Goal: Task Accomplishment & Management: Use online tool/utility

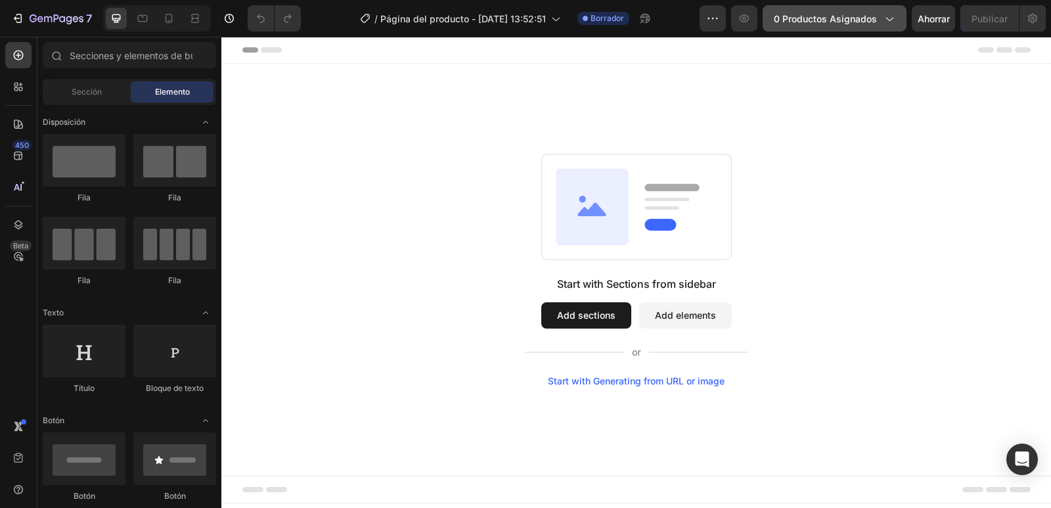
click at [883, 24] on icon "button" at bounding box center [888, 18] width 13 height 13
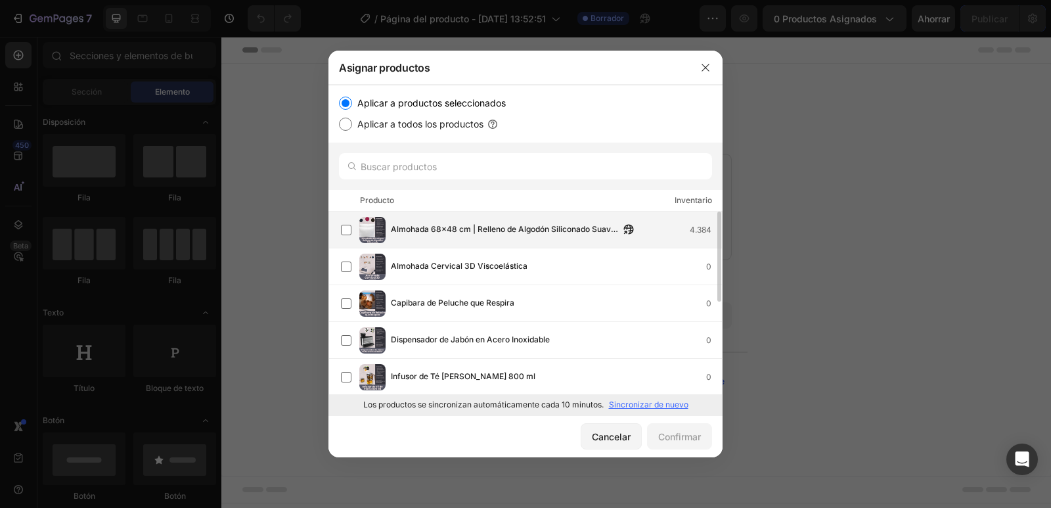
click at [374, 234] on img at bounding box center [372, 230] width 26 height 26
click at [687, 438] on font "Confirmar" at bounding box center [679, 436] width 43 height 11
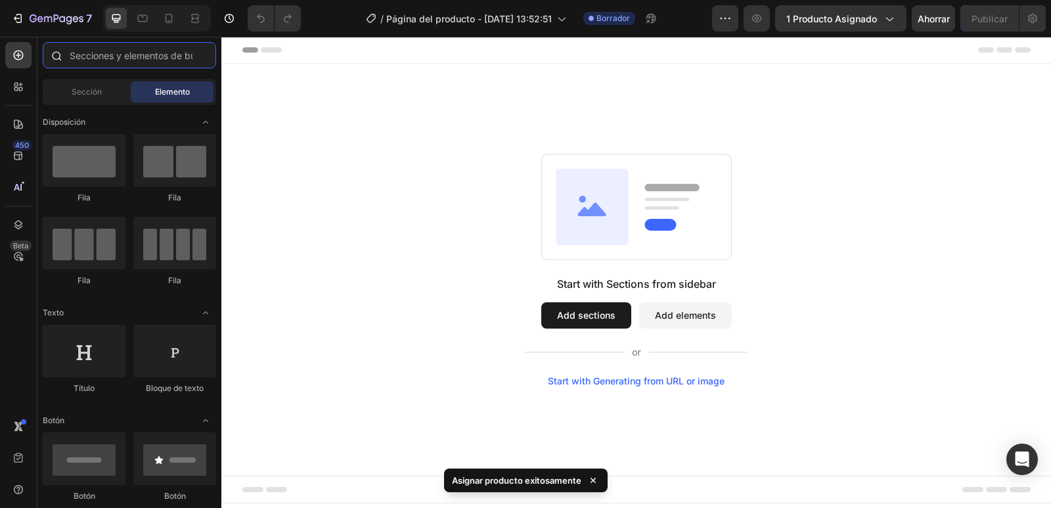
click at [155, 56] on input "text" at bounding box center [129, 55] width 173 height 26
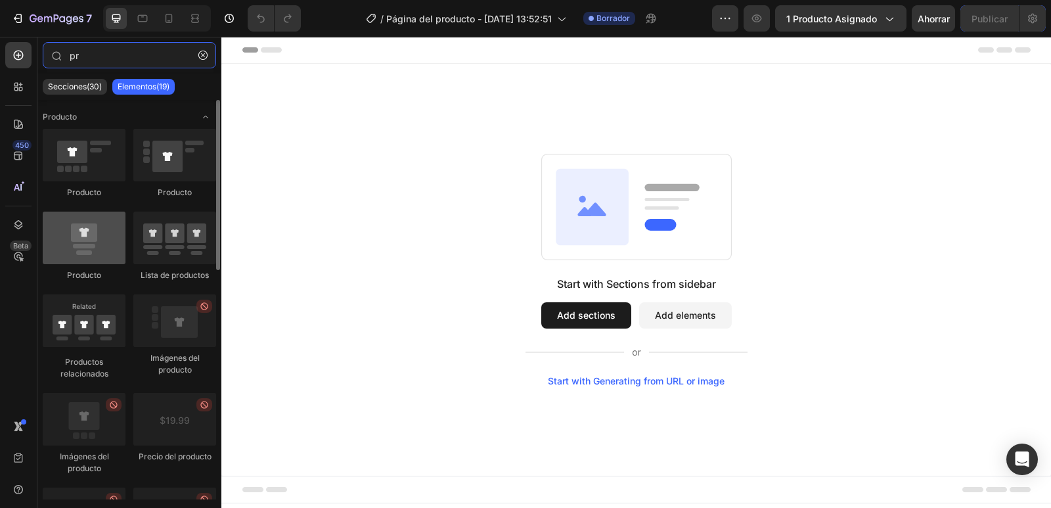
type input "pr"
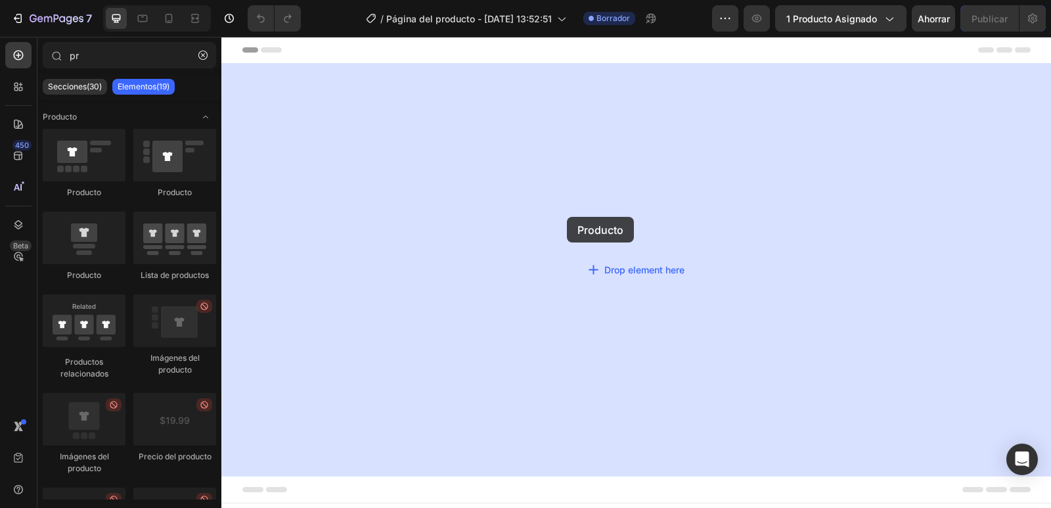
drag, startPoint x: 345, startPoint y: 236, endPoint x: 567, endPoint y: 217, distance: 222.8
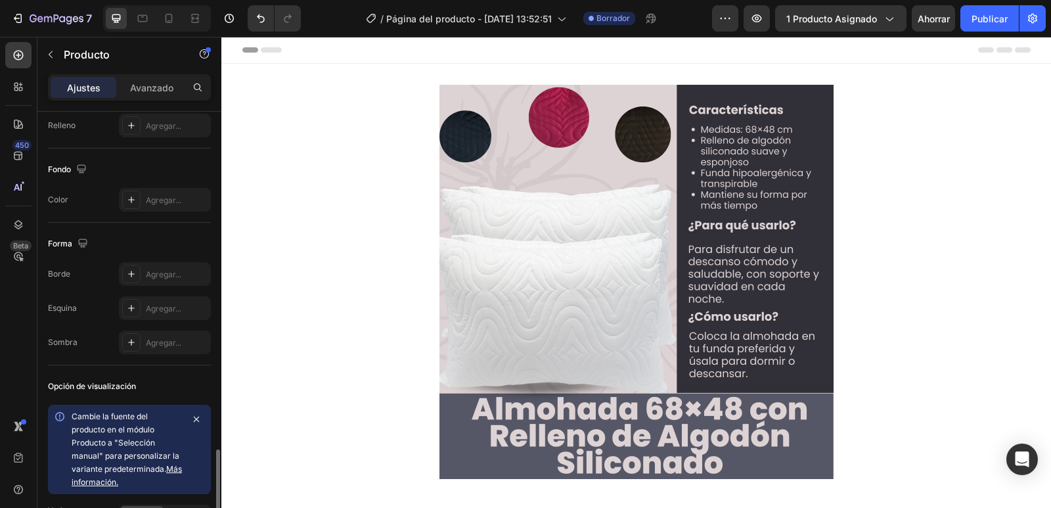
scroll to position [446, 0]
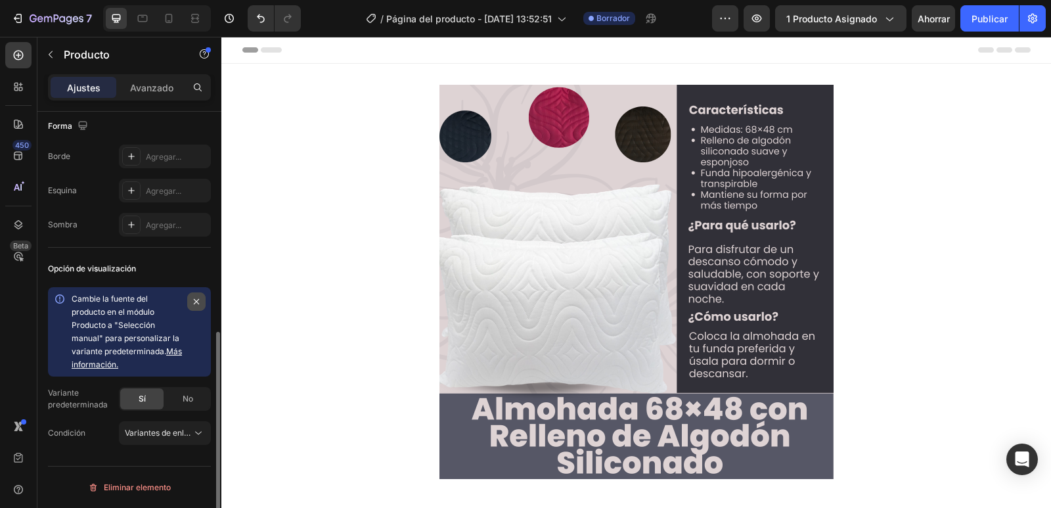
click at [200, 300] on icon "button" at bounding box center [196, 301] width 11 height 11
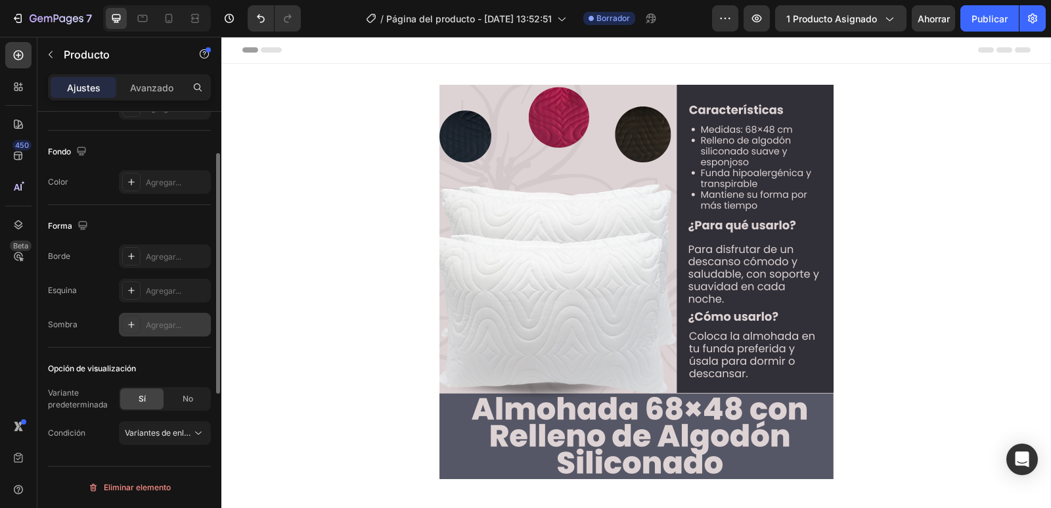
scroll to position [249, 0]
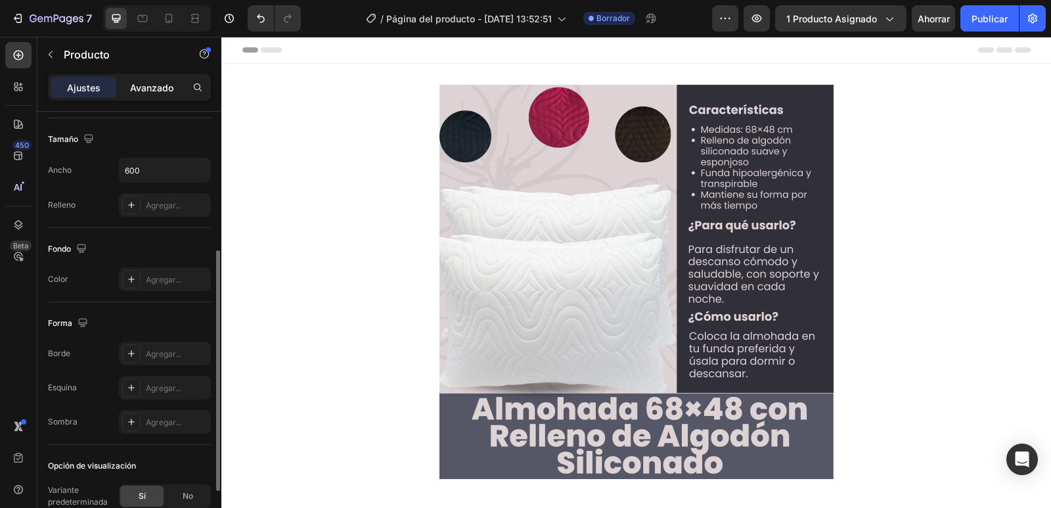
click at [154, 93] on p "Avanzado" at bounding box center [151, 88] width 43 height 14
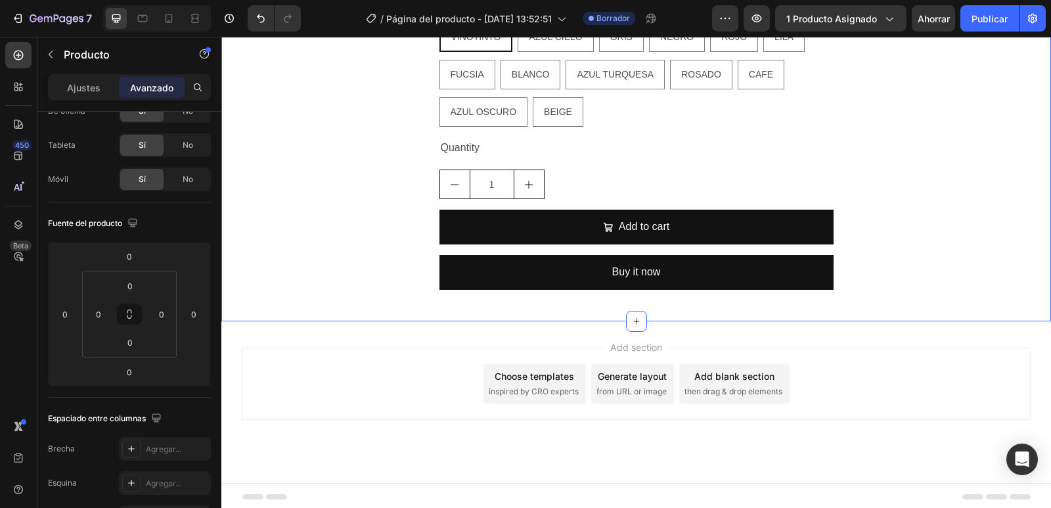
scroll to position [749, 0]
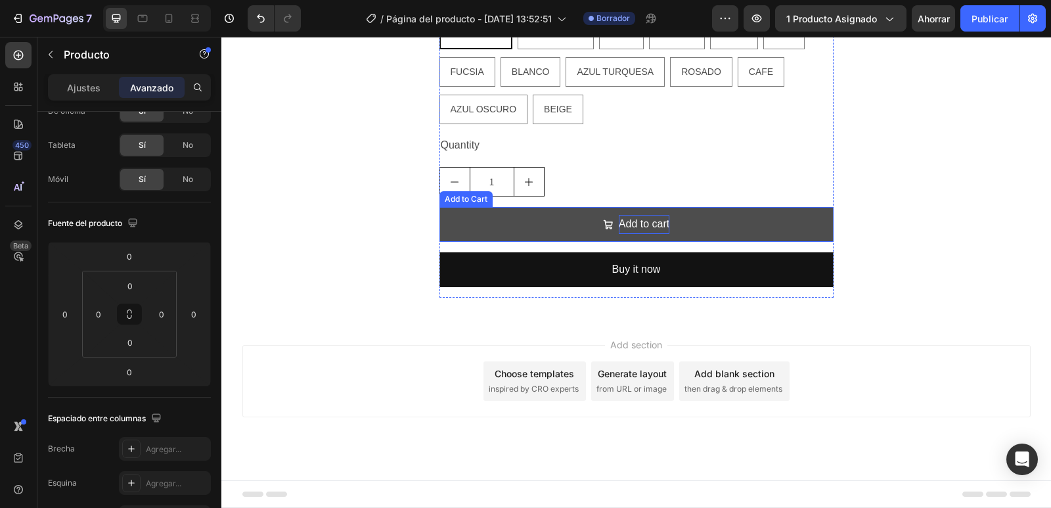
click at [623, 227] on div "Add to cart" at bounding box center [644, 224] width 51 height 19
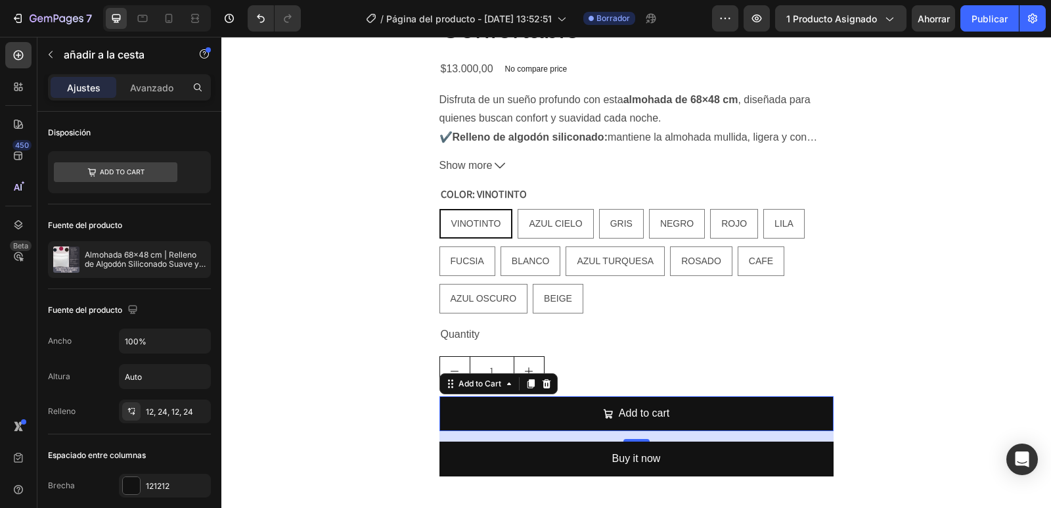
scroll to position [552, 0]
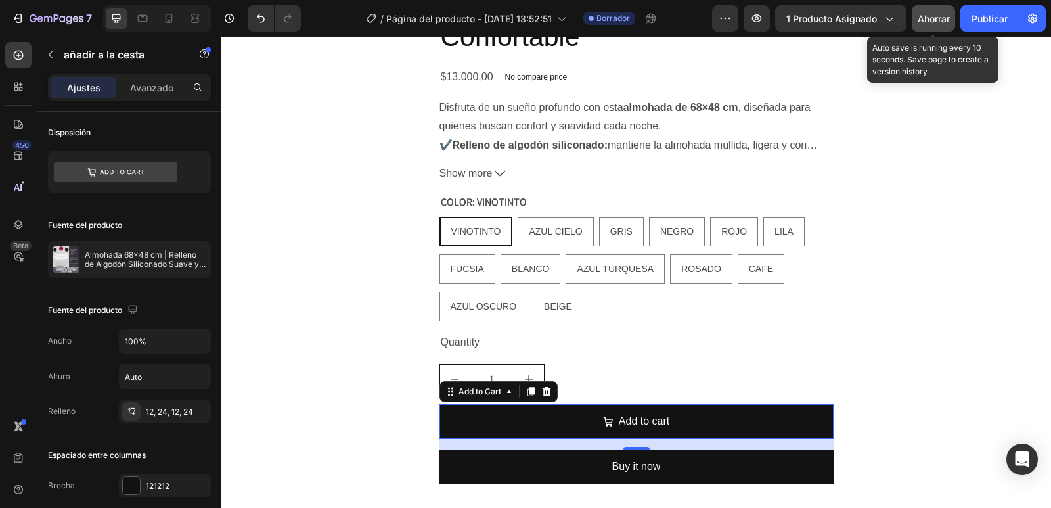
click at [932, 20] on font "Ahorrar" at bounding box center [933, 18] width 32 height 11
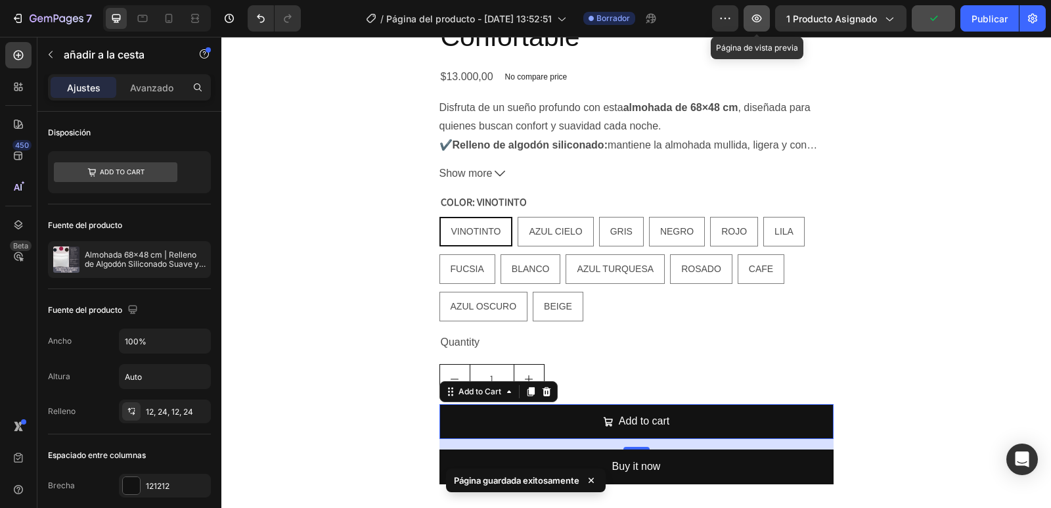
click at [754, 26] on button "button" at bounding box center [756, 18] width 26 height 26
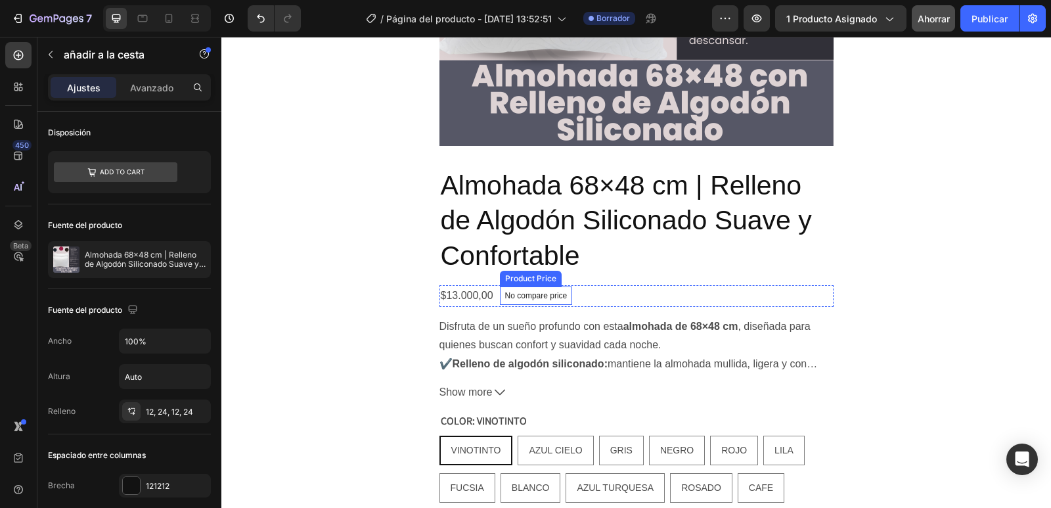
scroll to position [289, 0]
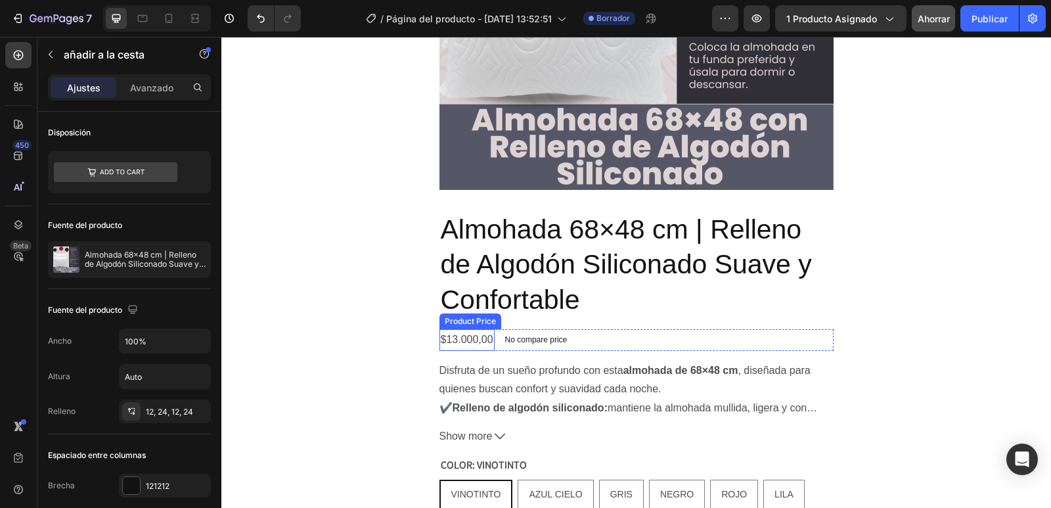
click at [466, 343] on div "$13.000,00" at bounding box center [466, 340] width 55 height 22
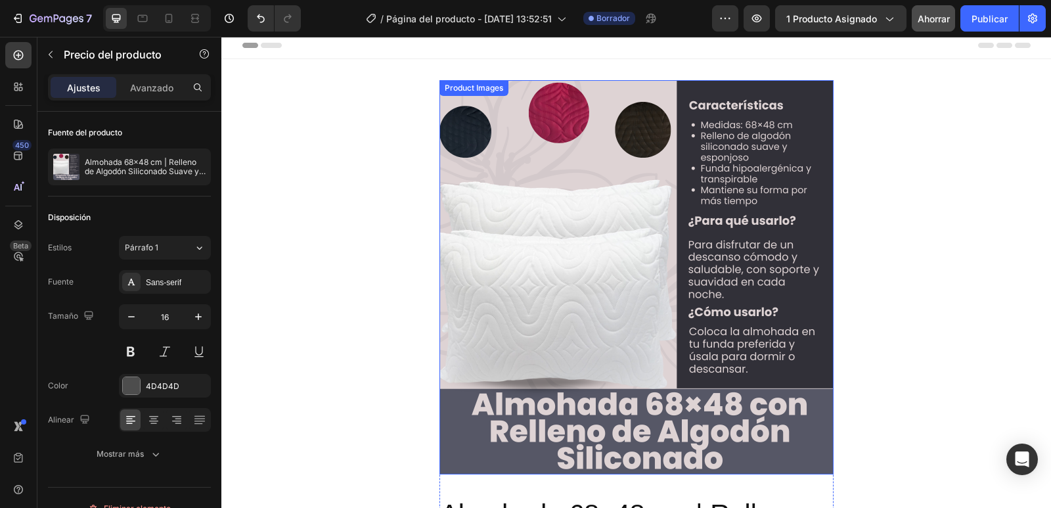
scroll to position [0, 0]
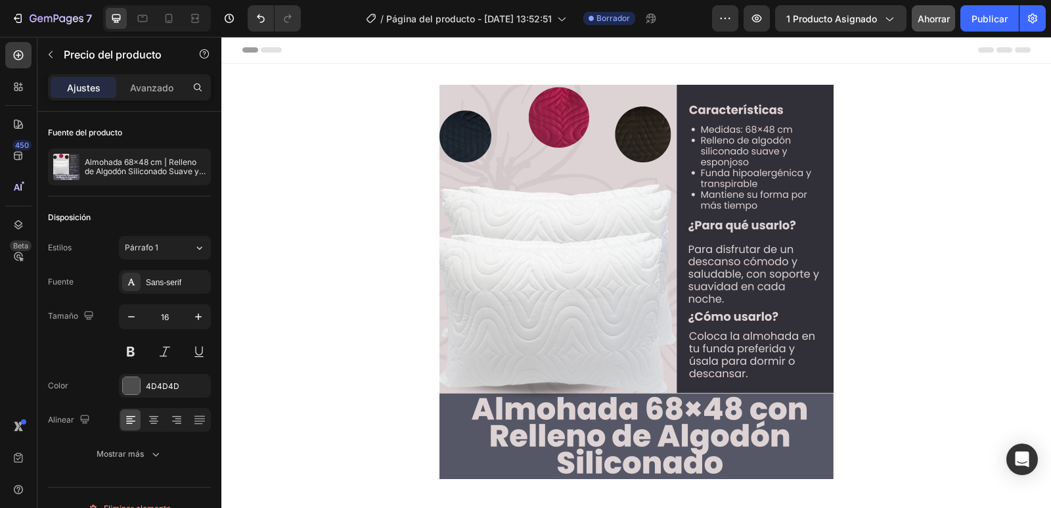
click at [234, 47] on icon at bounding box center [236, 49] width 9 height 9
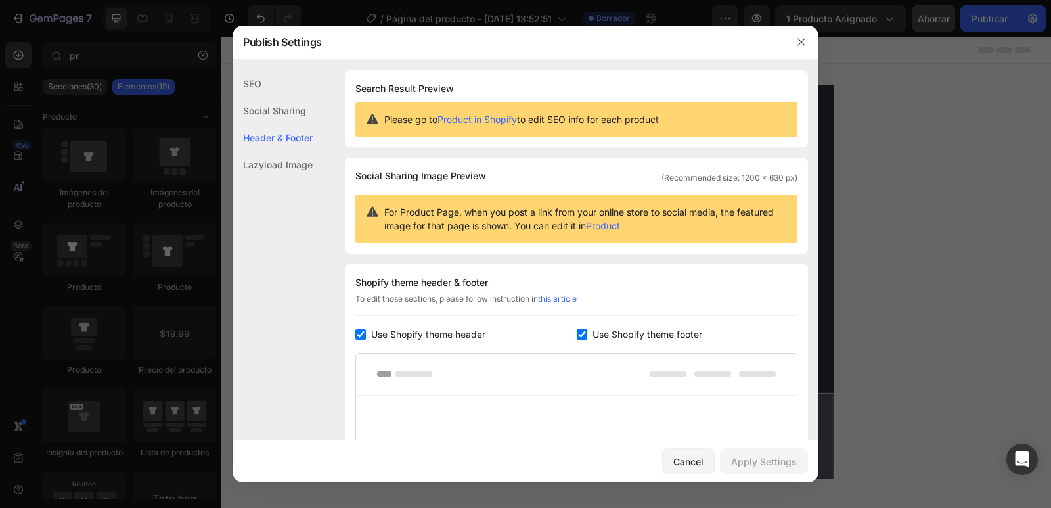
scroll to position [191, 0]
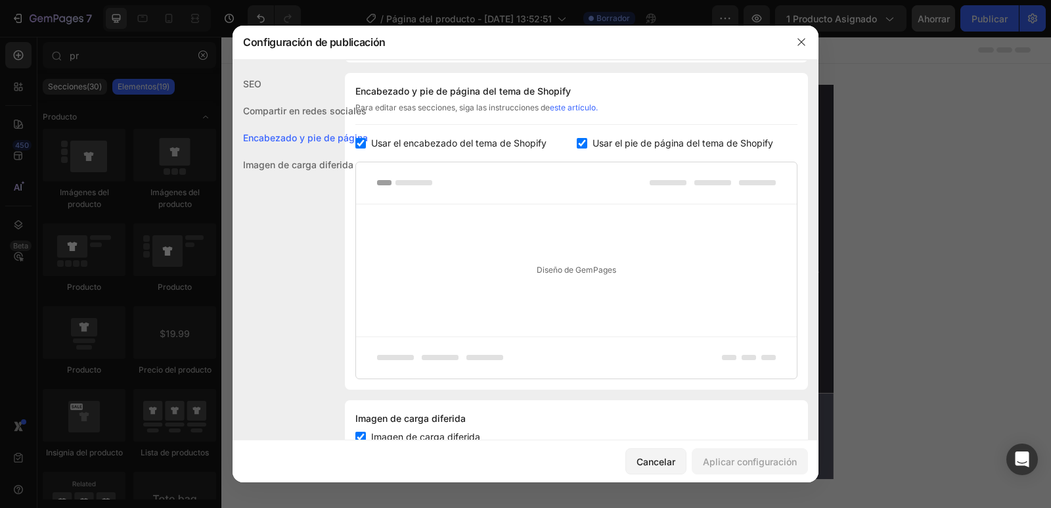
click at [360, 147] on input "checkbox" at bounding box center [360, 143] width 11 height 11
checkbox input "false"
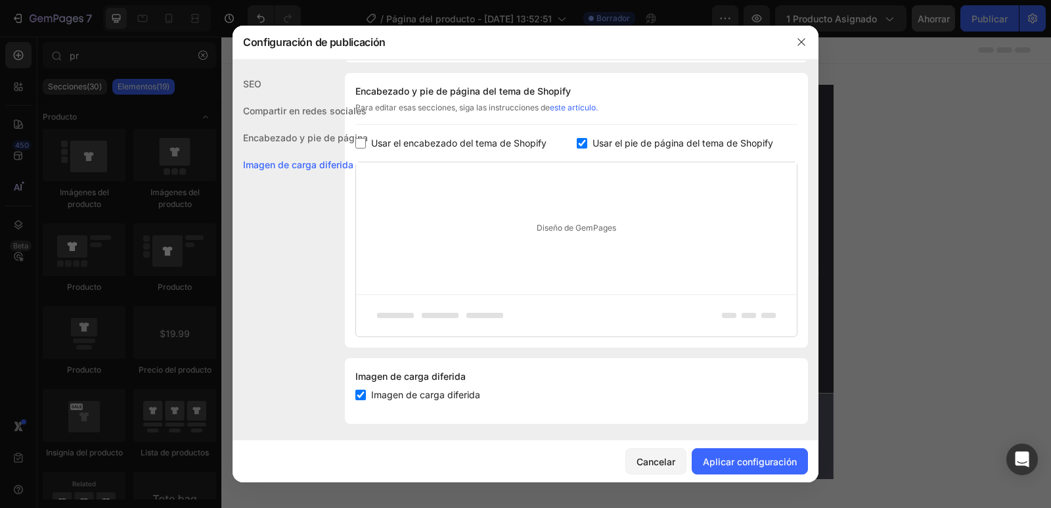
click at [577, 142] on input "checkbox" at bounding box center [582, 143] width 11 height 11
checkbox input "false"
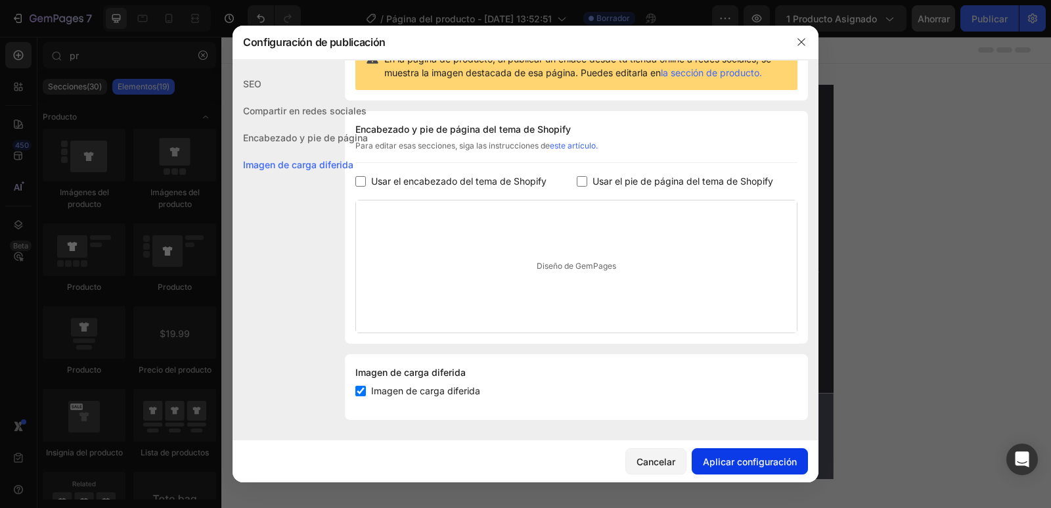
click at [768, 473] on button "Aplicar configuración" at bounding box center [749, 461] width 116 height 26
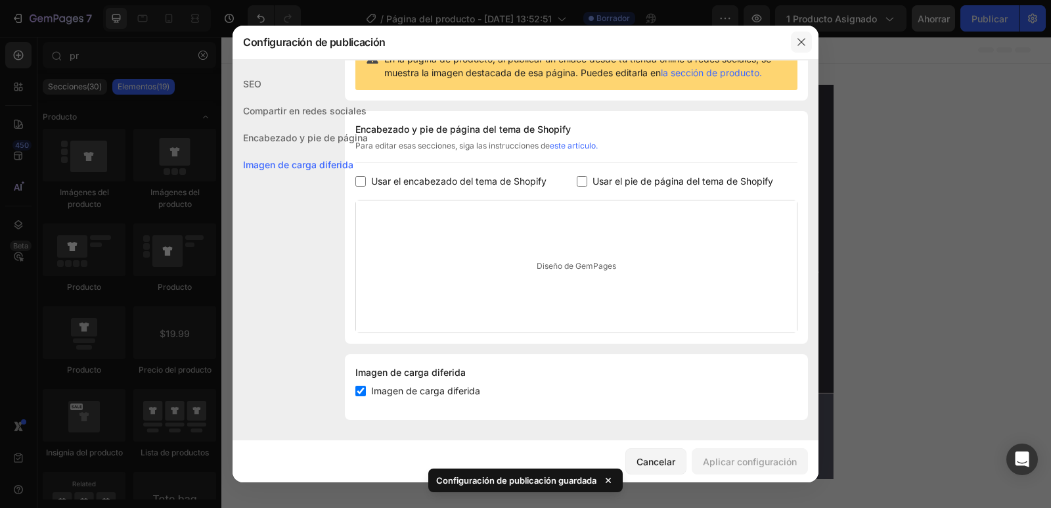
click at [804, 41] on icon "button" at bounding box center [801, 42] width 11 height 11
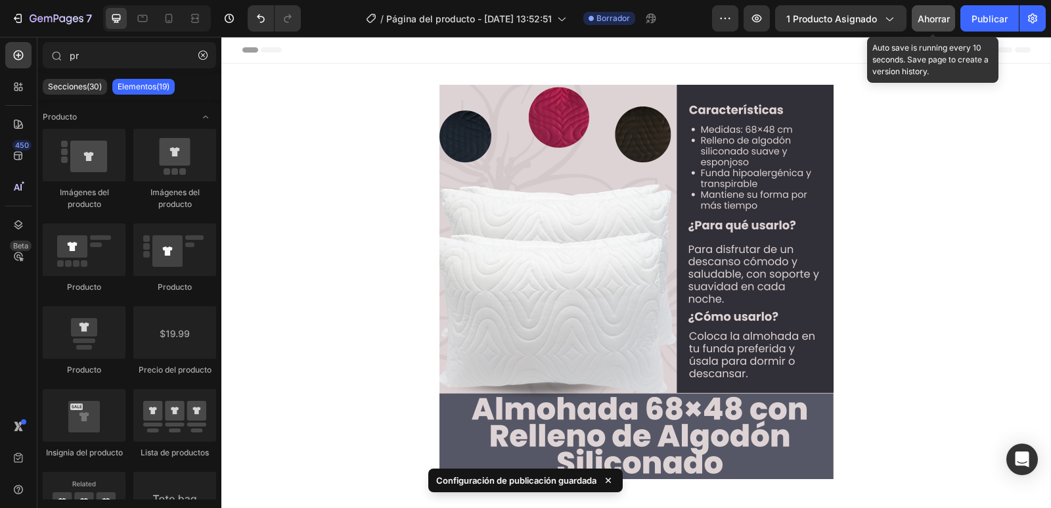
click at [940, 22] on font "Ahorrar" at bounding box center [933, 18] width 32 height 11
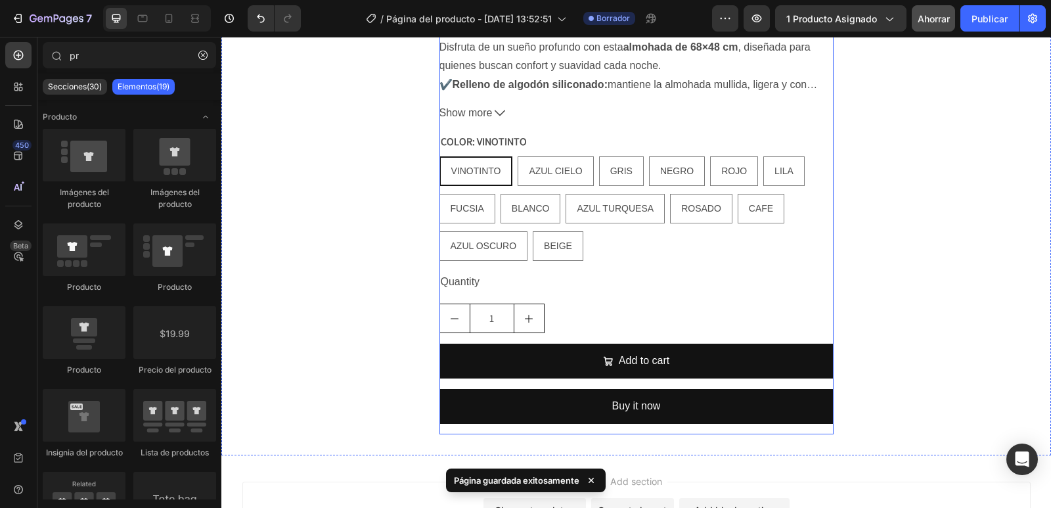
scroll to position [591, 0]
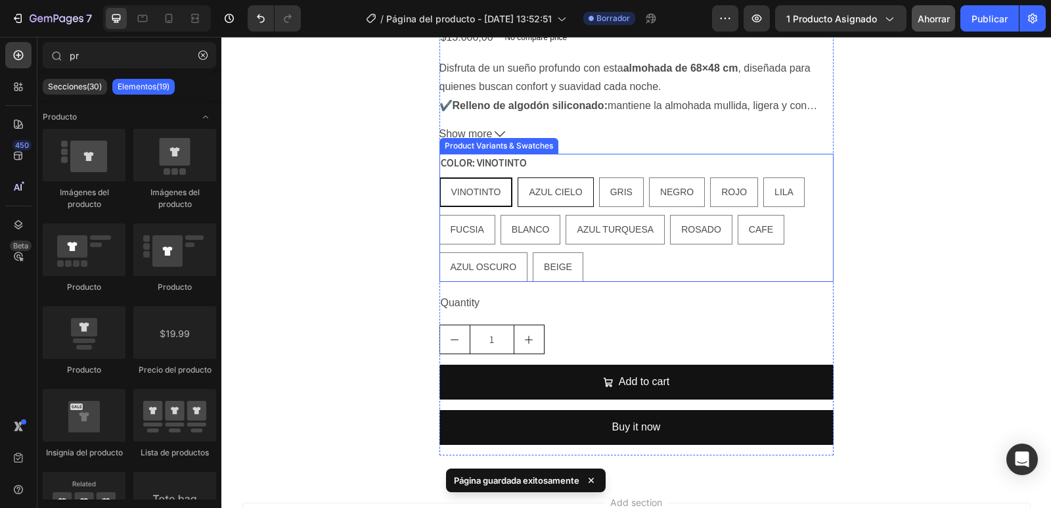
click at [552, 190] on span "AZUL CIELO" at bounding box center [555, 191] width 53 height 11
click at [517, 177] on input "AZUL CIELO AZUL CIELO AZUL CIELO" at bounding box center [517, 177] width 1 height 1
radio input "true"
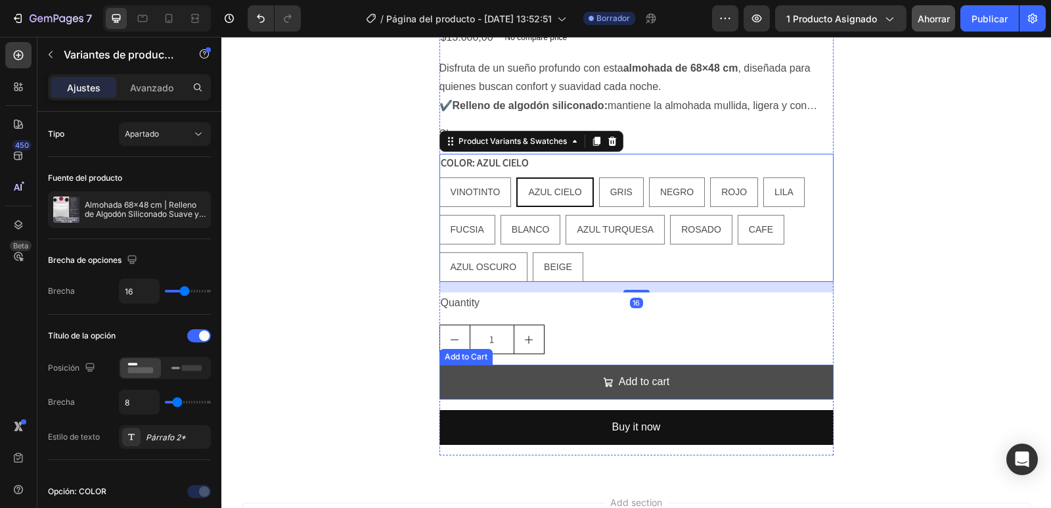
click at [670, 383] on button "Add to cart" at bounding box center [636, 381] width 394 height 35
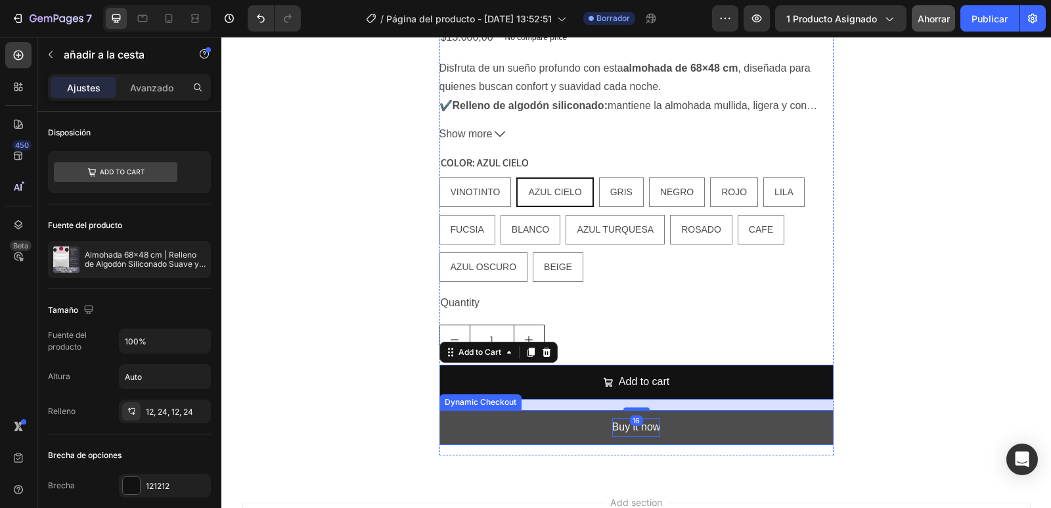
click at [647, 431] on div "Buy it now" at bounding box center [636, 427] width 49 height 19
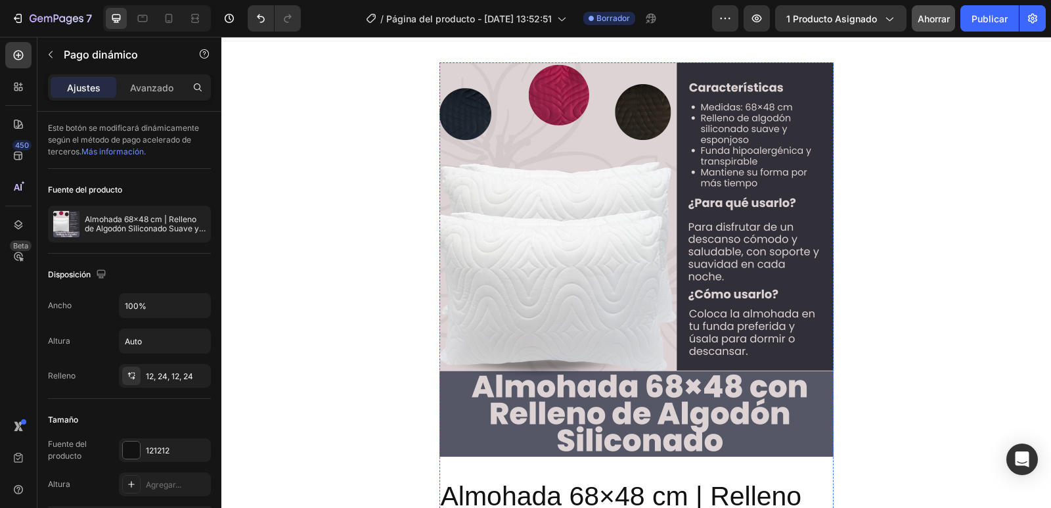
scroll to position [0, 0]
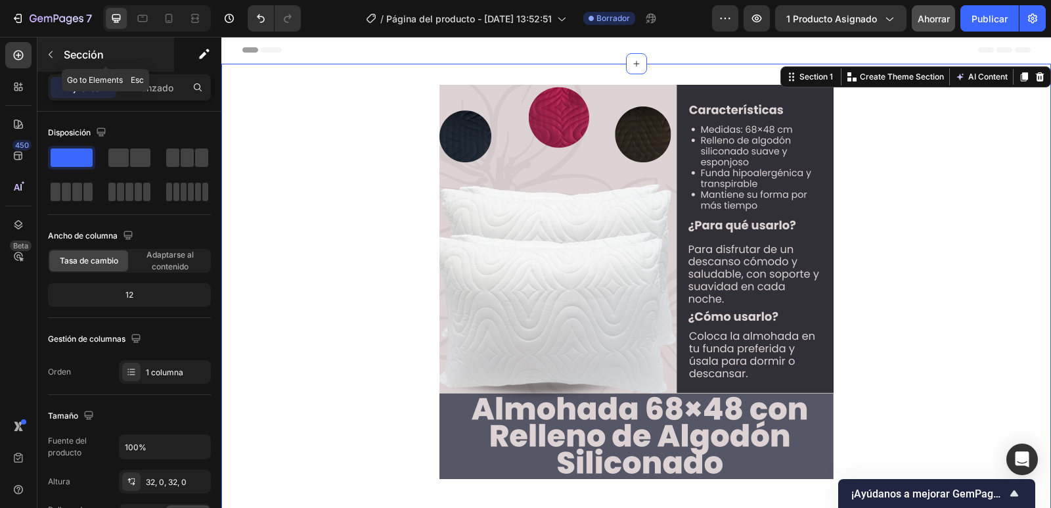
click at [55, 56] on icon "button" at bounding box center [50, 54] width 11 height 11
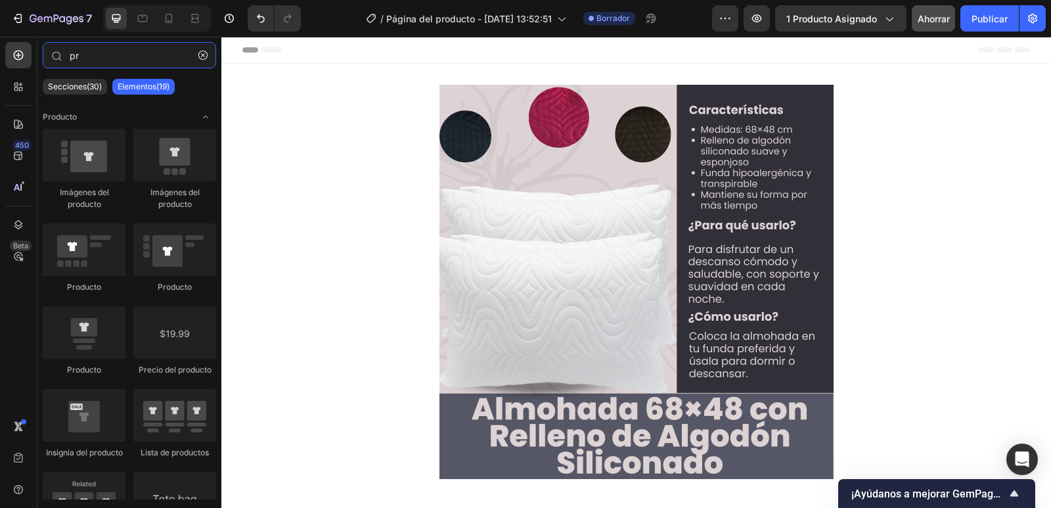
drag, startPoint x: 104, startPoint y: 62, endPoint x: 4, endPoint y: 49, distance: 100.7
click at [4, 49] on div "450 Beta pr Secciones(30) Elementos(19) Producto Imágenes del producto Imágenes…" at bounding box center [110, 272] width 221 height 471
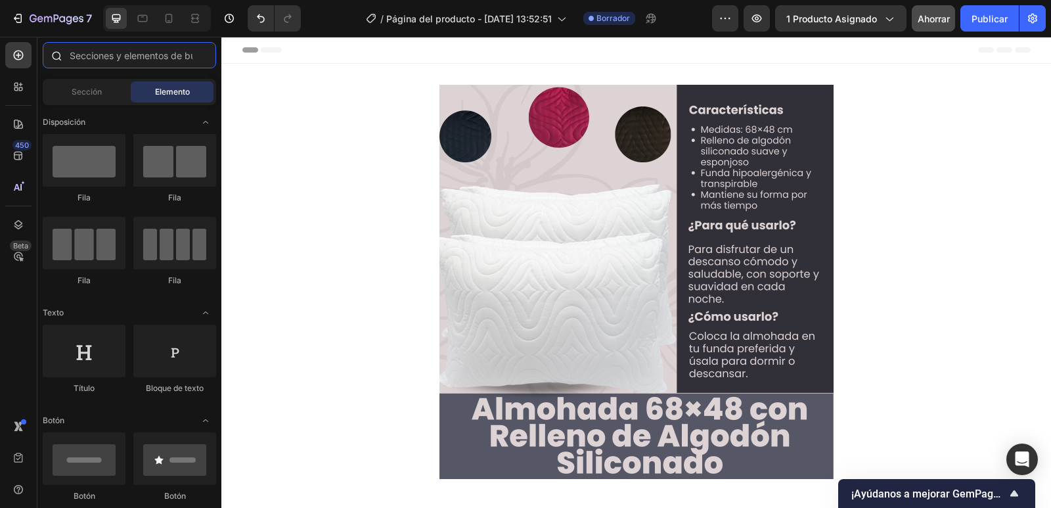
click at [100, 62] on input "text" at bounding box center [129, 55] width 173 height 26
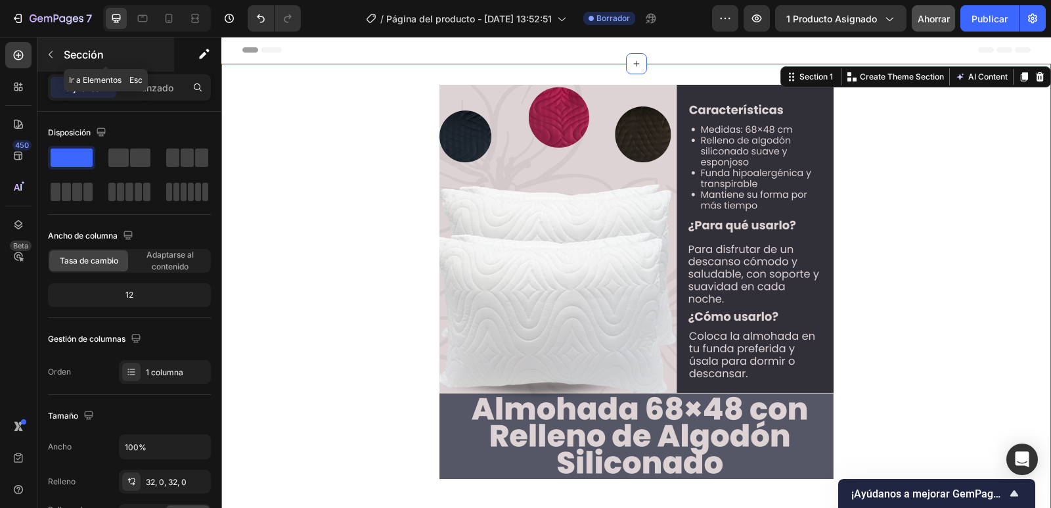
click at [62, 51] on div "Sección" at bounding box center [105, 54] width 137 height 34
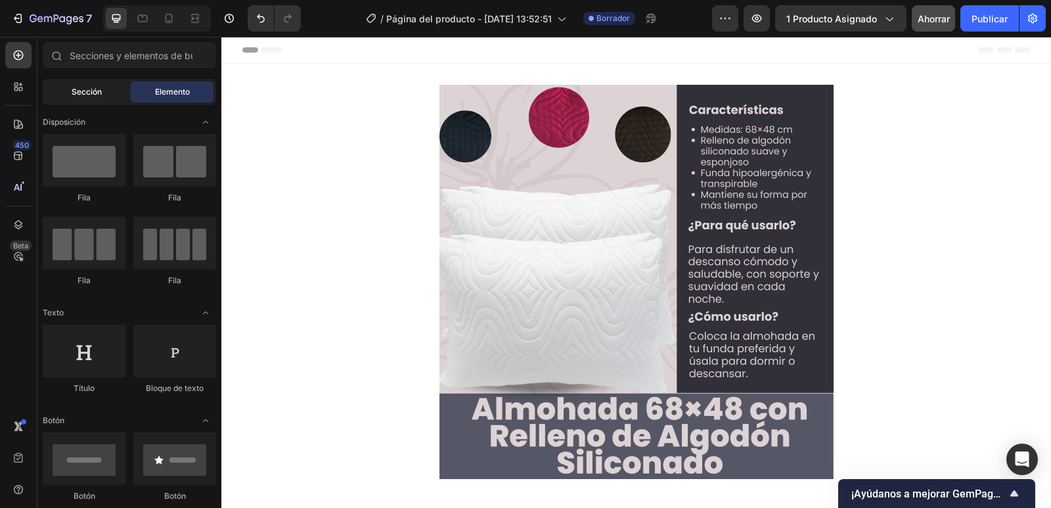
click at [108, 94] on div "Sección" at bounding box center [86, 91] width 83 height 21
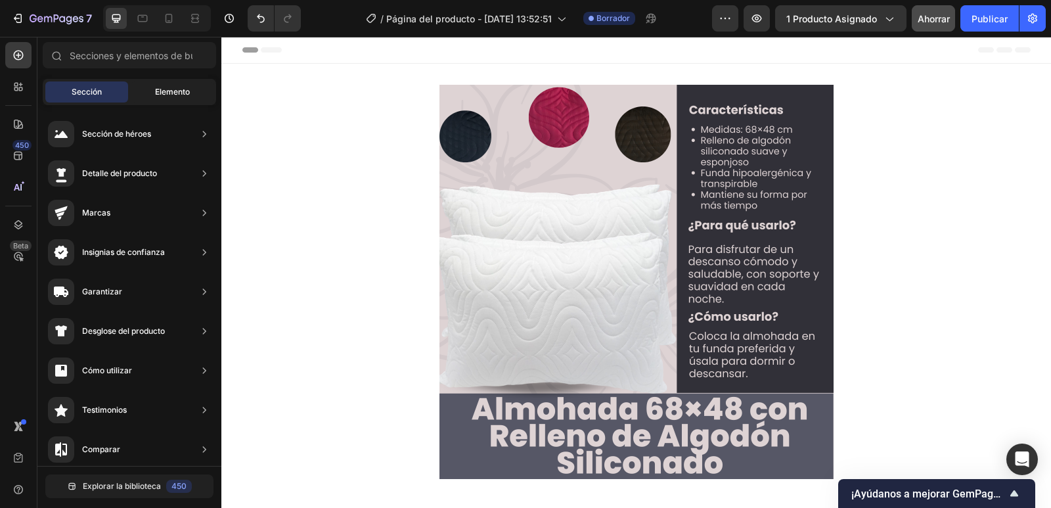
click at [168, 95] on font "Elemento" at bounding box center [172, 92] width 35 height 10
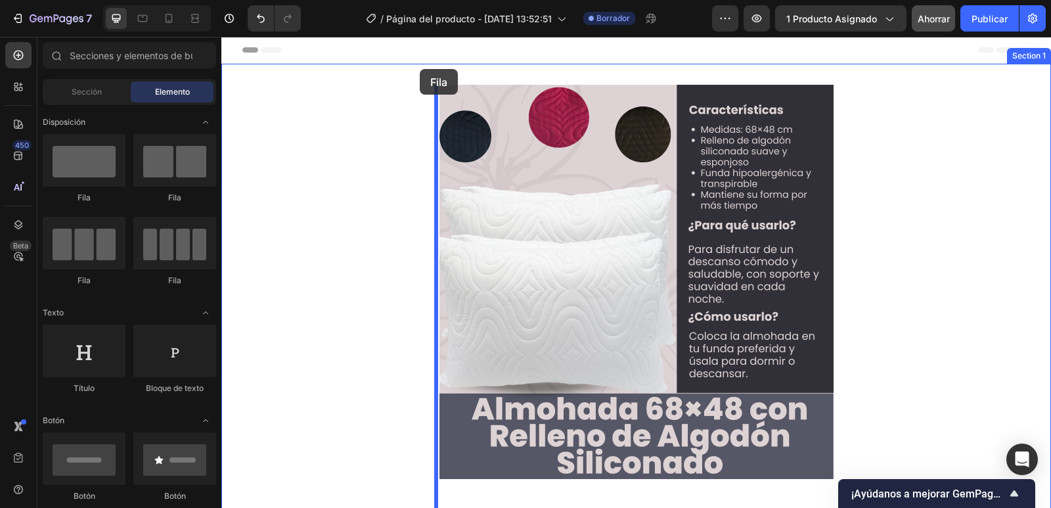
drag, startPoint x: 317, startPoint y: 203, endPoint x: 420, endPoint y: 69, distance: 168.6
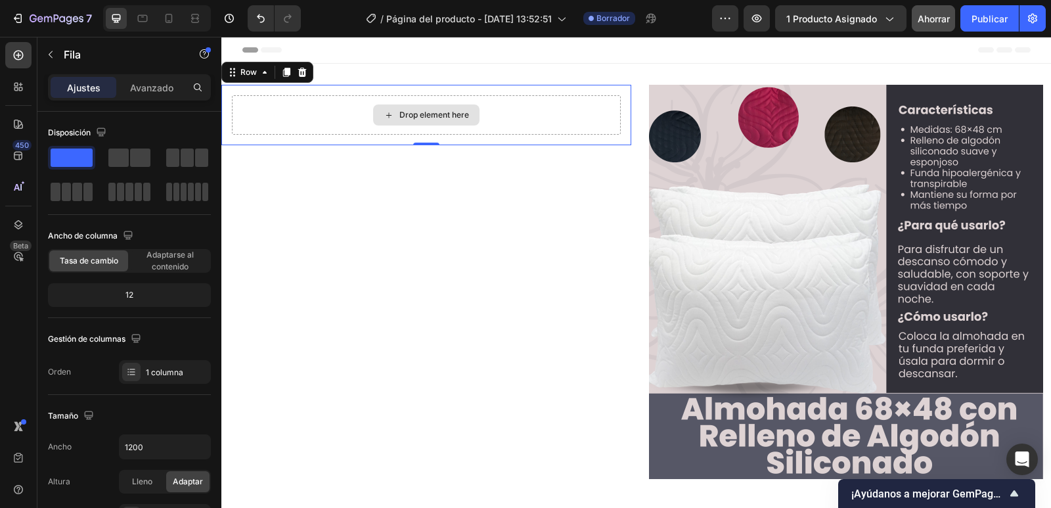
click at [454, 118] on div "Drop element here" at bounding box center [434, 115] width 70 height 11
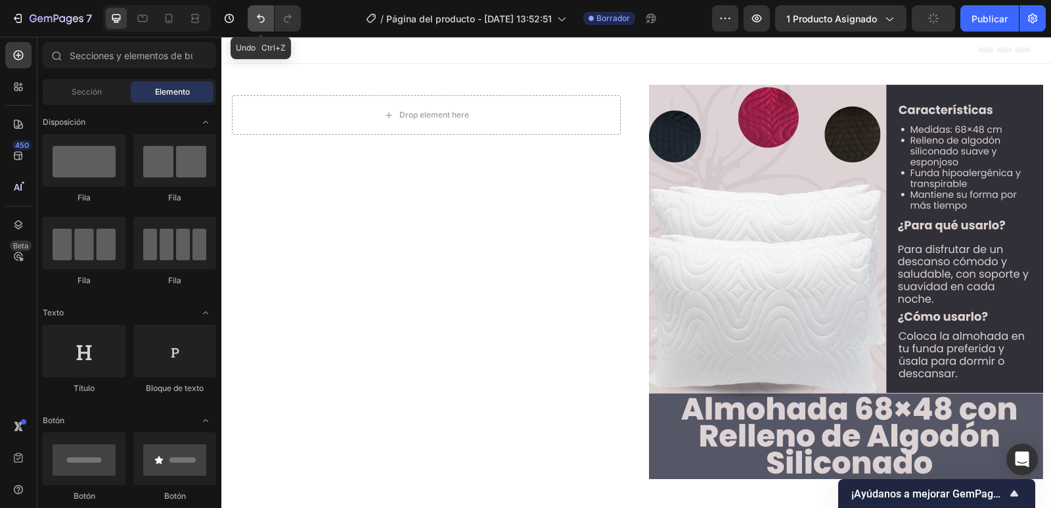
click at [264, 15] on icon "Deshacer/Rehacer" at bounding box center [260, 18] width 13 height 13
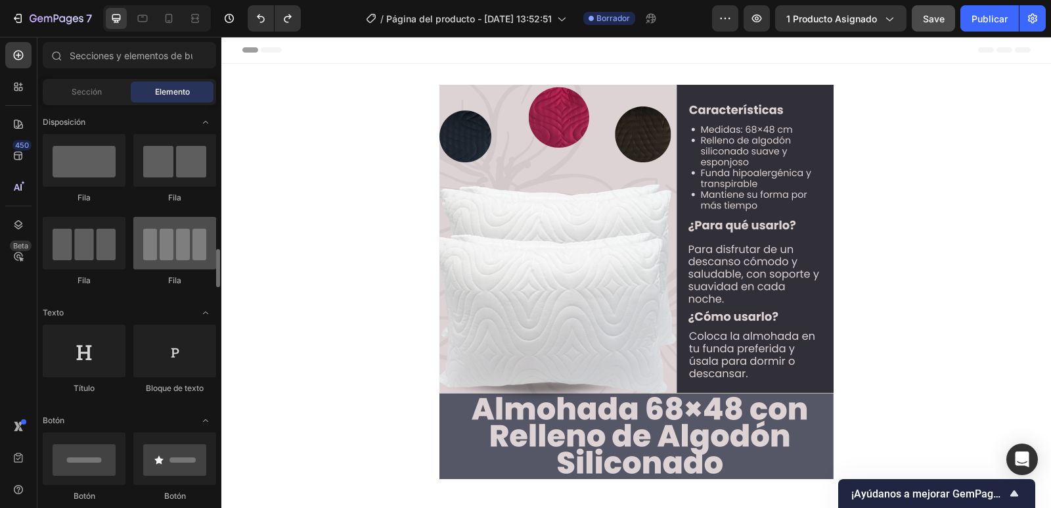
scroll to position [131, 0]
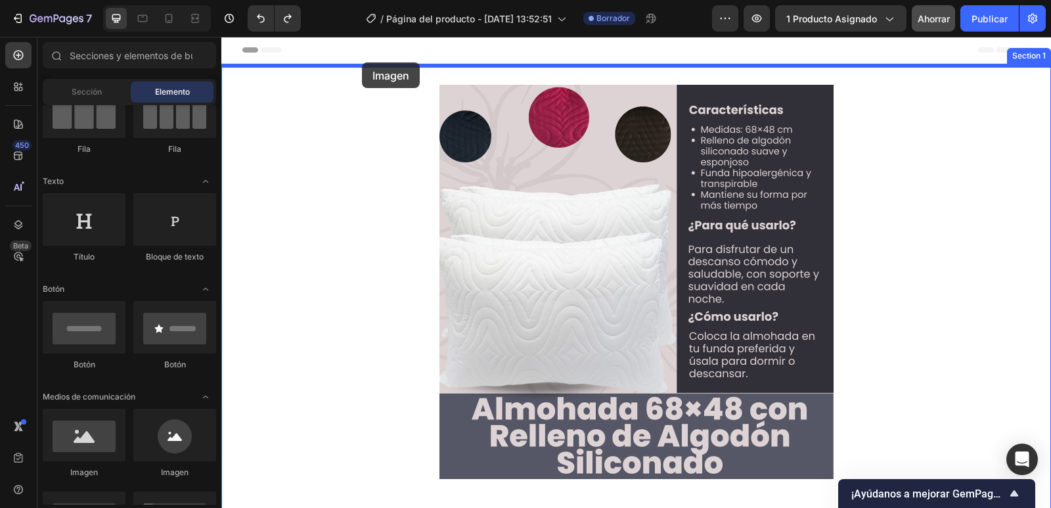
drag, startPoint x: 412, startPoint y: 347, endPoint x: 362, endPoint y: 62, distance: 288.7
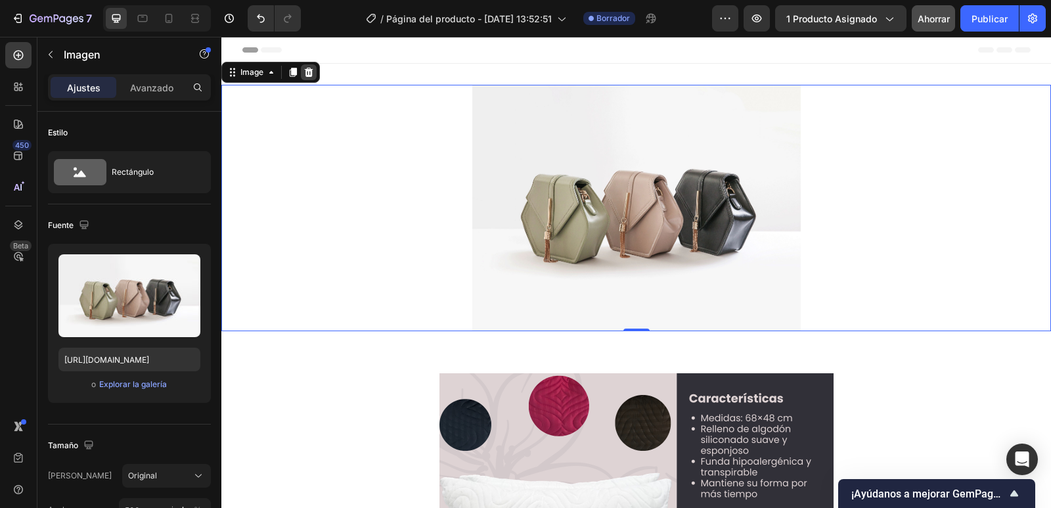
click at [311, 74] on icon at bounding box center [309, 72] width 9 height 9
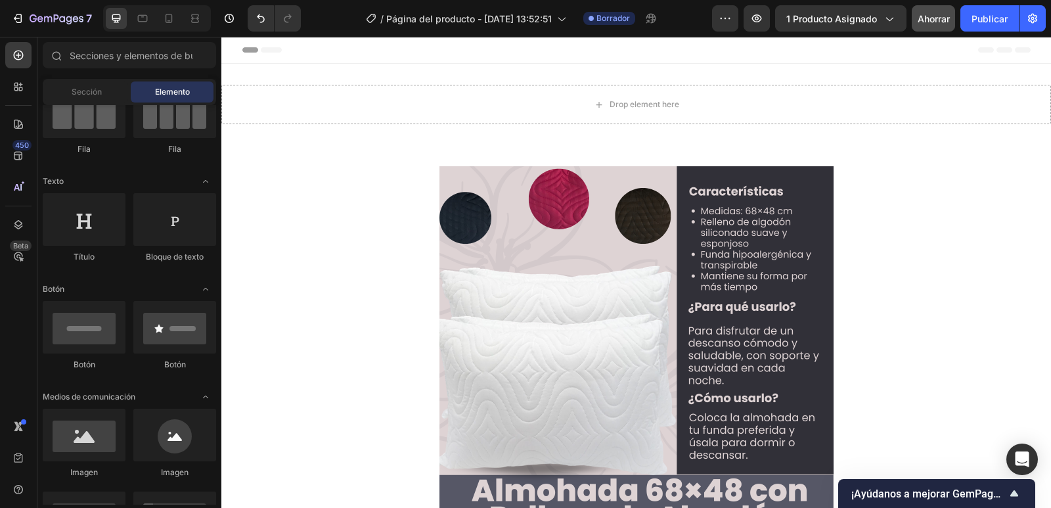
scroll to position [0, 0]
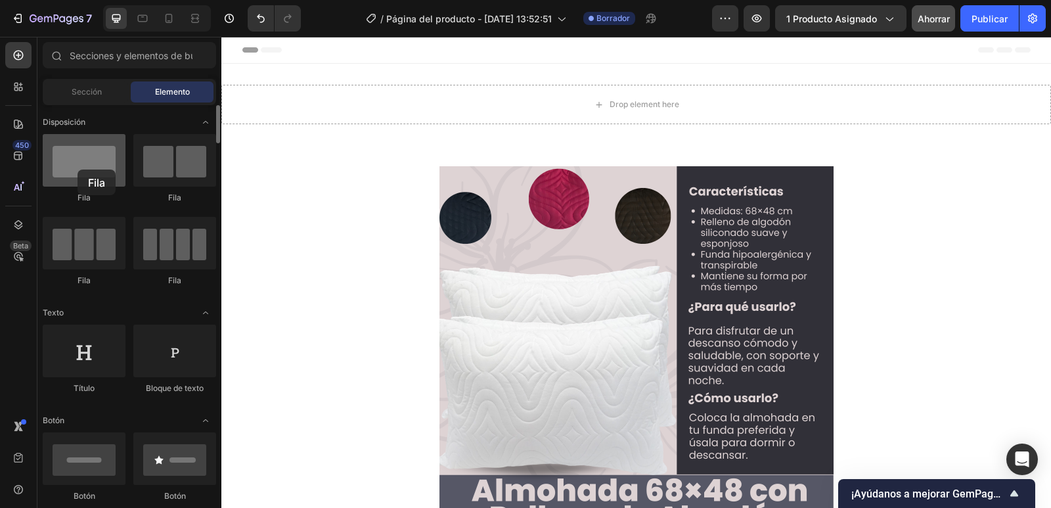
drag, startPoint x: 106, startPoint y: 169, endPoint x: 77, endPoint y: 169, distance: 28.2
click at [77, 169] on div at bounding box center [84, 160] width 83 height 53
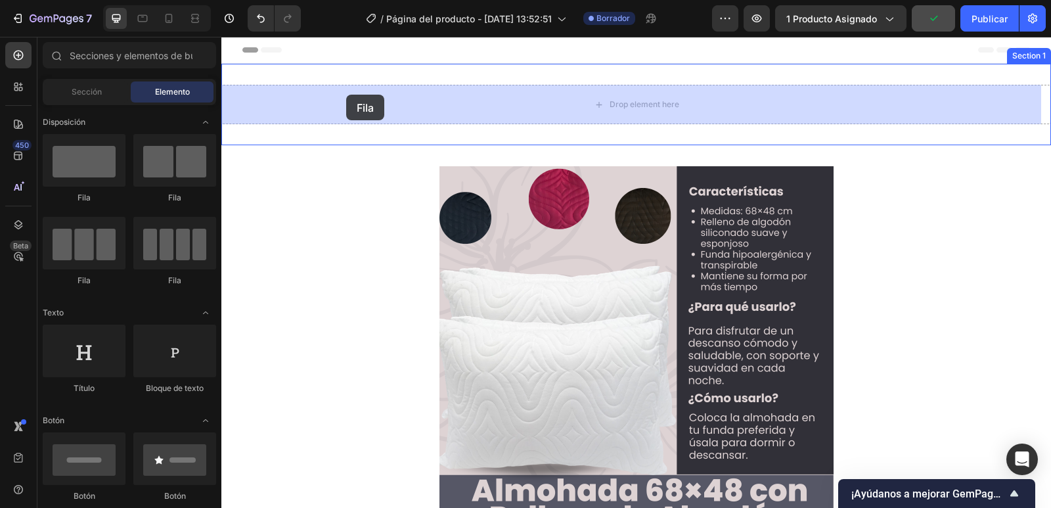
drag, startPoint x: 431, startPoint y: 139, endPoint x: 346, endPoint y: 95, distance: 95.8
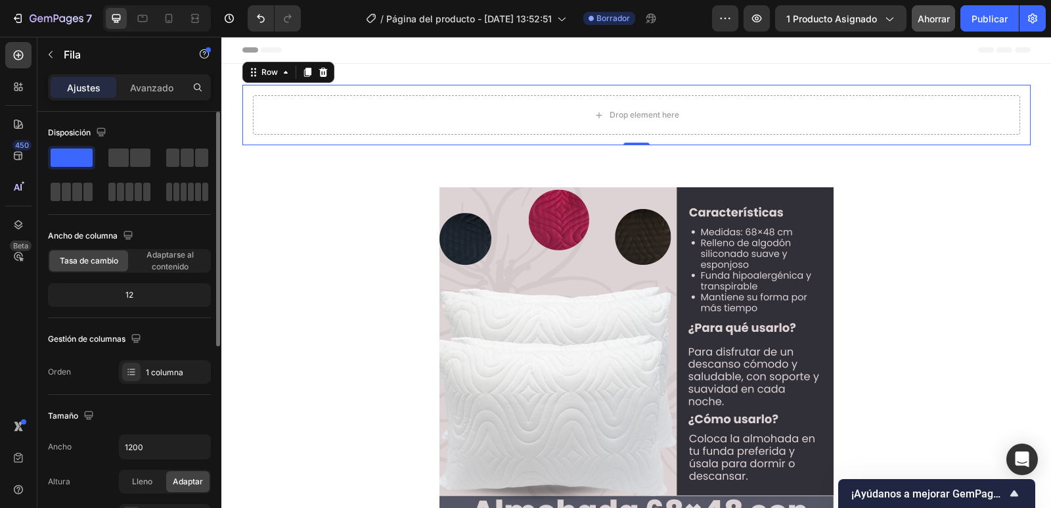
scroll to position [263, 0]
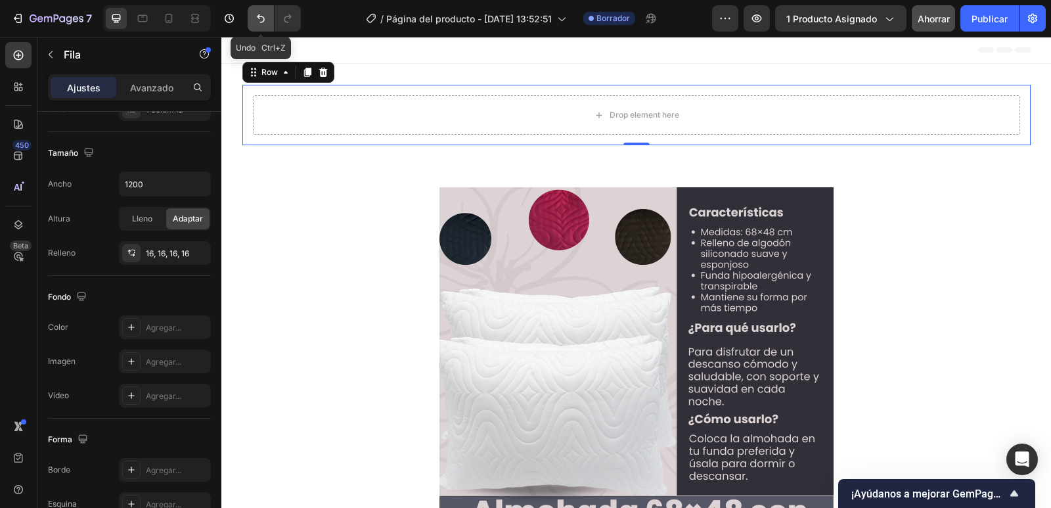
click at [261, 23] on icon "Deshacer/Rehacer" at bounding box center [260, 18] width 13 height 13
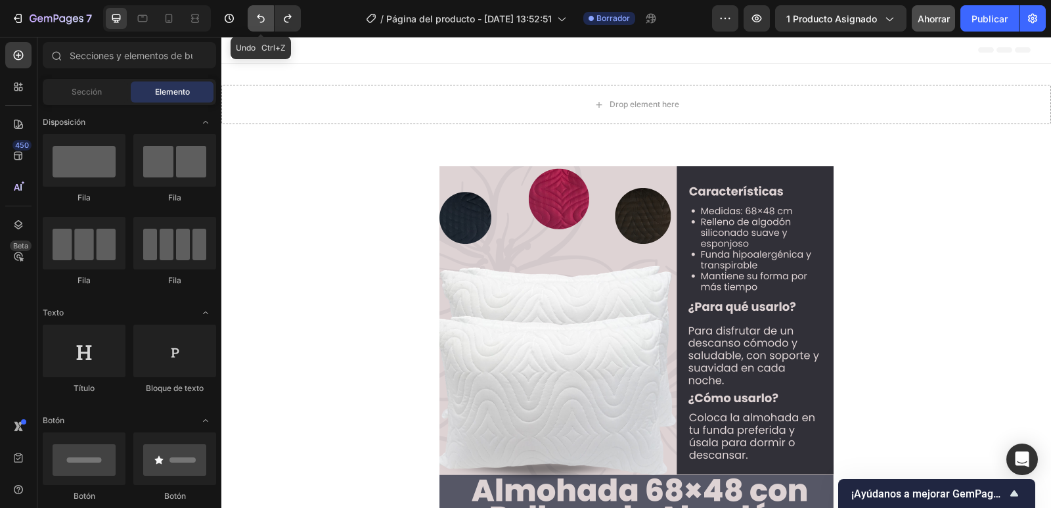
click at [261, 23] on icon "Deshacer/Rehacer" at bounding box center [260, 18] width 13 height 13
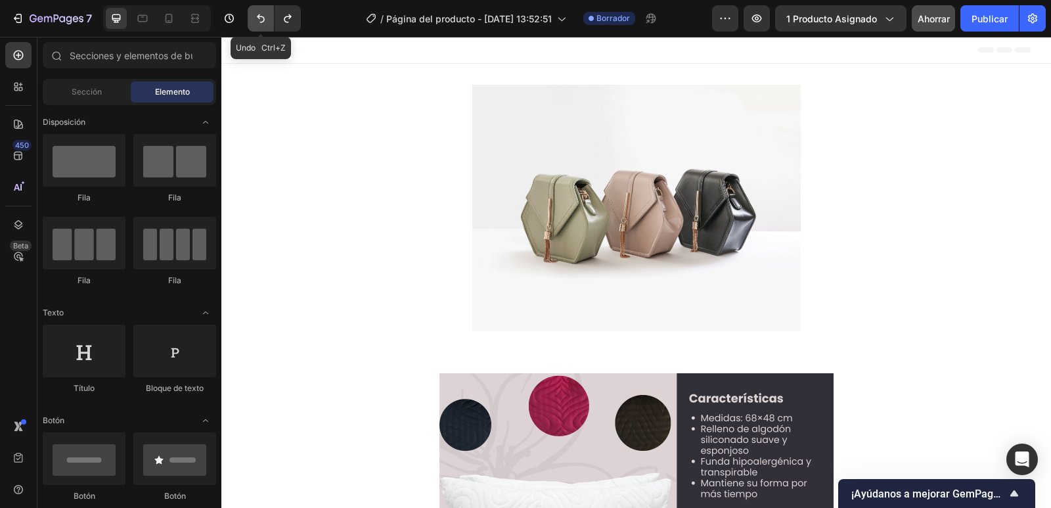
click at [261, 23] on icon "Deshacer/Rehacer" at bounding box center [260, 18] width 13 height 13
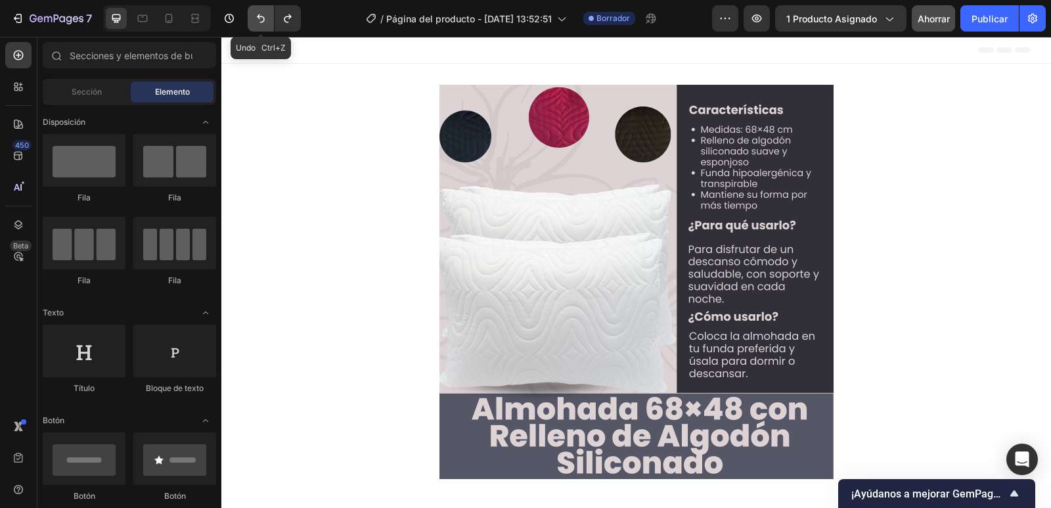
click at [261, 23] on icon "Deshacer/Rehacer" at bounding box center [260, 18] width 13 height 13
radio input "true"
click at [261, 23] on icon "Deshacer/Rehacer" at bounding box center [260, 18] width 13 height 13
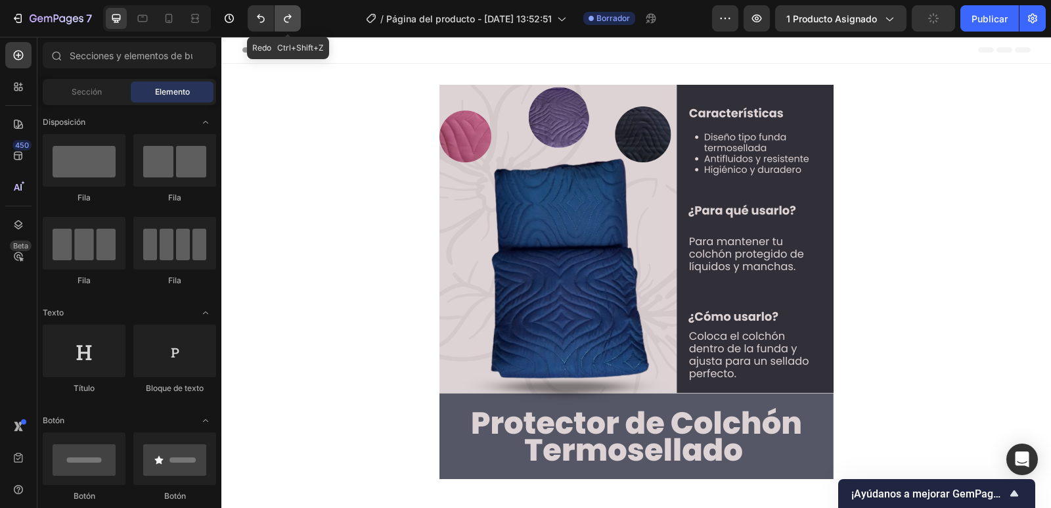
click at [288, 18] on icon "Deshacer/Rehacer" at bounding box center [287, 18] width 13 height 13
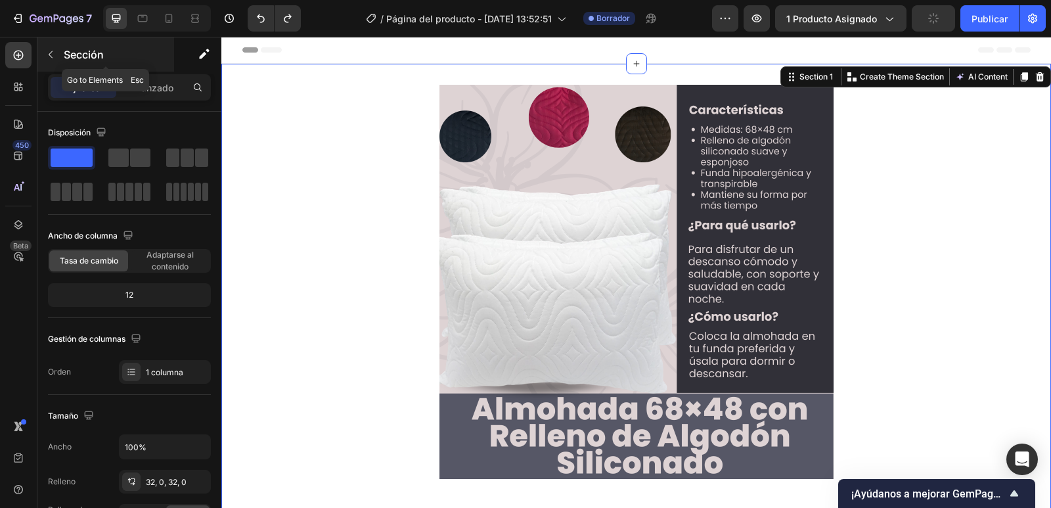
click at [51, 54] on icon "button" at bounding box center [50, 54] width 11 height 11
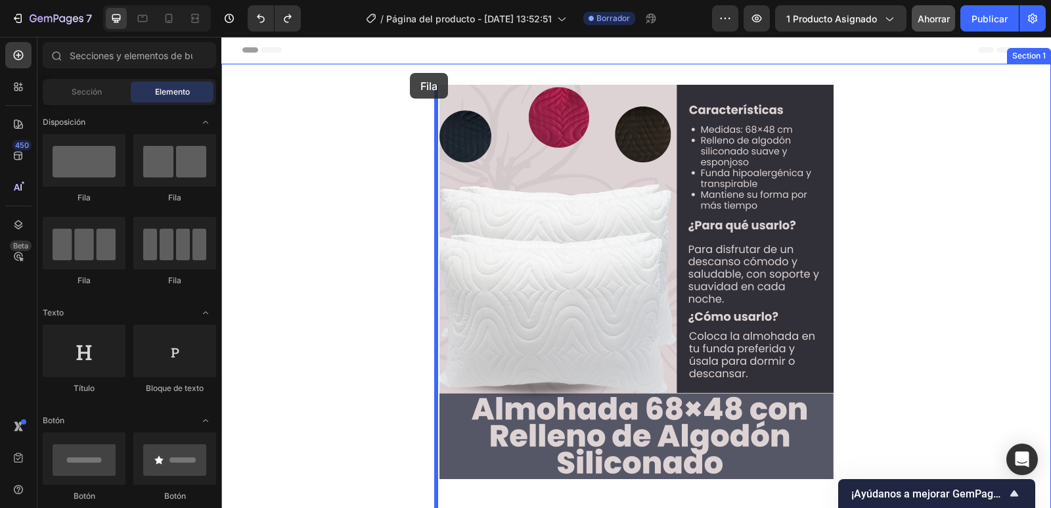
drag, startPoint x: 334, startPoint y: 200, endPoint x: 410, endPoint y: 73, distance: 148.1
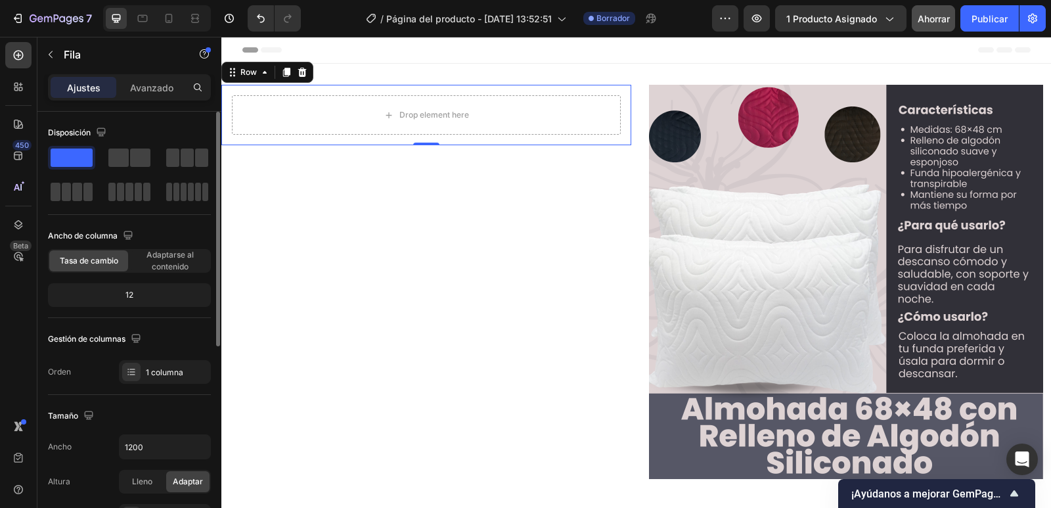
scroll to position [197, 0]
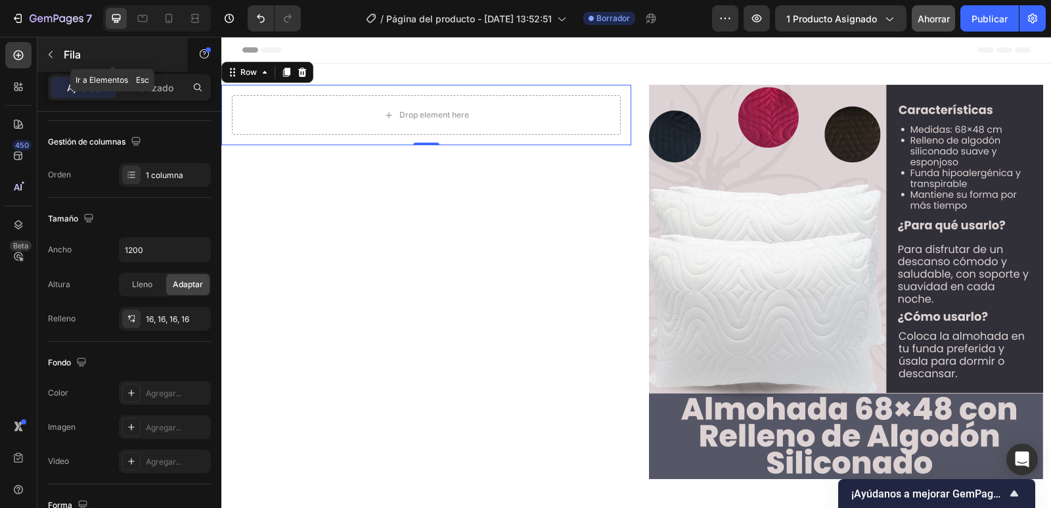
click at [48, 53] on icon "button" at bounding box center [50, 54] width 11 height 11
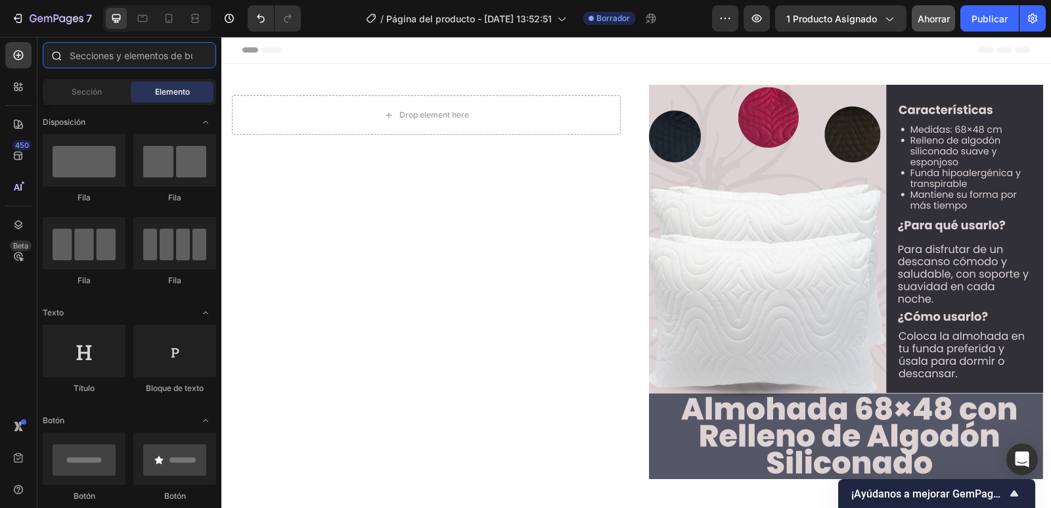
click at [171, 55] on input "text" at bounding box center [129, 55] width 173 height 26
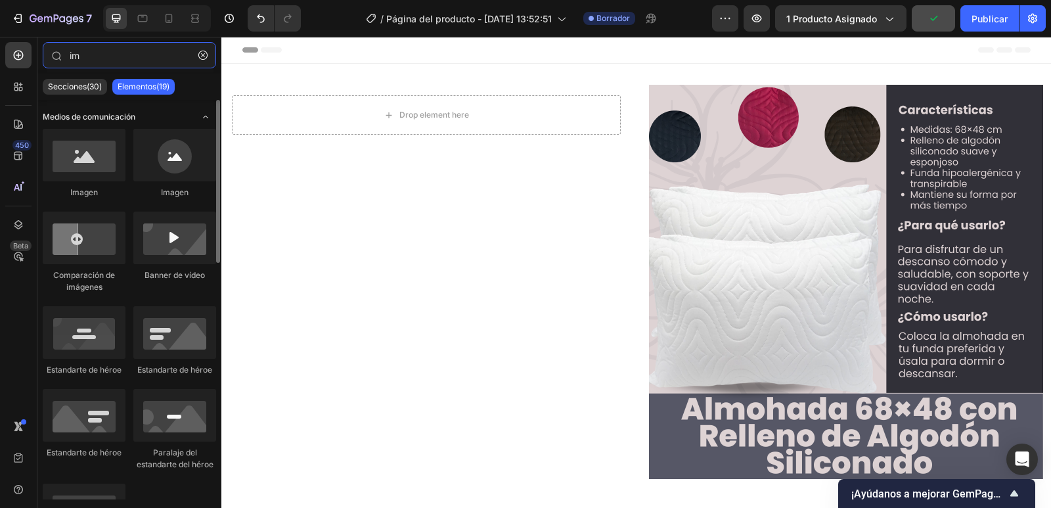
type input "im"
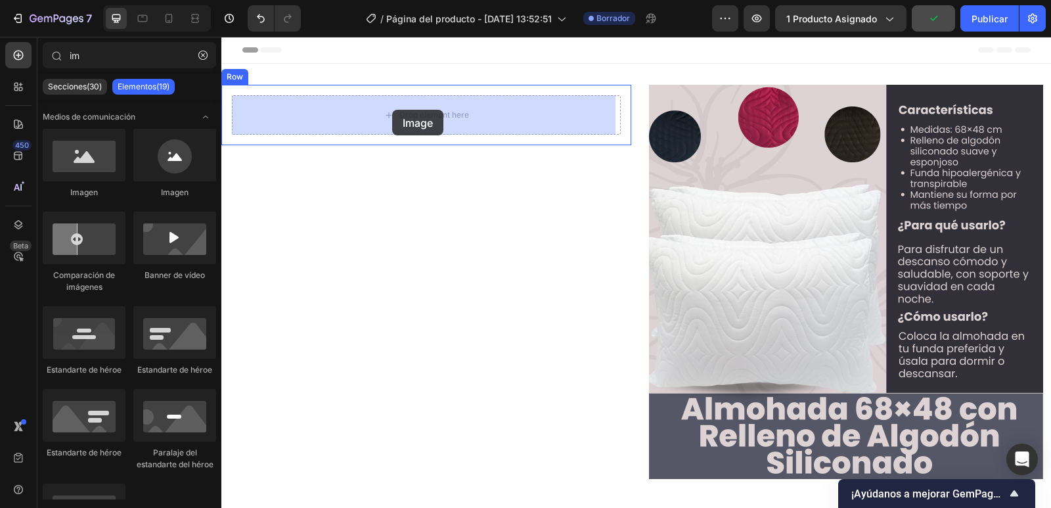
drag, startPoint x: 428, startPoint y: 148, endPoint x: 392, endPoint y: 110, distance: 53.0
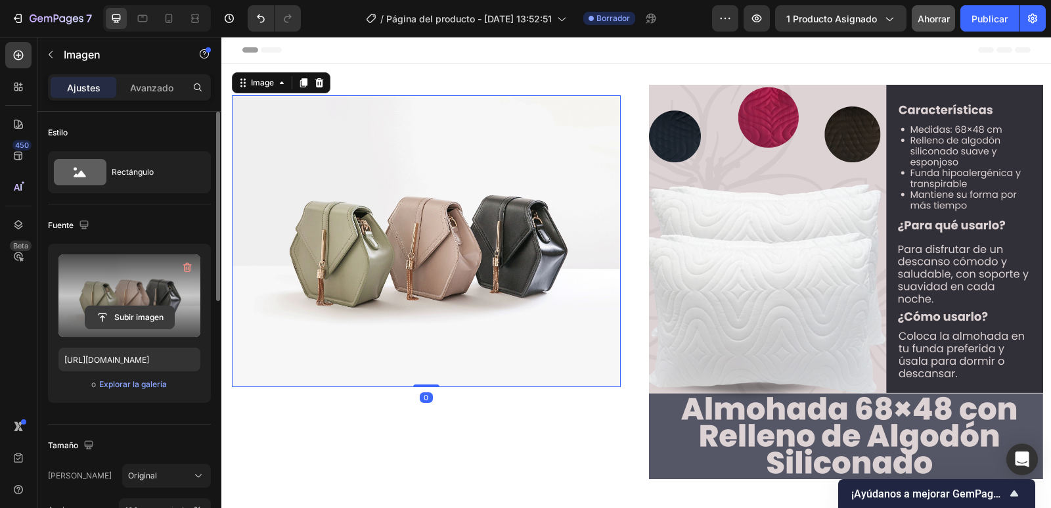
click at [143, 318] on input "file" at bounding box center [129, 317] width 89 height 22
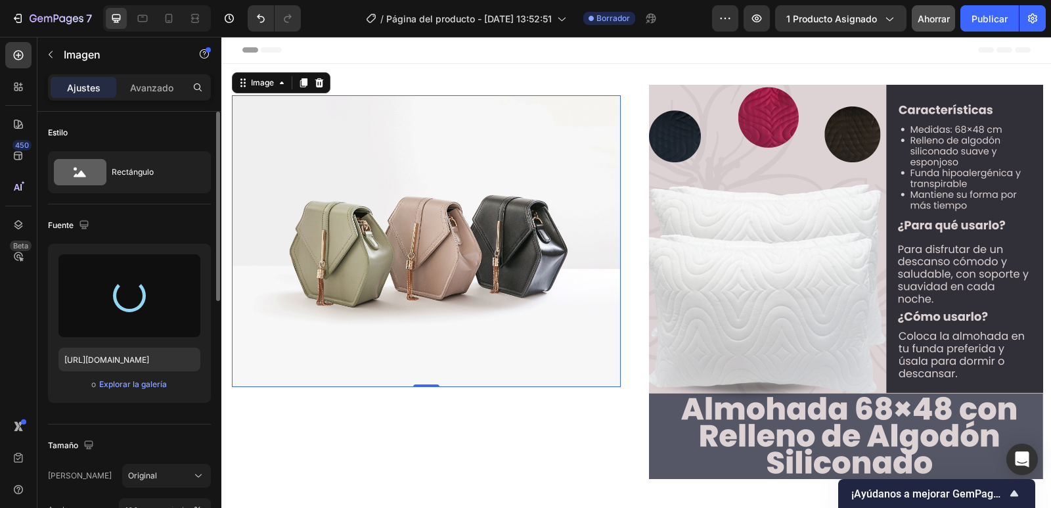
type input "[URL][DOMAIN_NAME]"
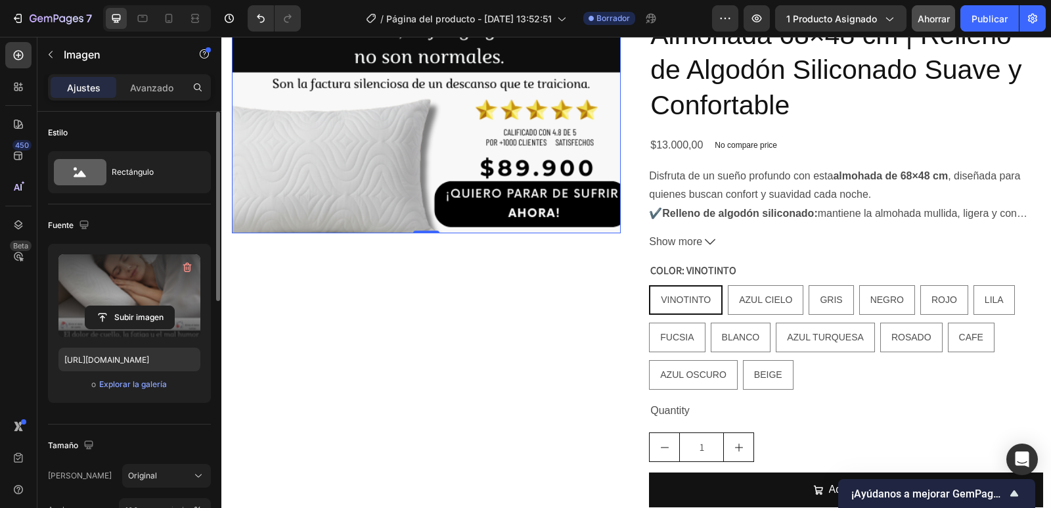
scroll to position [525, 0]
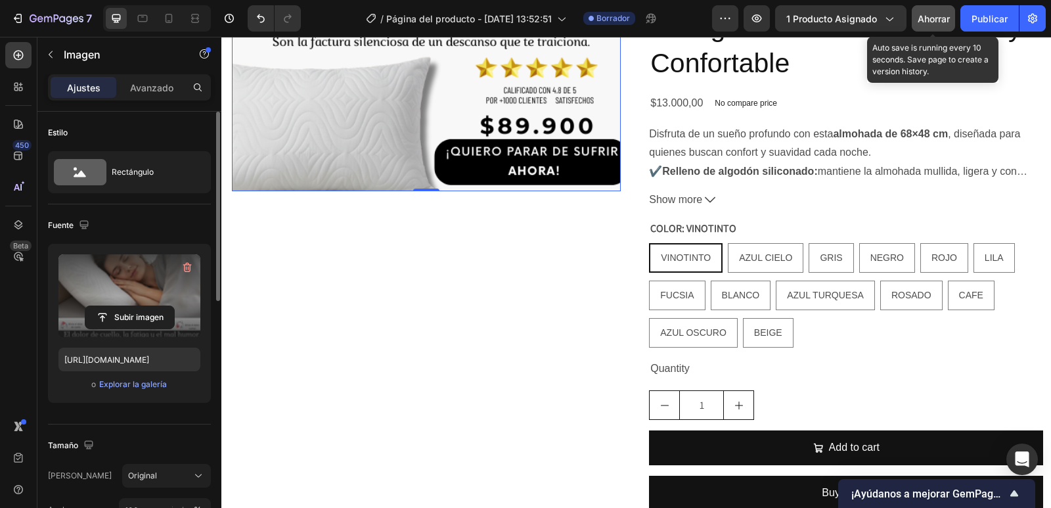
click at [930, 18] on font "Ahorrar" at bounding box center [933, 18] width 32 height 11
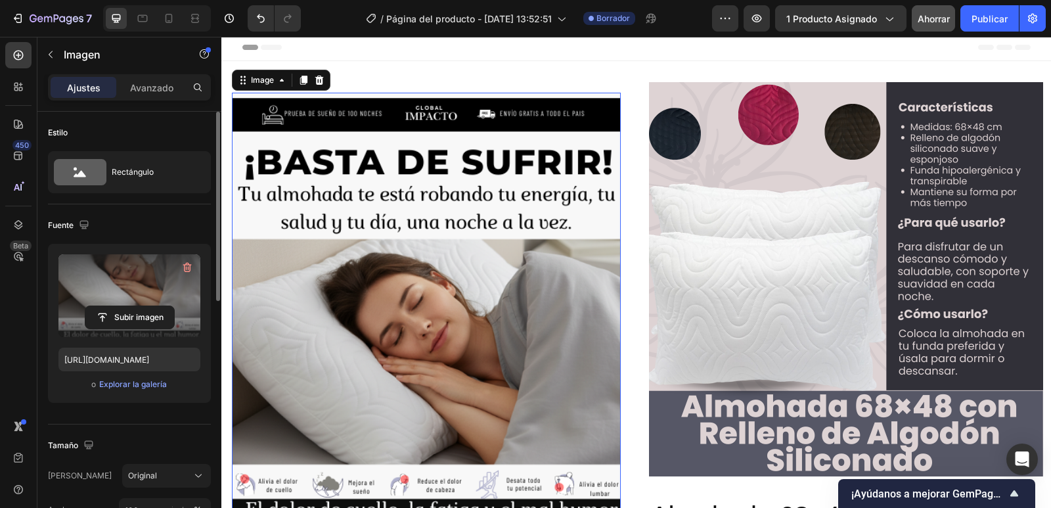
scroll to position [0, 0]
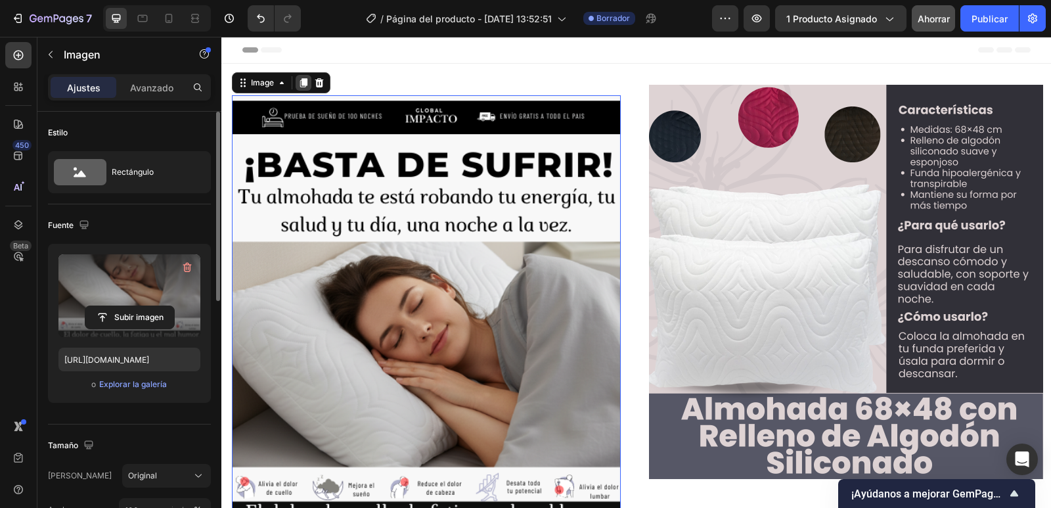
click at [300, 86] on icon at bounding box center [303, 82] width 7 height 9
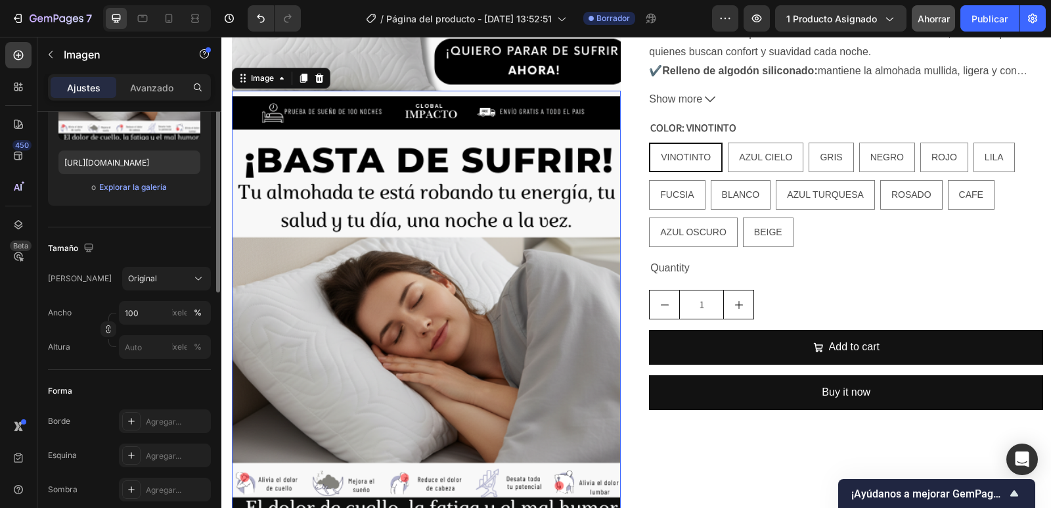
scroll to position [131, 0]
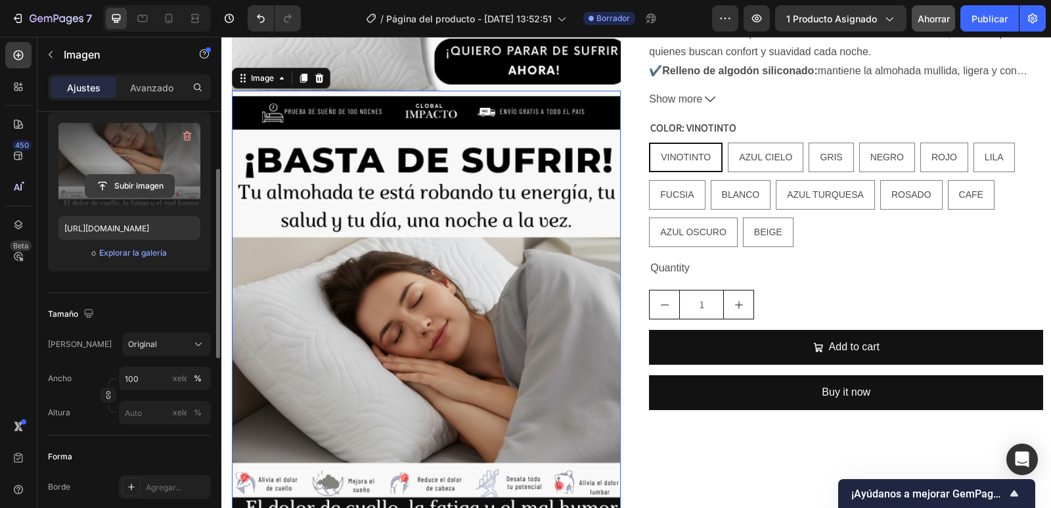
click at [128, 183] on input "file" at bounding box center [129, 186] width 89 height 22
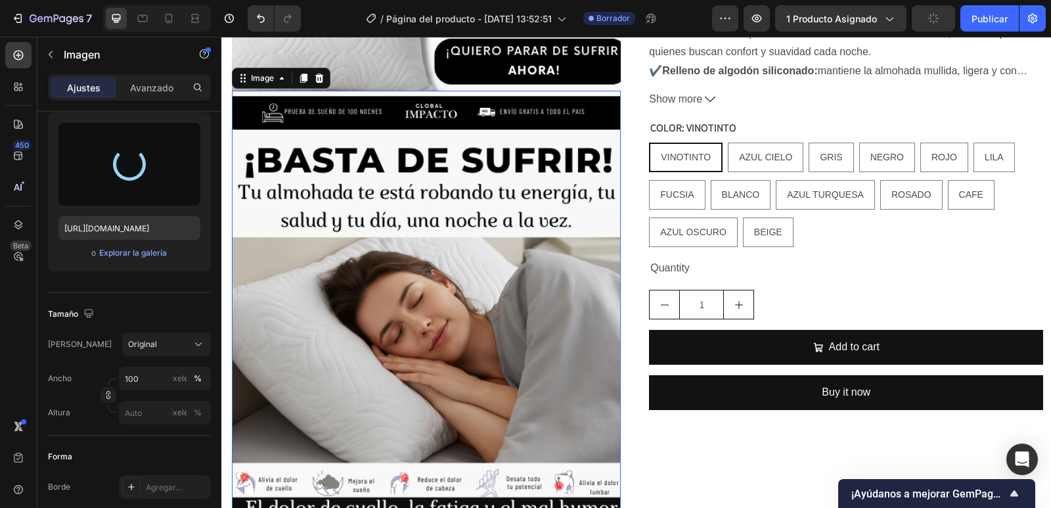
type input "[URL][DOMAIN_NAME]"
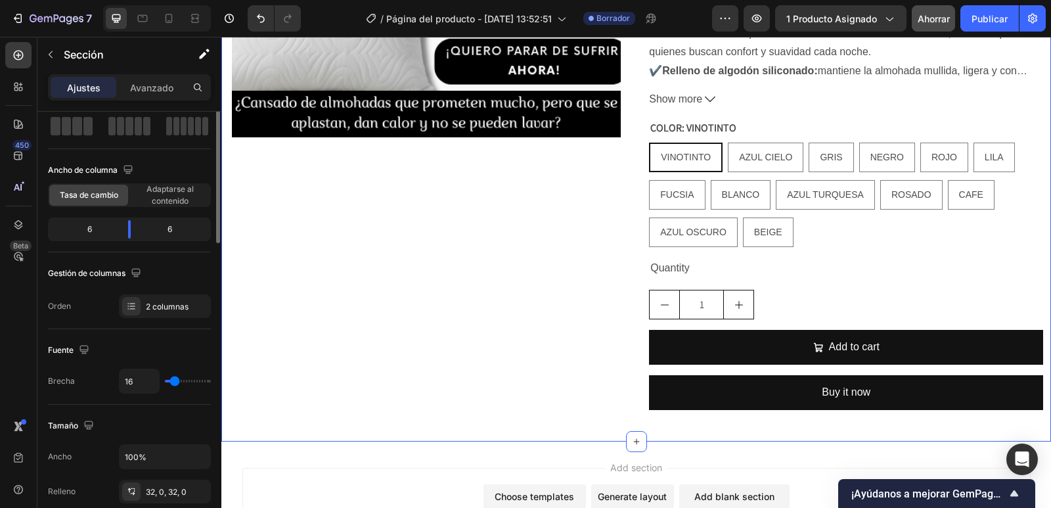
scroll to position [0, 0]
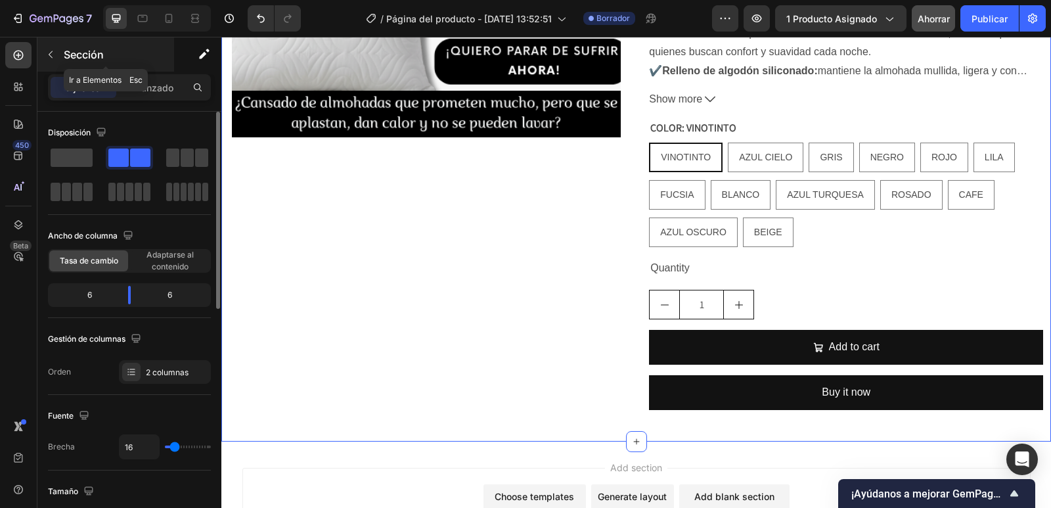
click at [76, 43] on div "Sección" at bounding box center [105, 54] width 137 height 34
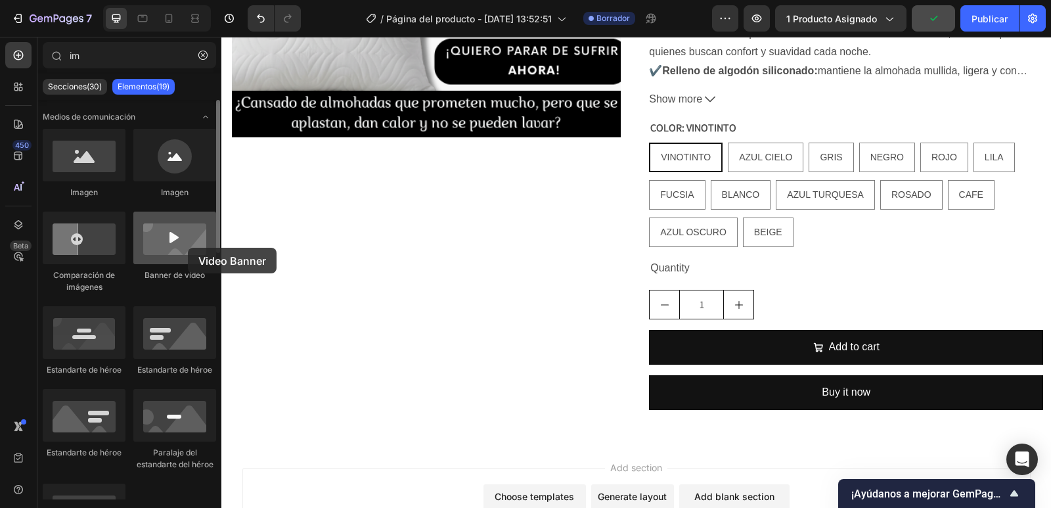
click at [188, 248] on div at bounding box center [174, 237] width 83 height 53
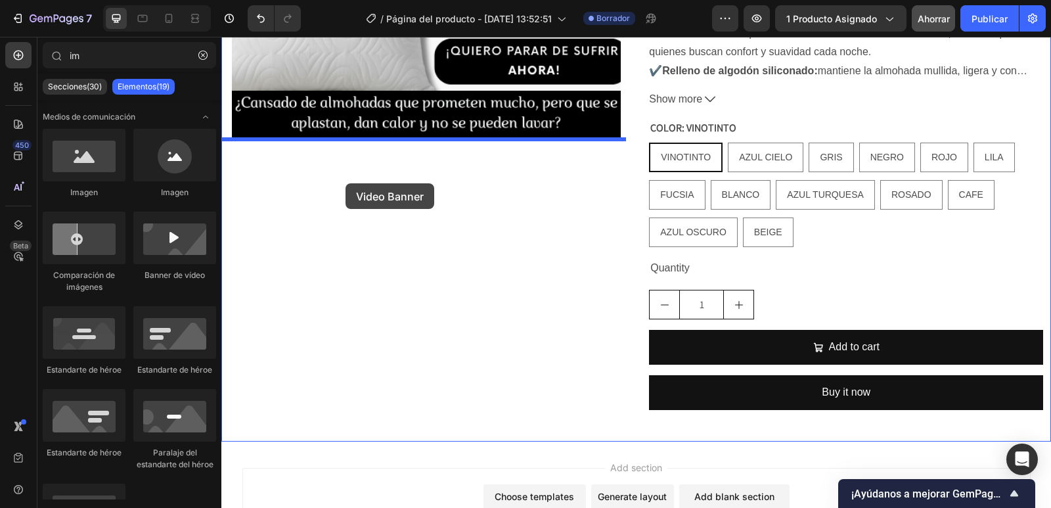
drag, startPoint x: 425, startPoint y: 277, endPoint x: 345, endPoint y: 183, distance: 123.0
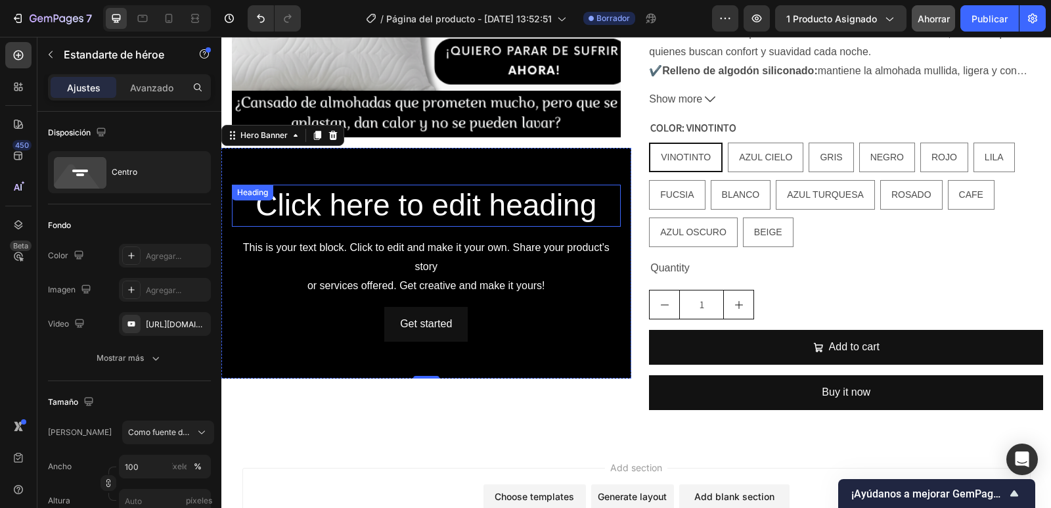
click at [402, 196] on h2 "Click here to edit heading" at bounding box center [426, 206] width 389 height 42
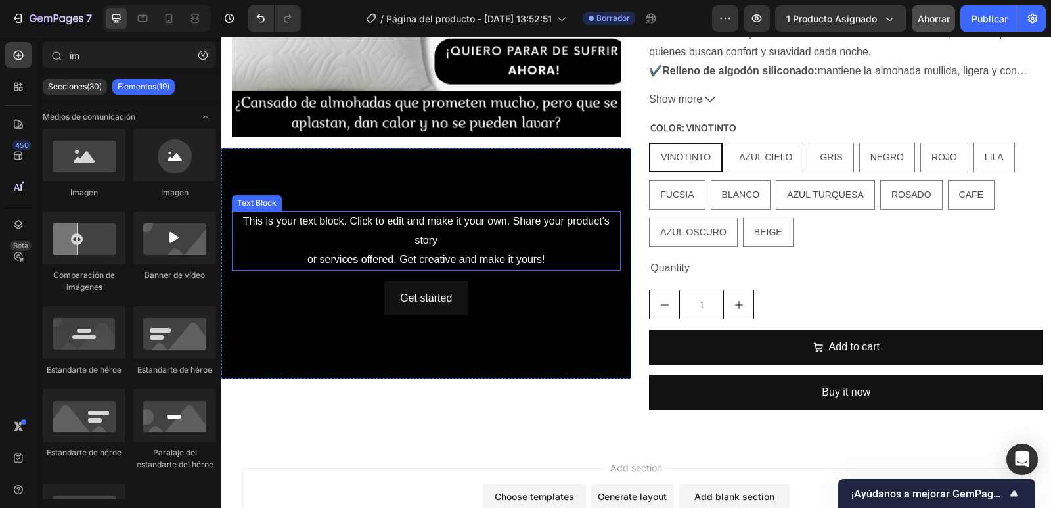
click at [490, 231] on div "This is your text block. Click to edit and make it your own. Share your product…" at bounding box center [426, 240] width 389 height 59
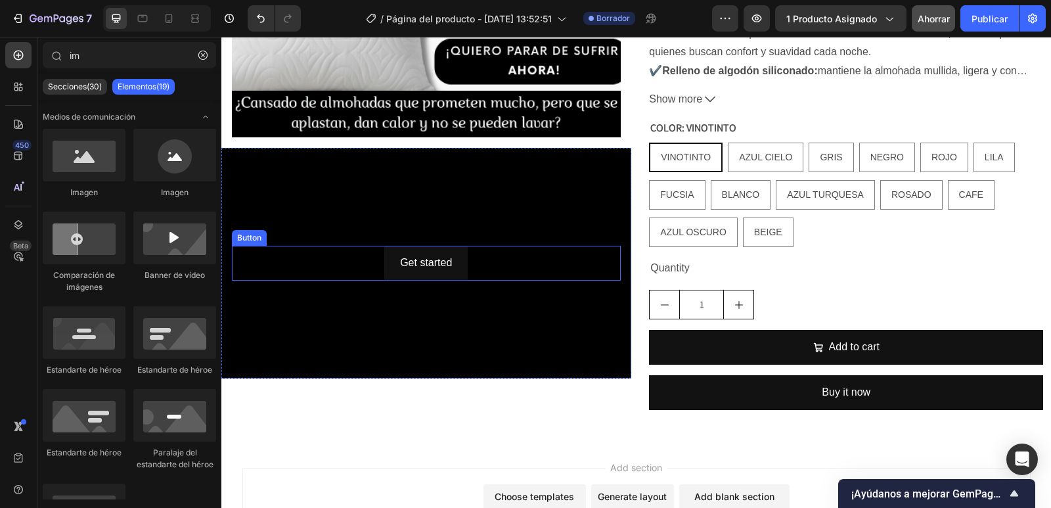
click at [506, 254] on div "Get started Button" at bounding box center [426, 263] width 389 height 35
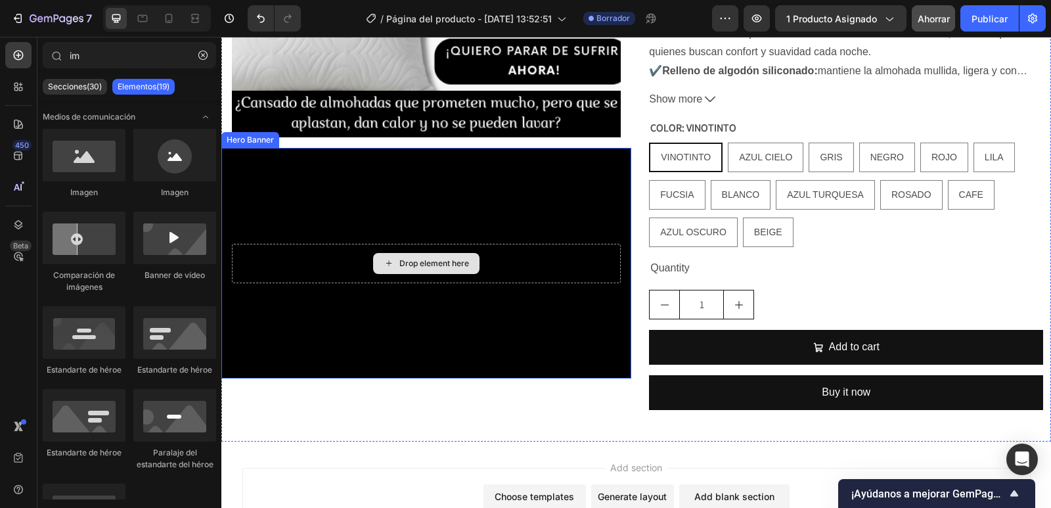
click at [506, 257] on div "Drop element here" at bounding box center [426, 263] width 389 height 39
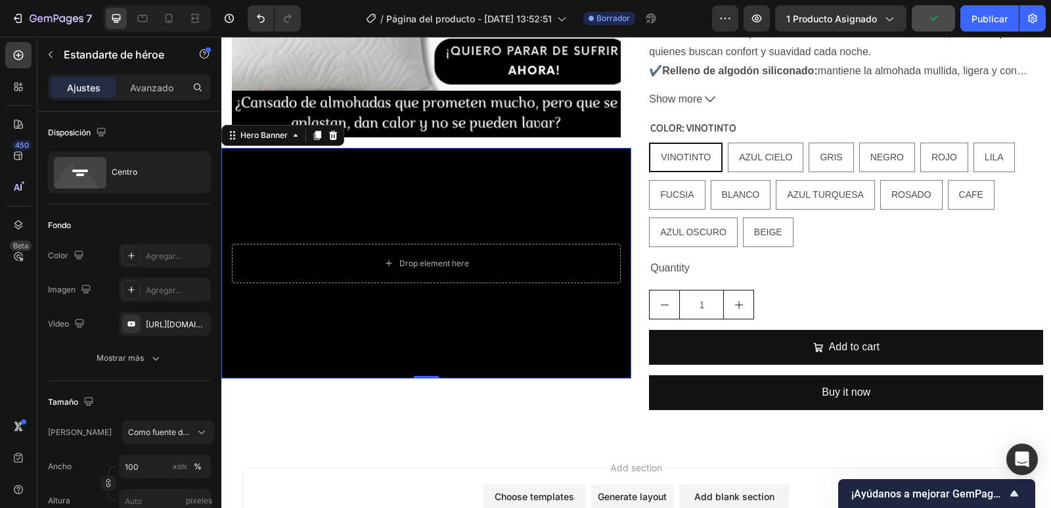
click at [338, 192] on div "Background Image" at bounding box center [426, 263] width 410 height 230
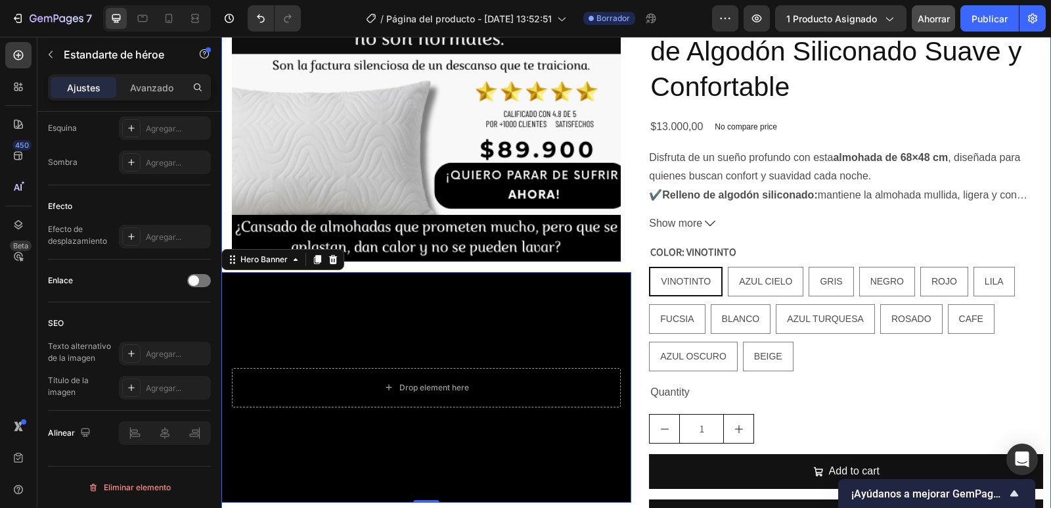
scroll to position [626, 0]
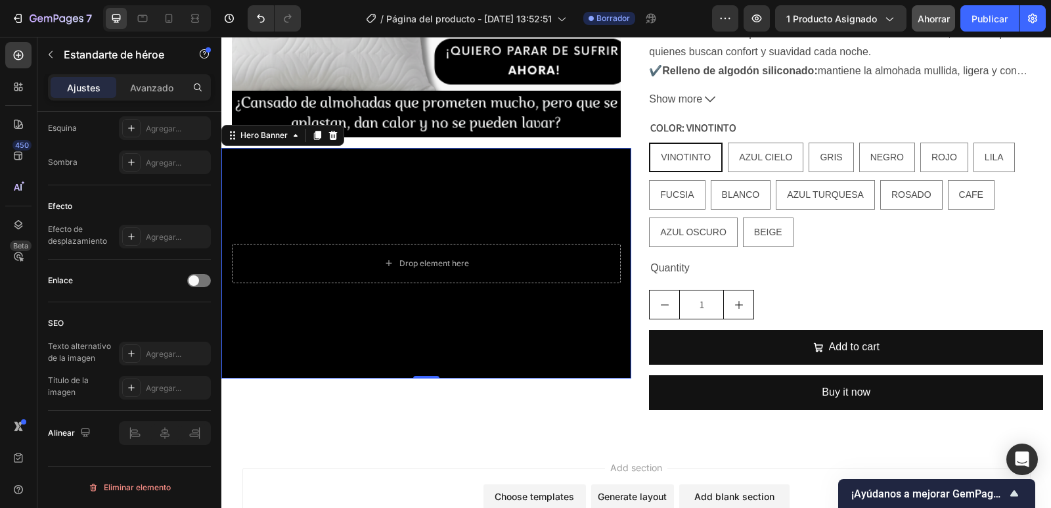
click at [385, 203] on div "Background Image" at bounding box center [426, 263] width 410 height 230
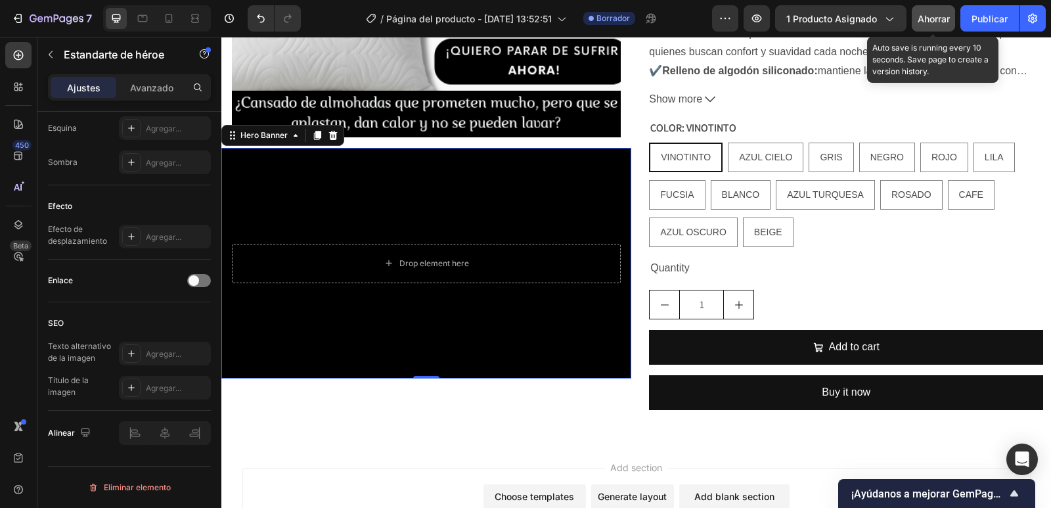
click at [931, 22] on font "Ahorrar" at bounding box center [933, 18] width 32 height 11
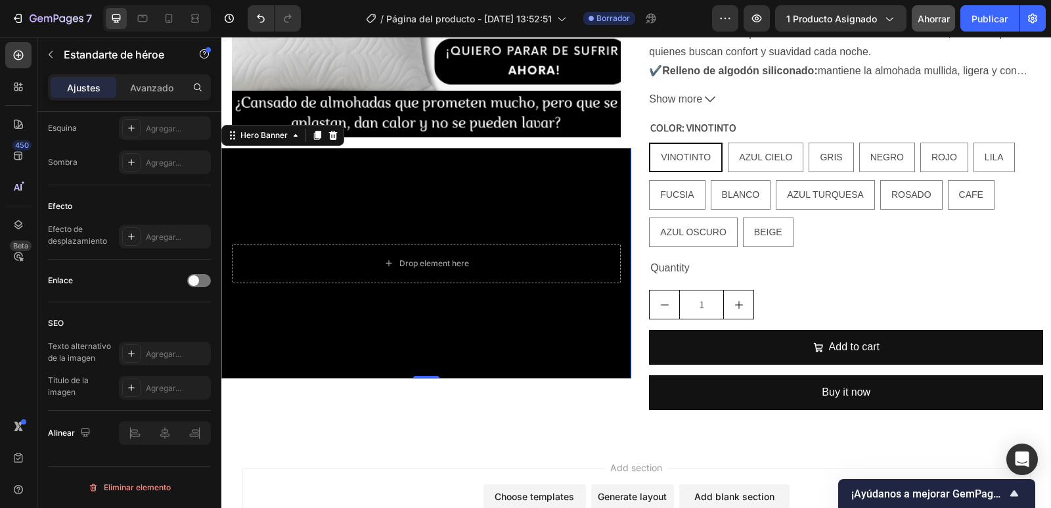
click at [287, 181] on div "Background Image" at bounding box center [426, 263] width 410 height 230
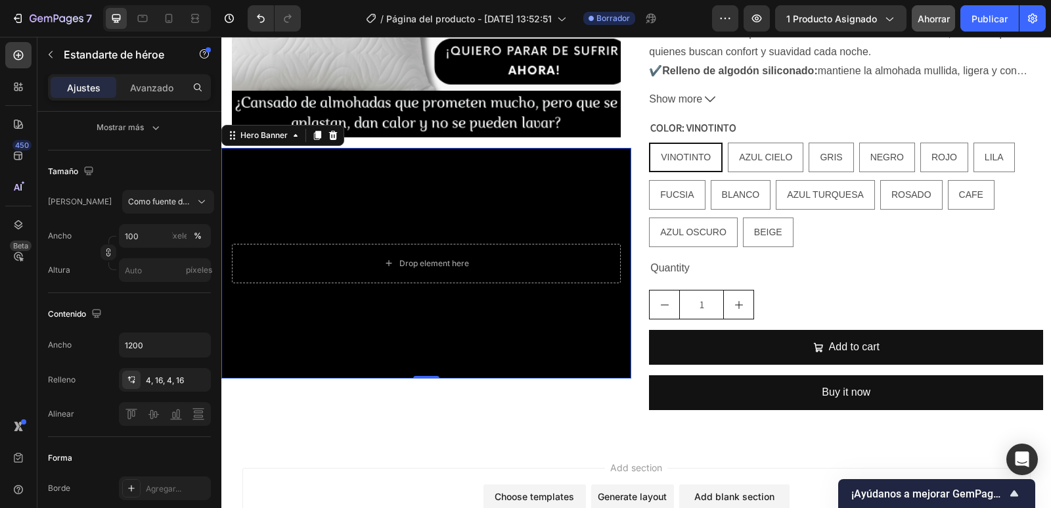
scroll to position [0, 0]
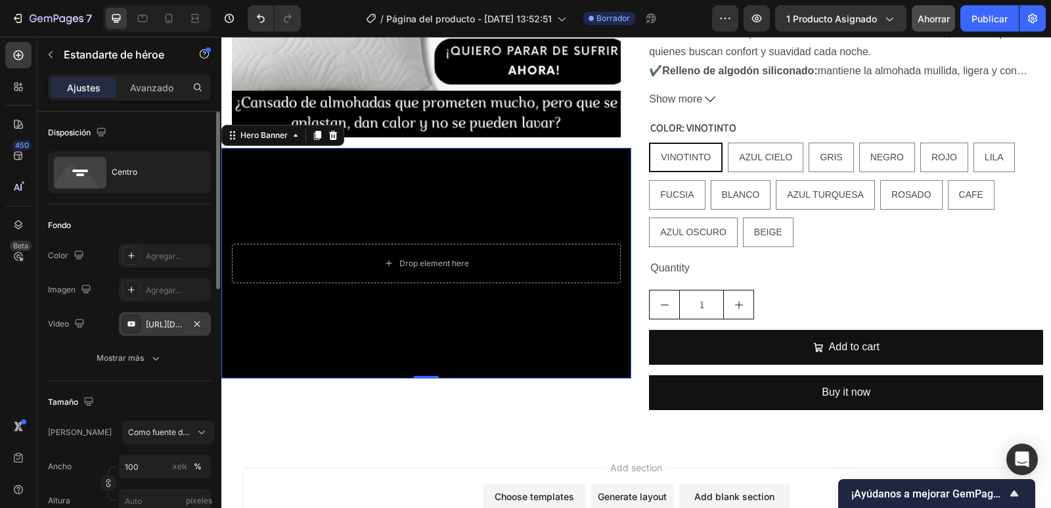
click at [156, 330] on div "[URL][DOMAIN_NAME]" at bounding box center [165, 324] width 92 height 24
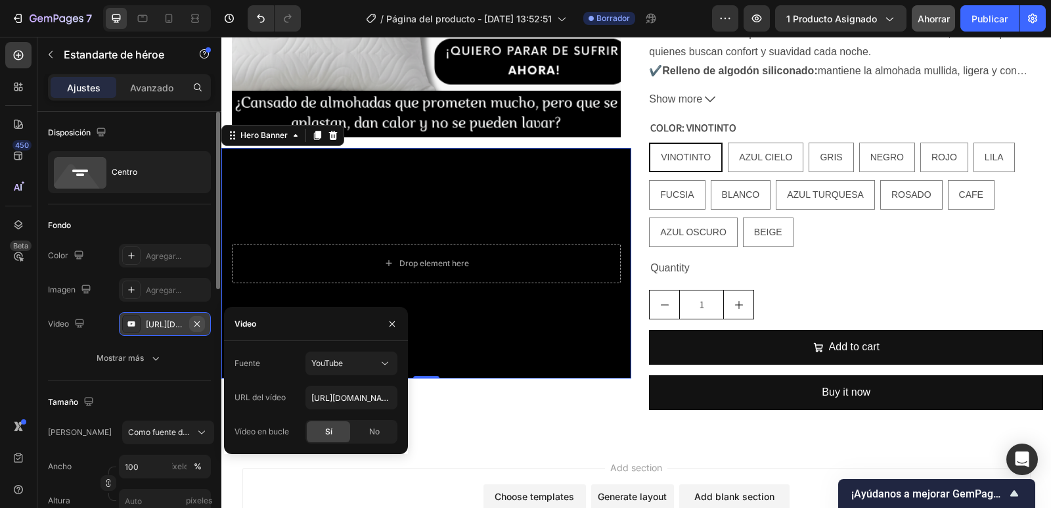
click at [200, 324] on icon "button" at bounding box center [197, 323] width 11 height 11
type input "Auto"
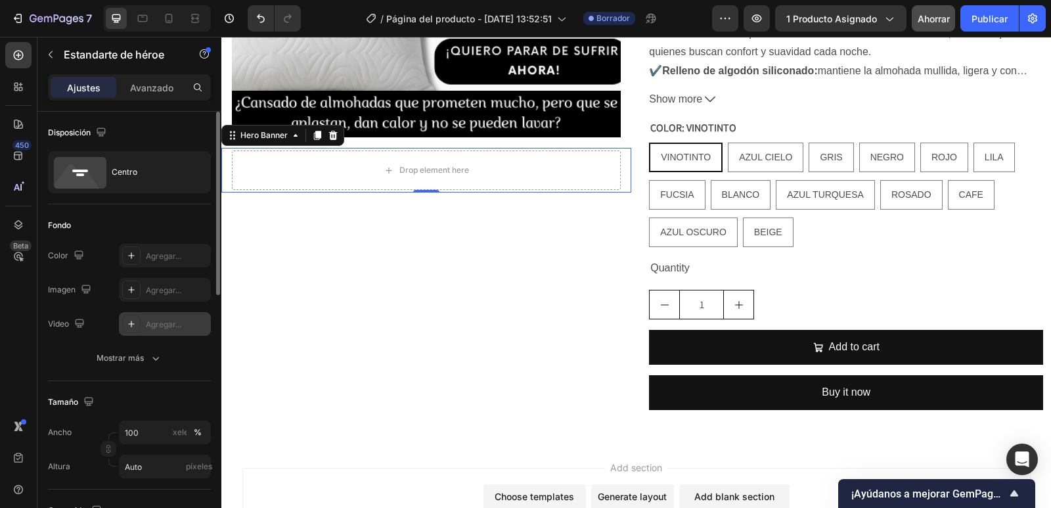
click at [129, 326] on icon at bounding box center [131, 323] width 11 height 11
type input "[URL][DOMAIN_NAME]"
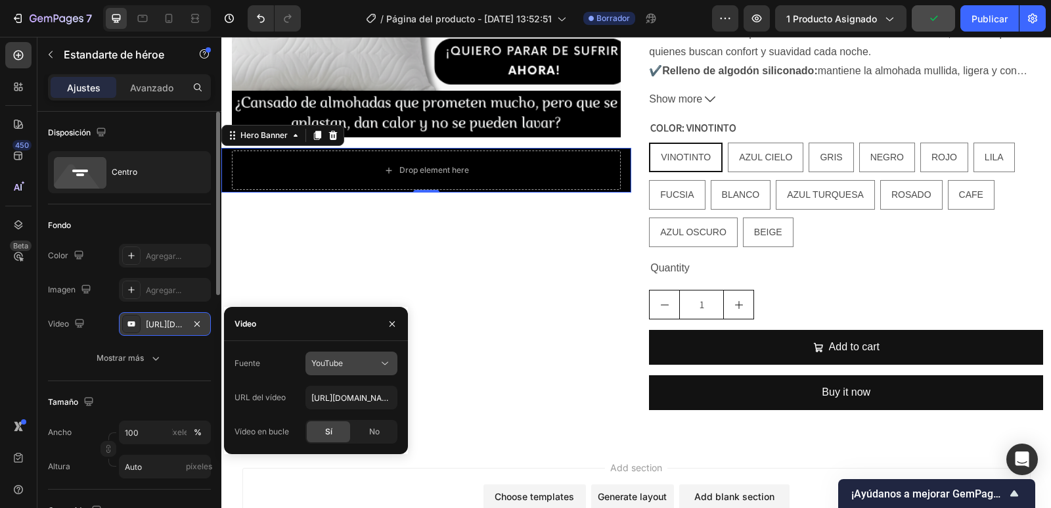
click at [382, 362] on icon at bounding box center [385, 363] width 7 height 3
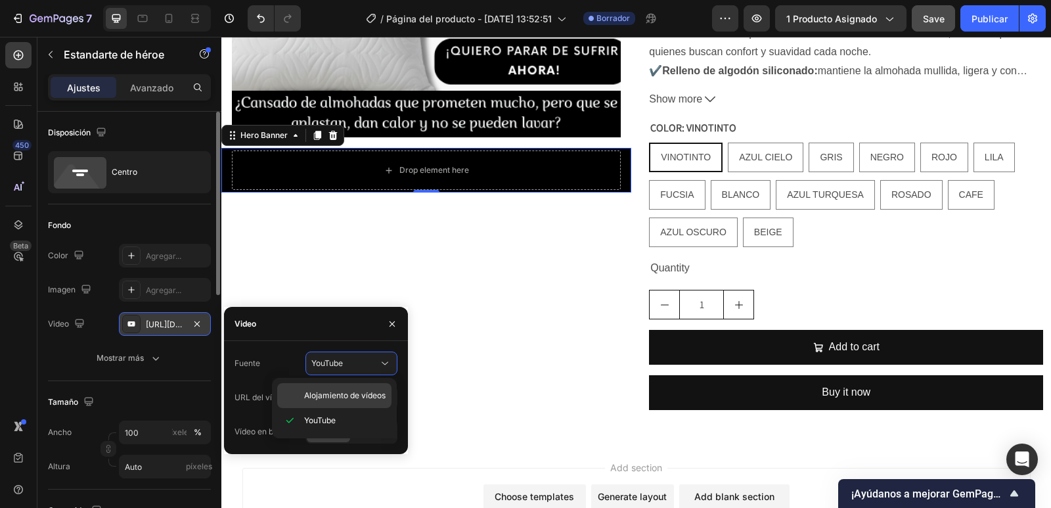
click at [326, 399] on font "Alojamiento de vídeos" at bounding box center [344, 395] width 81 height 10
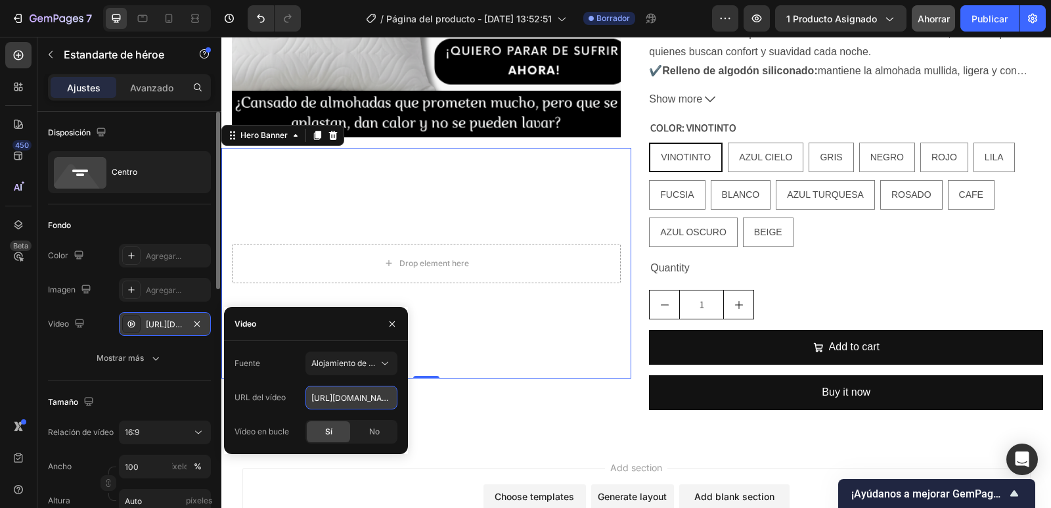
click at [339, 399] on input "[URL][DOMAIN_NAME]" at bounding box center [351, 397] width 92 height 24
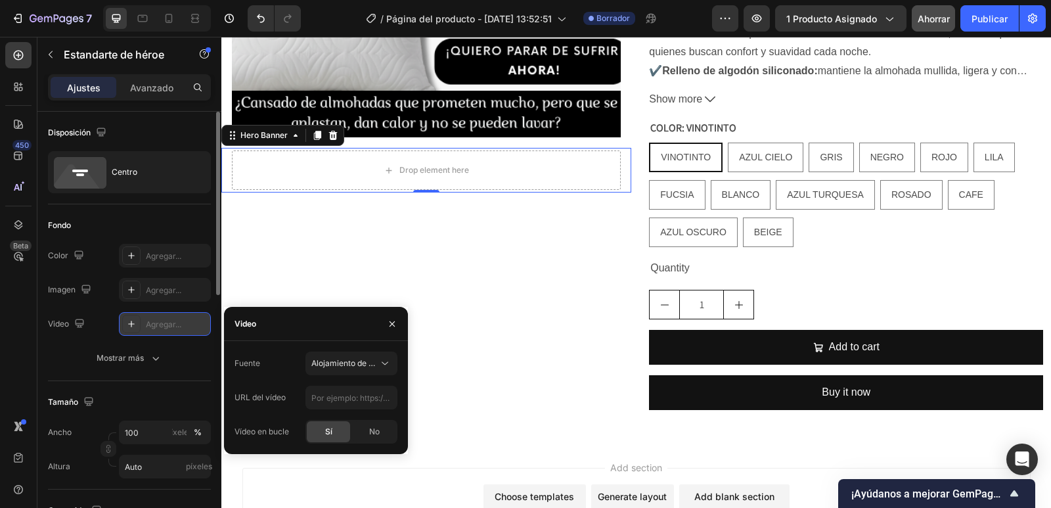
click at [158, 324] on font "Agregar..." at bounding box center [163, 324] width 35 height 10
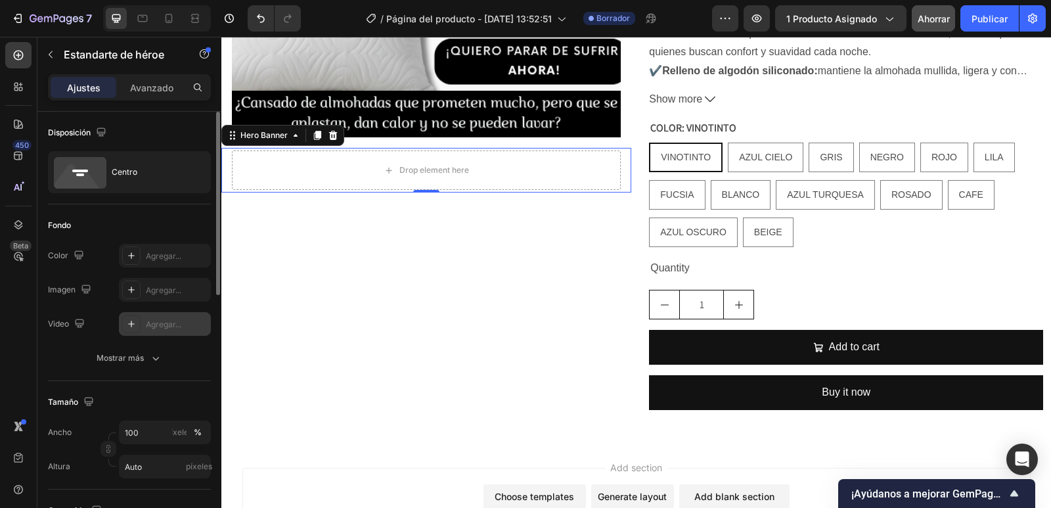
click at [158, 324] on font "Agregar..." at bounding box center [163, 324] width 35 height 10
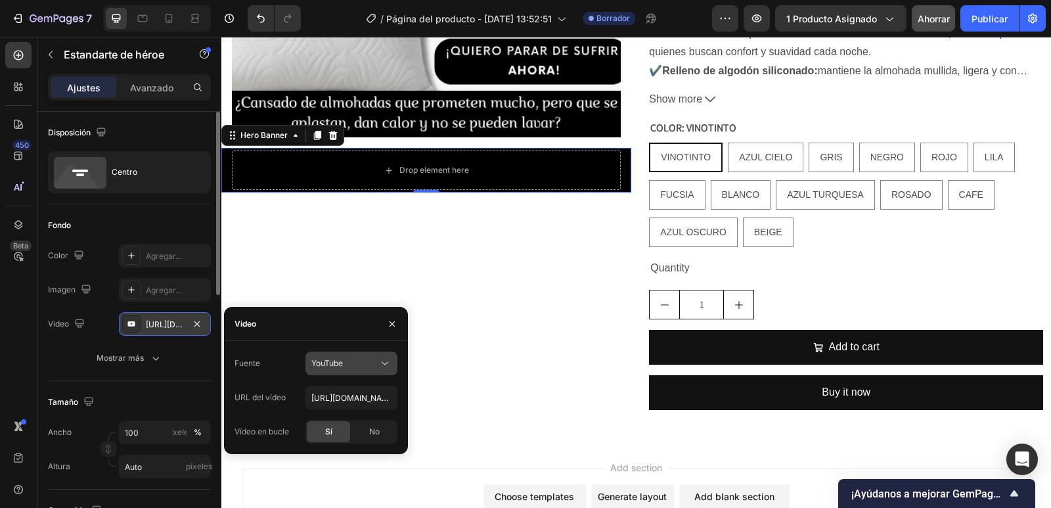
click at [384, 363] on icon at bounding box center [384, 363] width 13 height 13
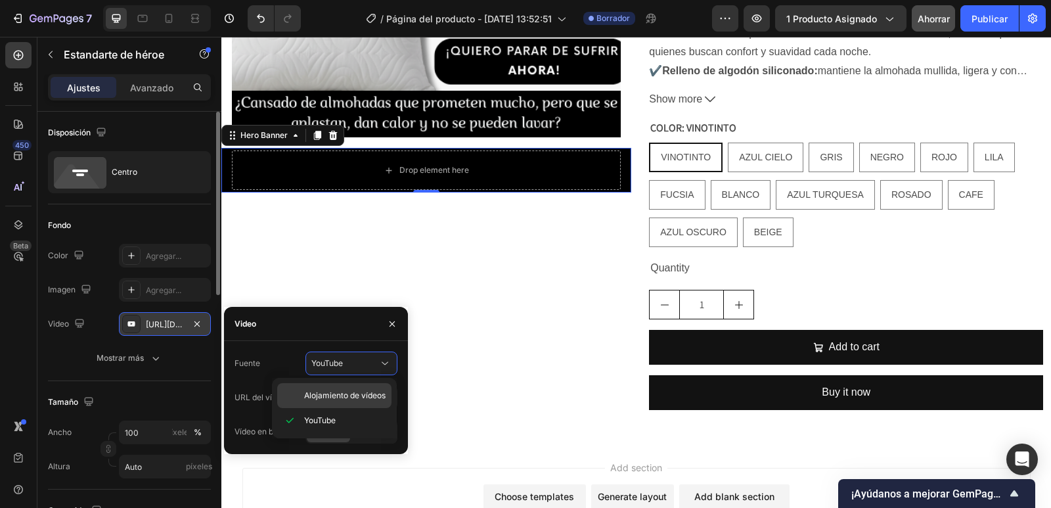
click at [345, 391] on font "Alojamiento de vídeos" at bounding box center [344, 395] width 81 height 10
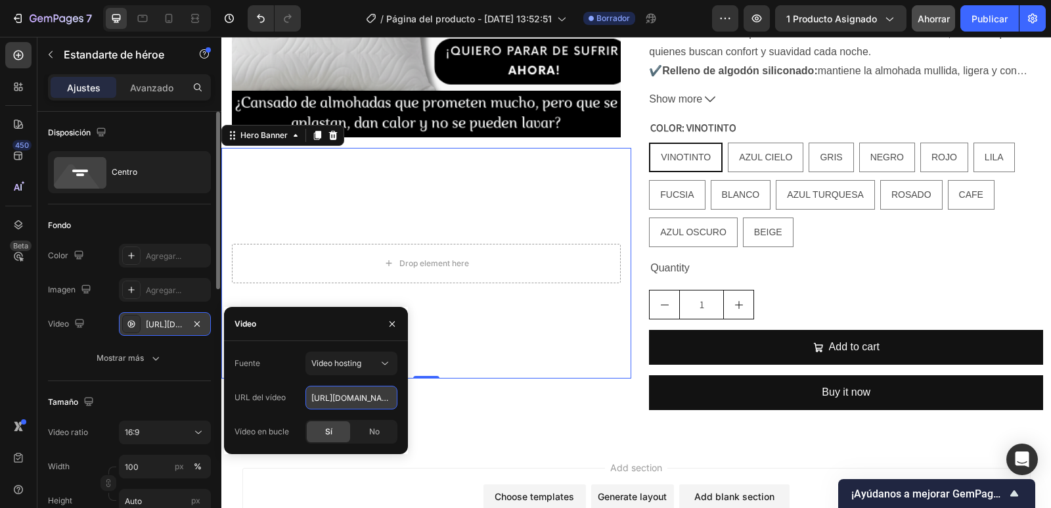
click at [323, 396] on input "[URL][DOMAIN_NAME]" at bounding box center [351, 397] width 92 height 24
paste input "7c7e8d45a5084de69510c7811f3bae3b"
type input "[URL][DOMAIN_NAME]"
click at [404, 464] on div "Add section Choose templates inspired by CRO experts Generate layout from URL o…" at bounding box center [635, 506] width 829 height 130
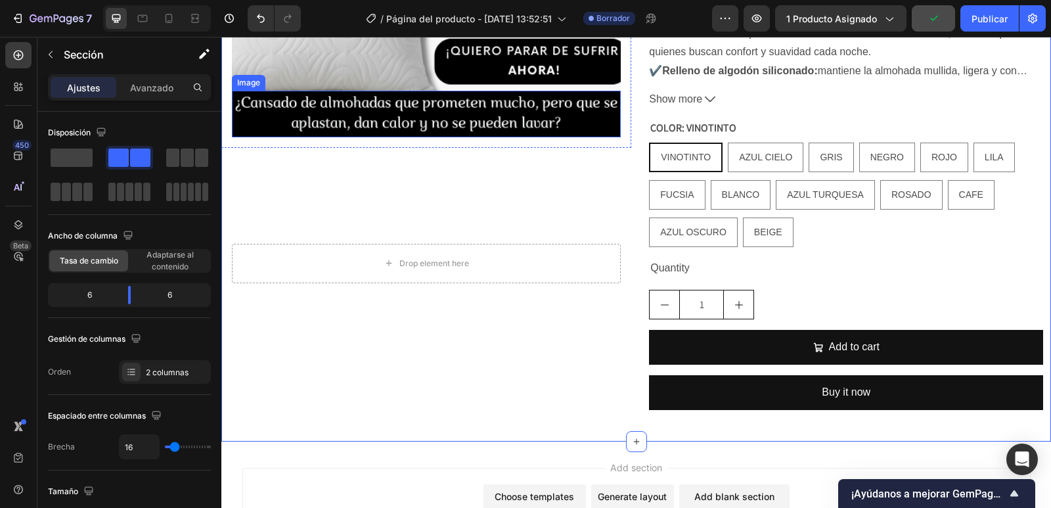
click at [326, 98] on img at bounding box center [426, 114] width 389 height 47
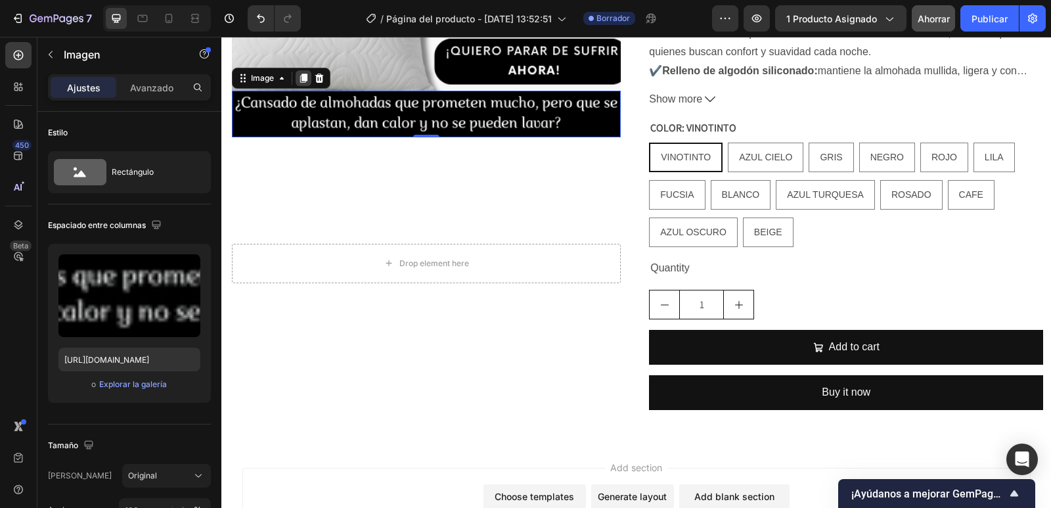
click at [304, 75] on icon at bounding box center [303, 78] width 7 height 9
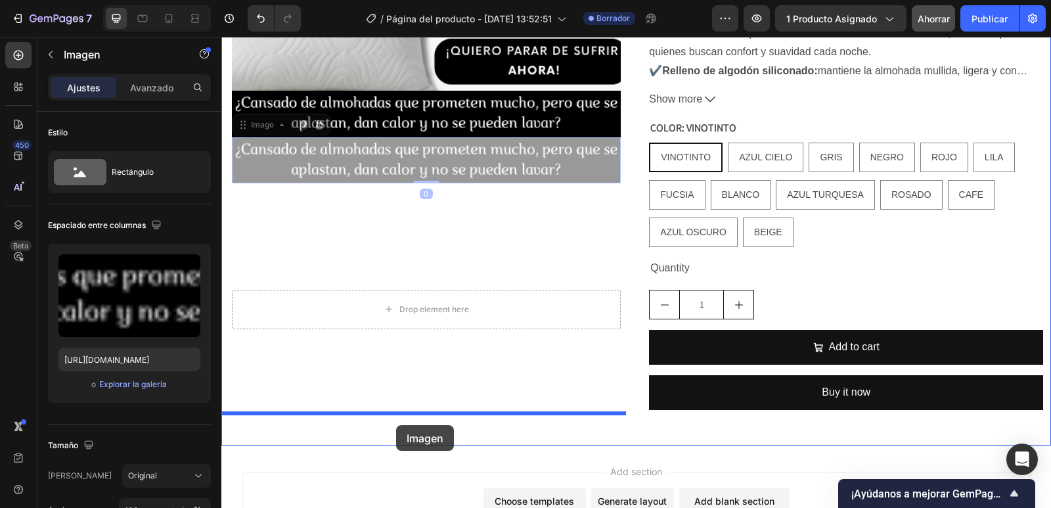
drag, startPoint x: 426, startPoint y: 150, endPoint x: 396, endPoint y: 425, distance: 276.1
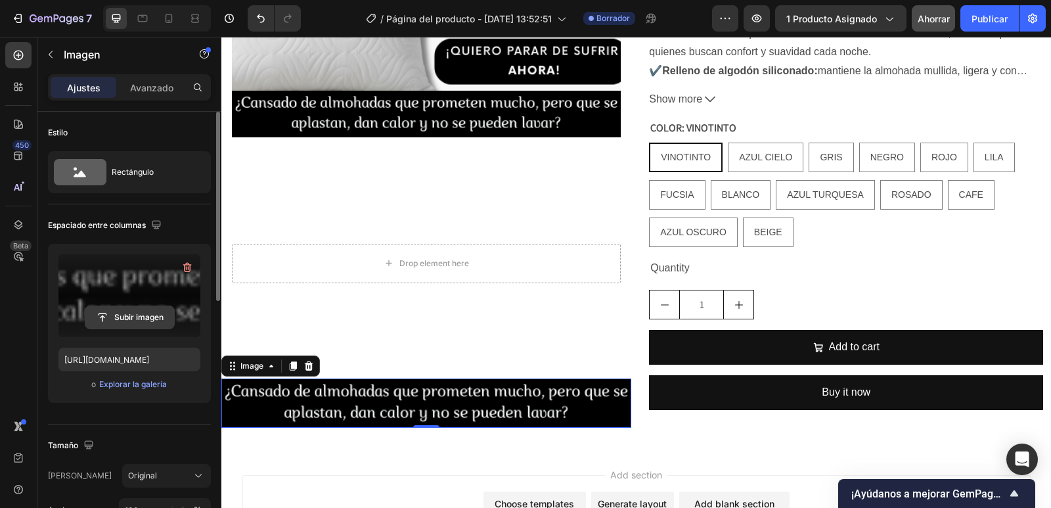
click at [130, 316] on input "file" at bounding box center [129, 317] width 89 height 22
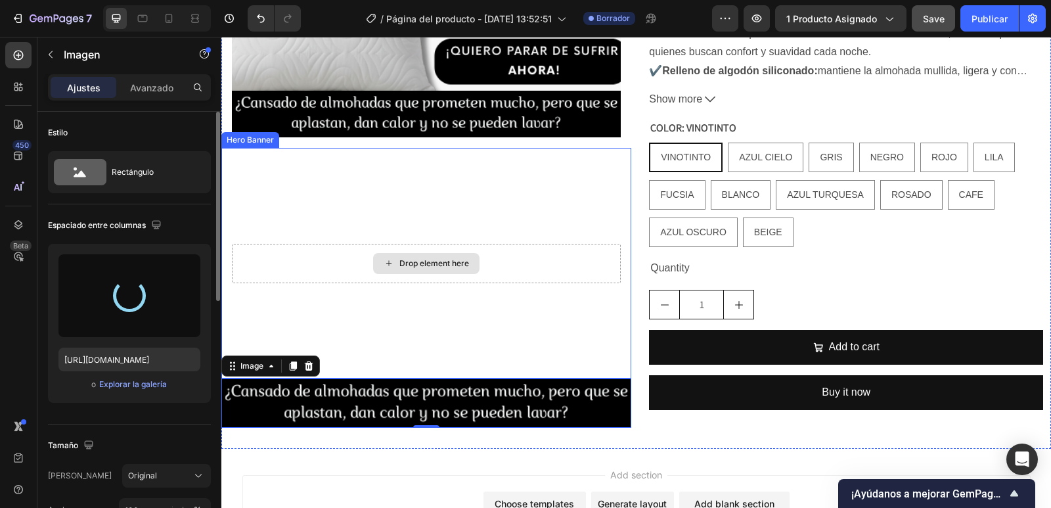
type input "[URL][DOMAIN_NAME]"
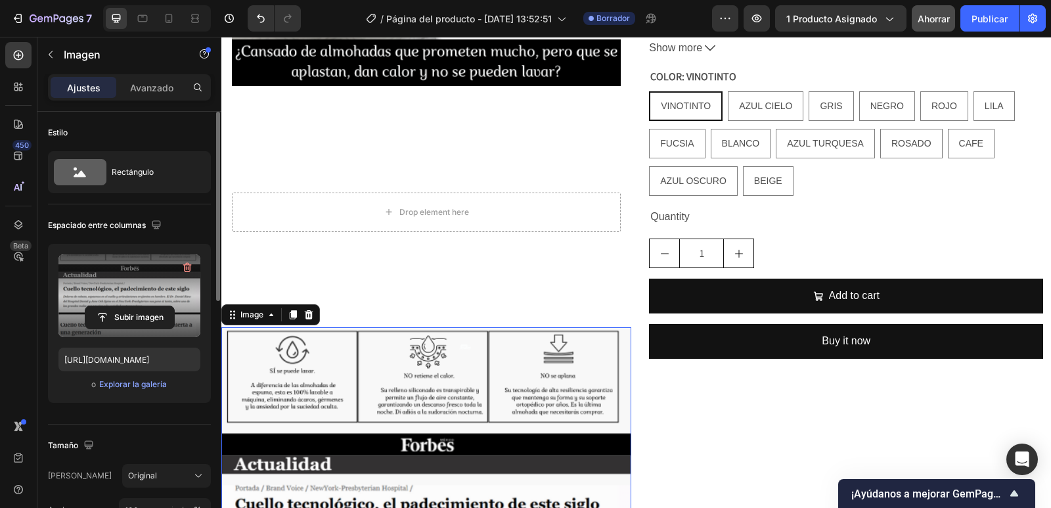
scroll to position [823, 0]
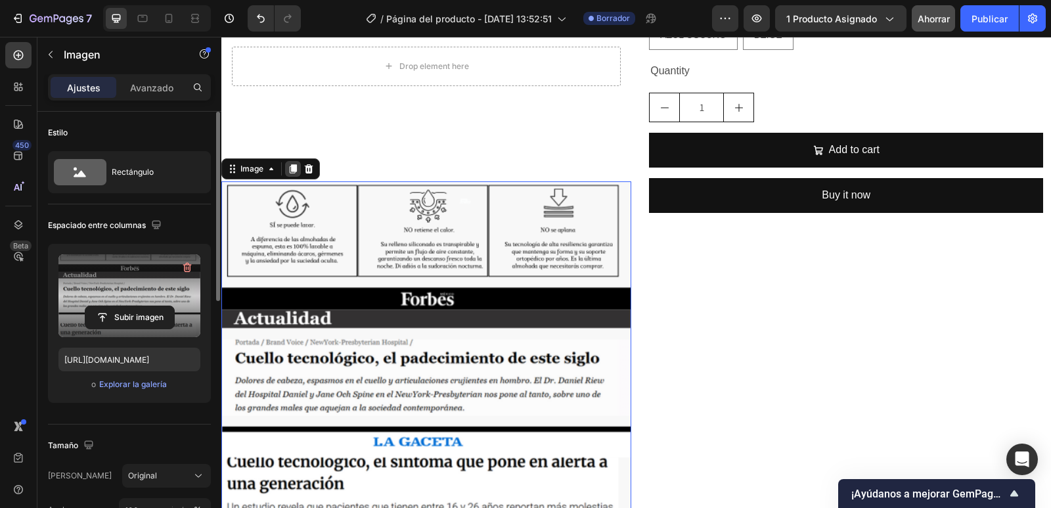
click at [293, 164] on icon at bounding box center [293, 168] width 7 height 9
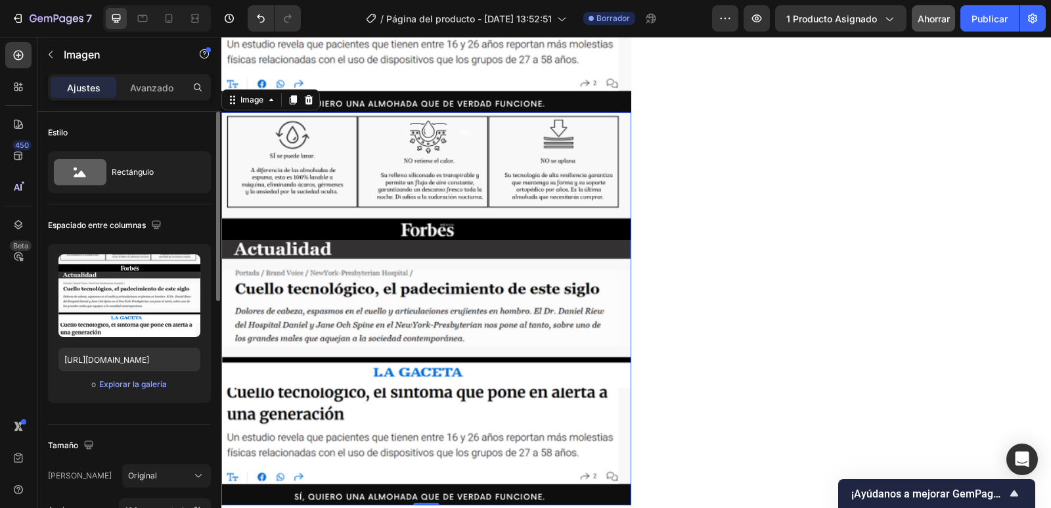
scroll to position [1298, 0]
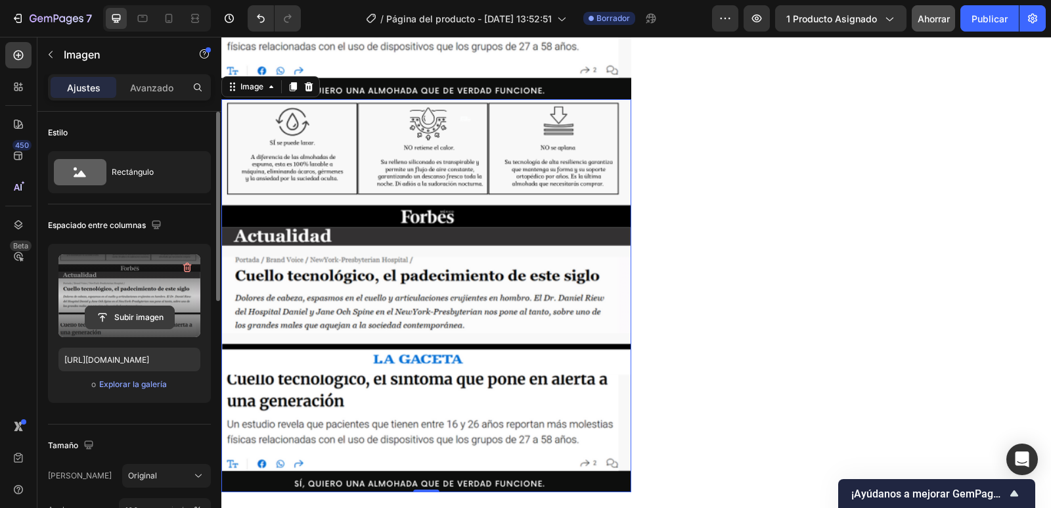
click at [152, 320] on input "file" at bounding box center [129, 317] width 89 height 22
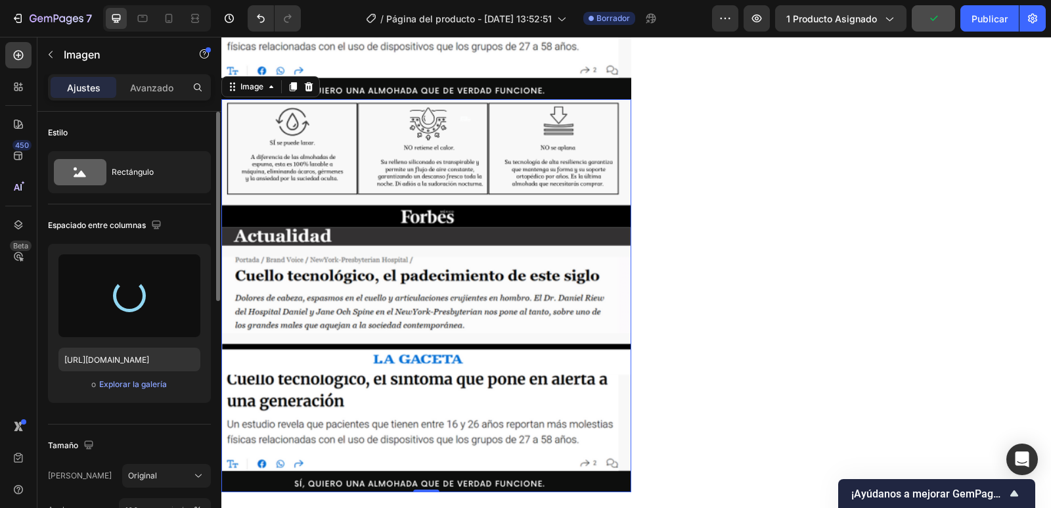
type input "[URL][DOMAIN_NAME]"
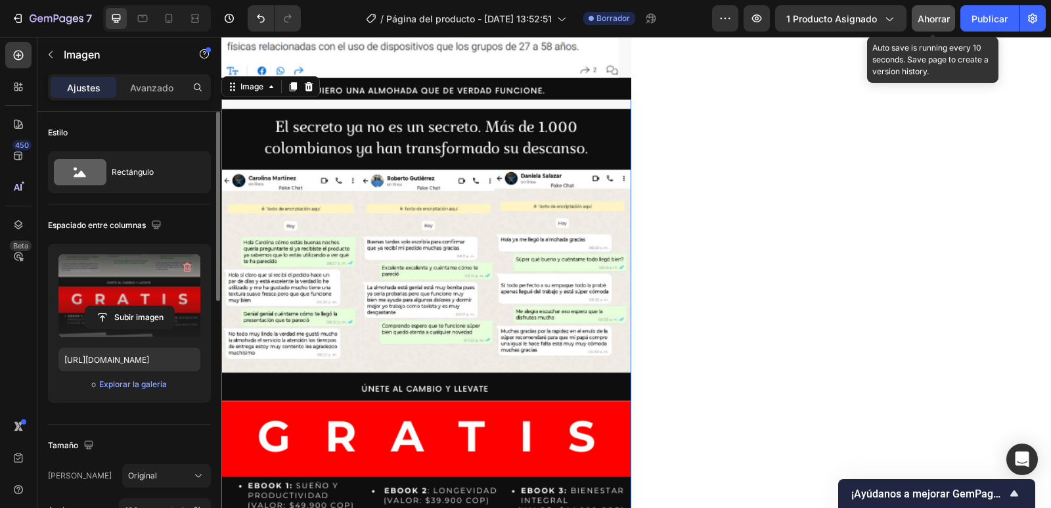
click at [947, 23] on font "Ahorrar" at bounding box center [933, 18] width 32 height 11
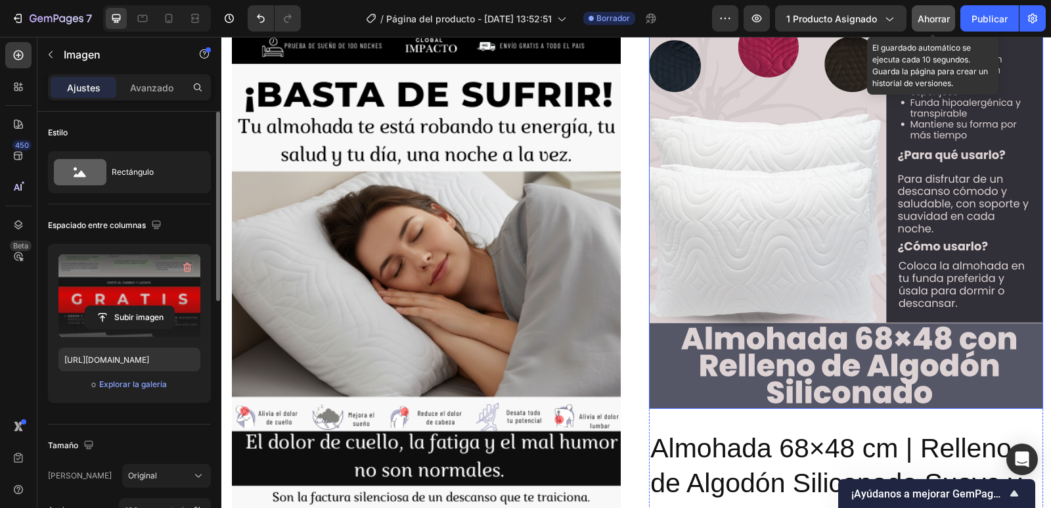
scroll to position [51, 0]
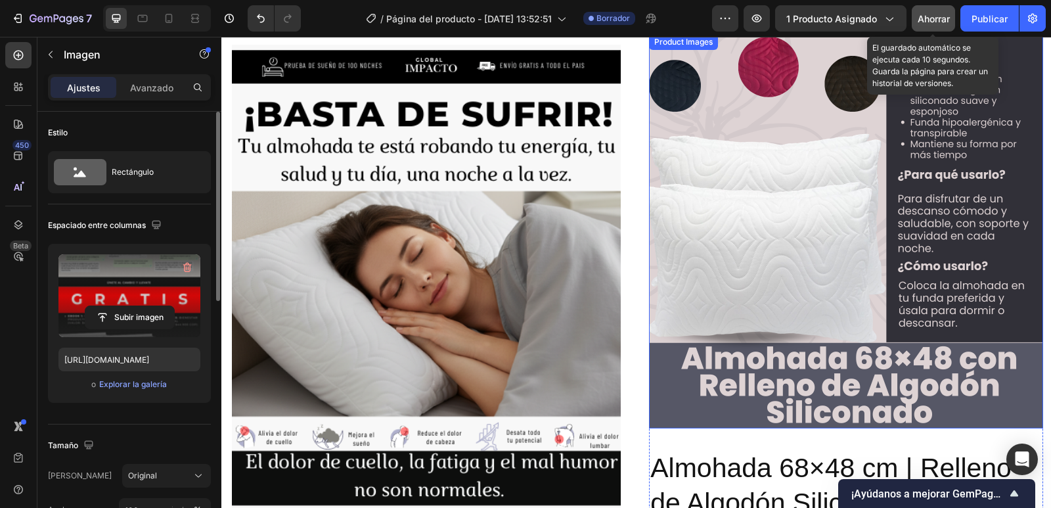
click at [837, 135] on img at bounding box center [846, 231] width 394 height 394
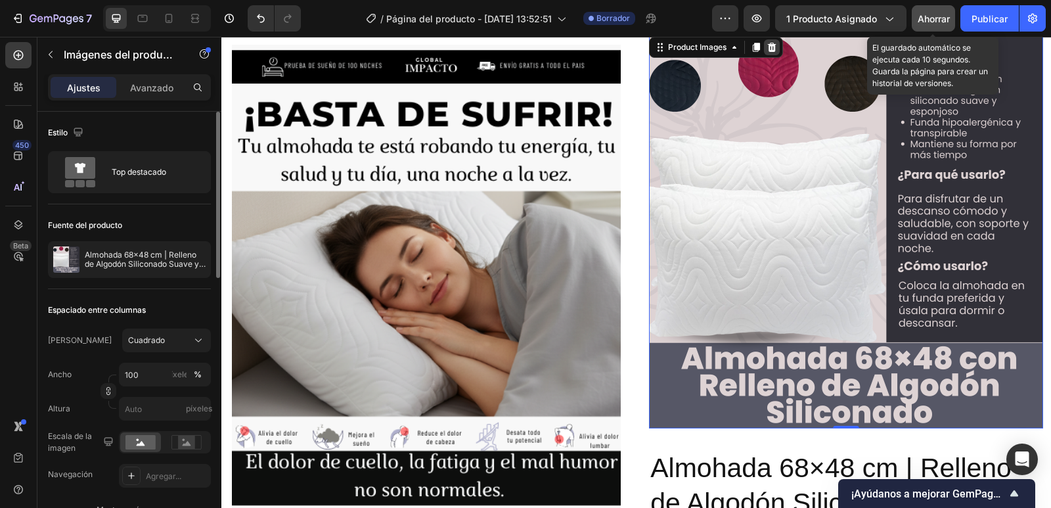
click at [768, 45] on icon at bounding box center [772, 47] width 9 height 9
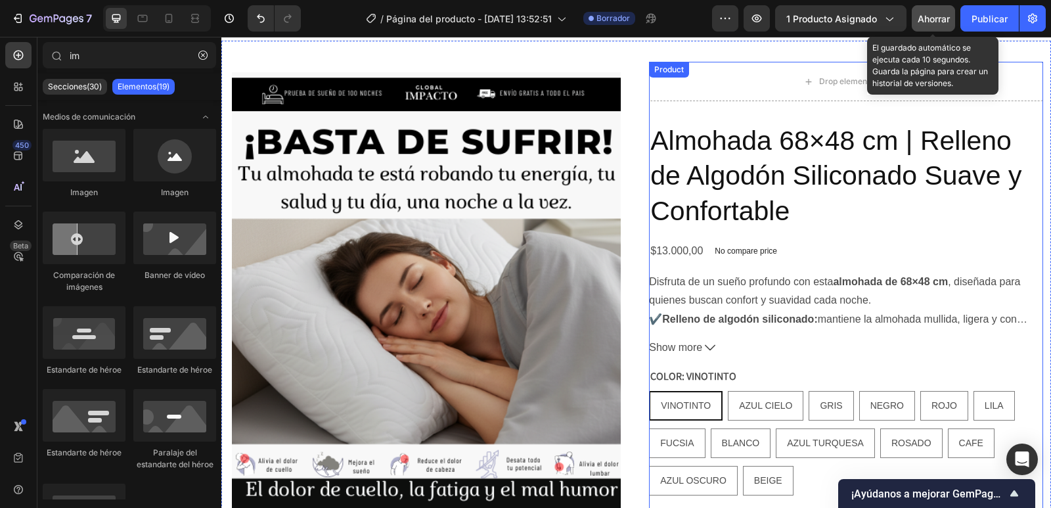
scroll to position [0, 0]
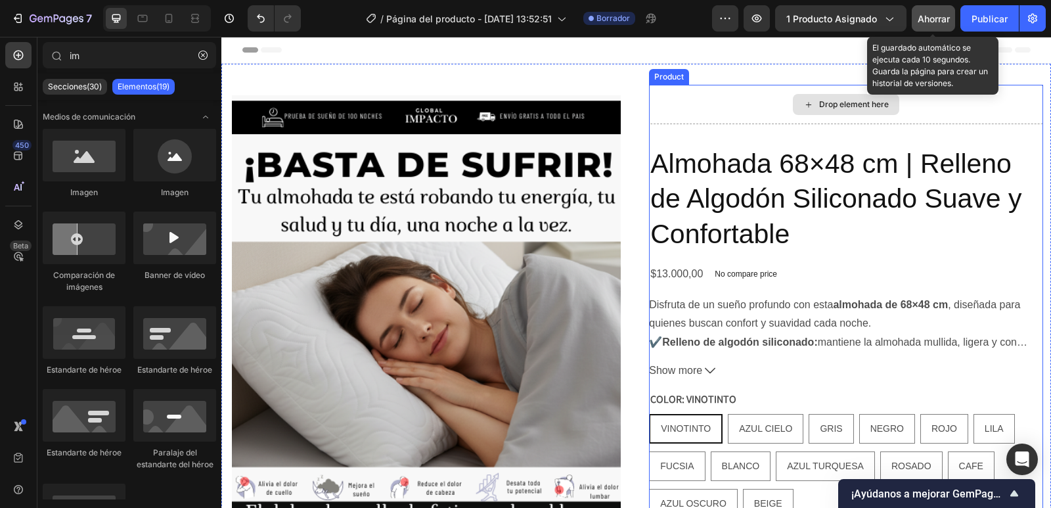
click at [781, 154] on h2 "Almohada 68×48 cm | Relleno de Algodón Siliconado Suave y Confortable" at bounding box center [846, 199] width 394 height 108
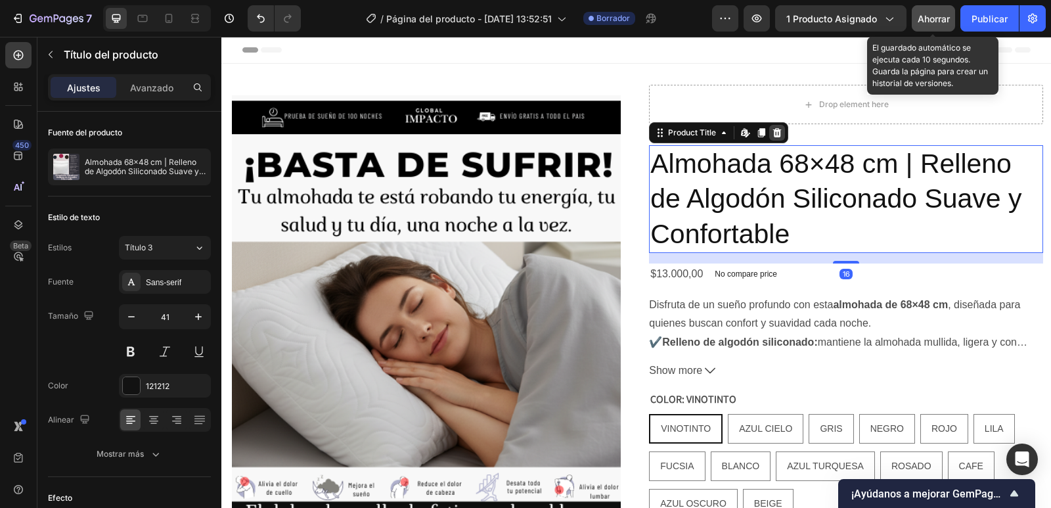
click at [770, 139] on div at bounding box center [777, 133] width 16 height 16
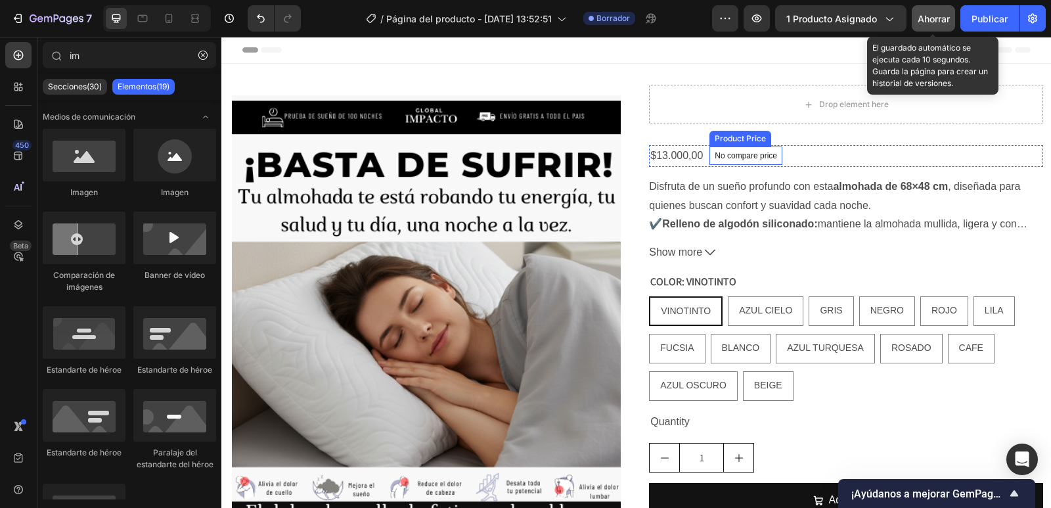
click at [763, 164] on div "No compare price" at bounding box center [745, 155] width 73 height 18
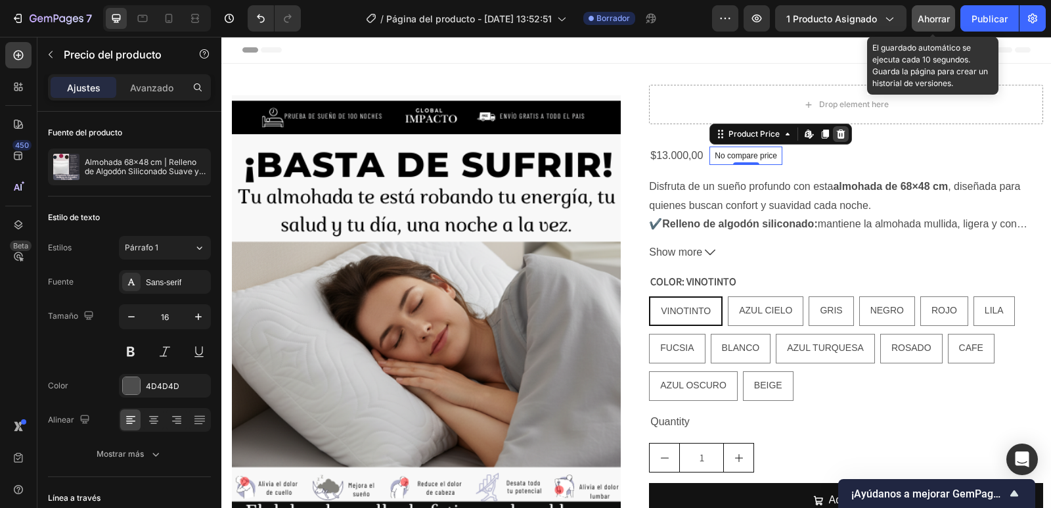
click at [833, 140] on div at bounding box center [841, 134] width 16 height 16
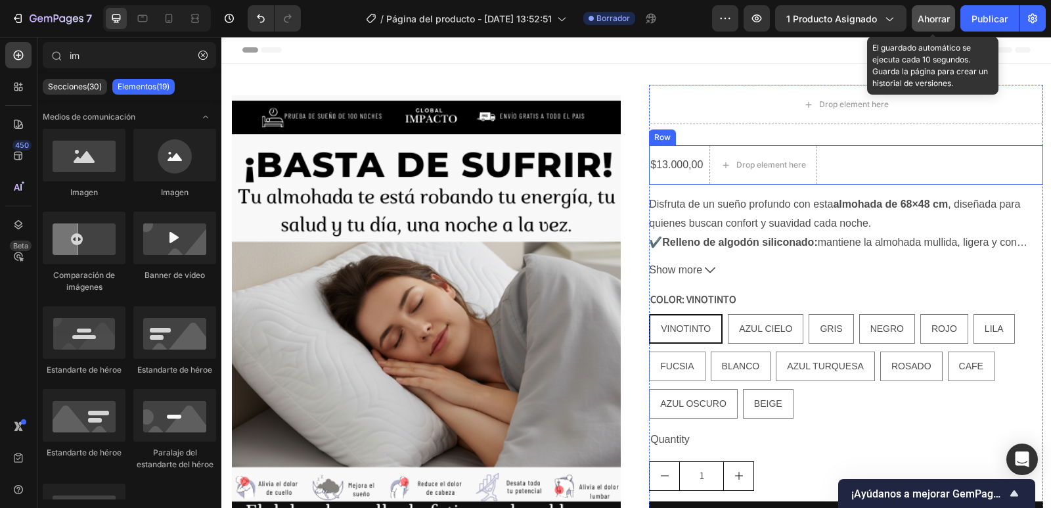
click at [1011, 159] on div "$13.000,00 Product Price Product Price Drop element here Row" at bounding box center [846, 164] width 394 height 39
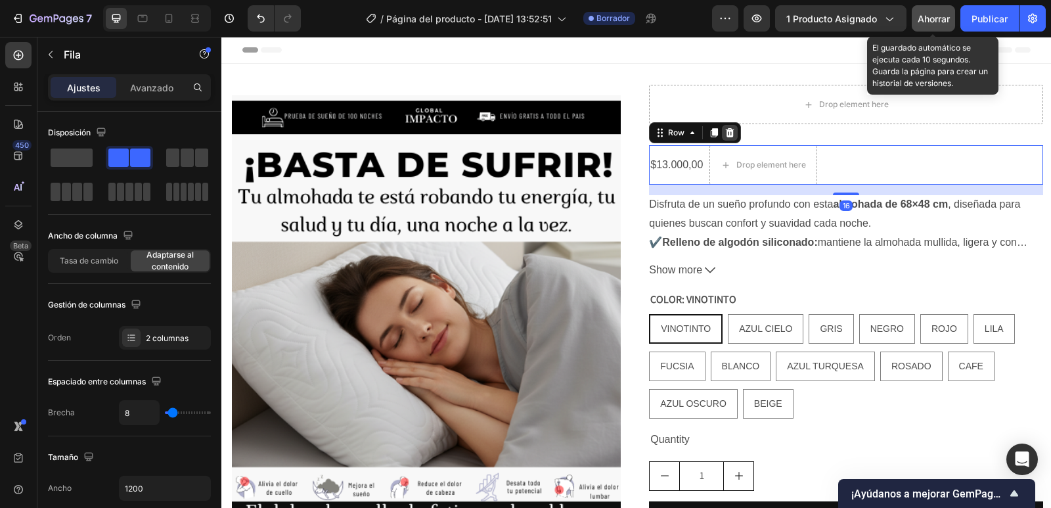
click at [726, 131] on icon at bounding box center [730, 132] width 9 height 9
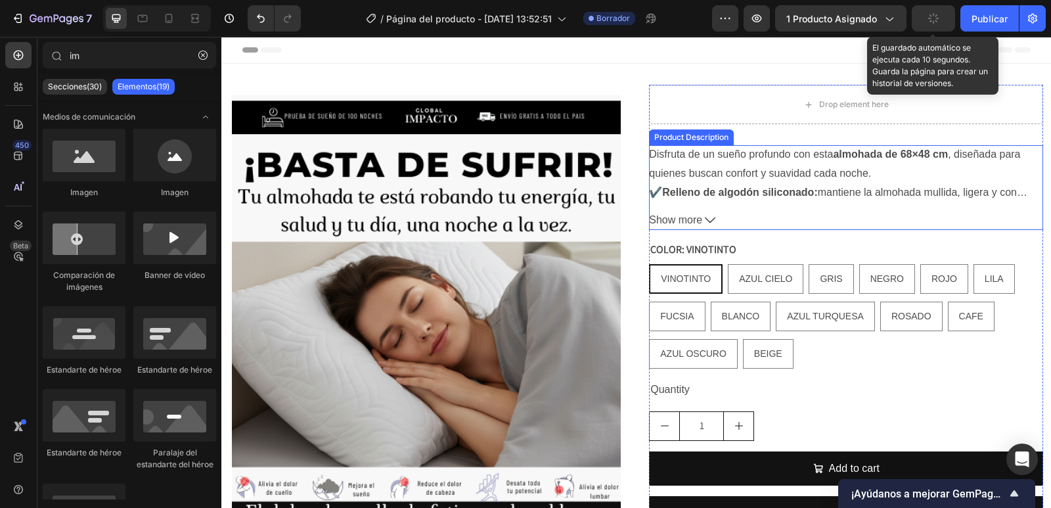
click at [930, 167] on div "Disfruta de un sueño profundo con esta almohada de 68×48 cm , diseñada para qui…" at bounding box center [846, 172] width 394 height 55
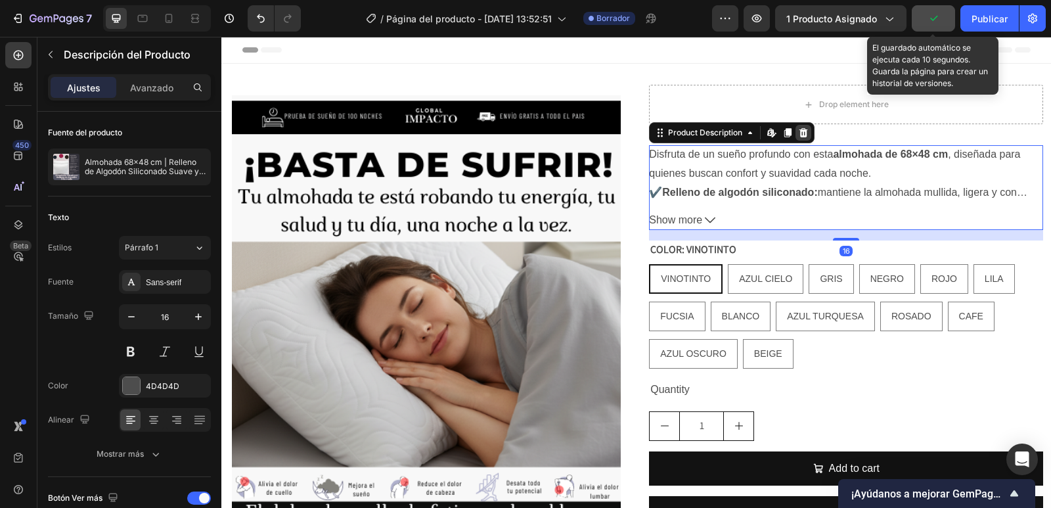
click at [798, 139] on div at bounding box center [803, 133] width 16 height 16
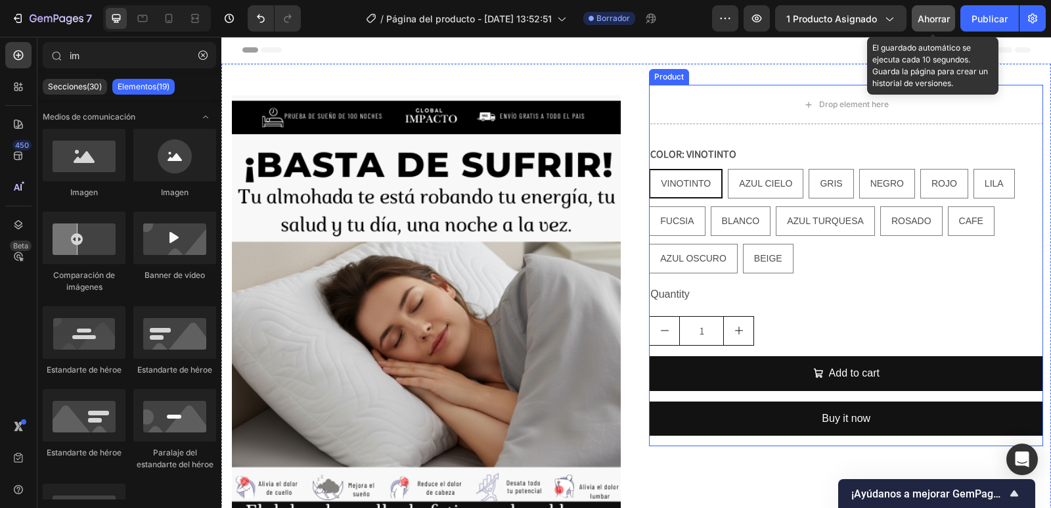
click at [992, 140] on div "Drop element here COLOR: VINOTINTO VINOTINTO VINOTINTO VINOTINTO AZUL CIELO AZU…" at bounding box center [846, 265] width 394 height 361
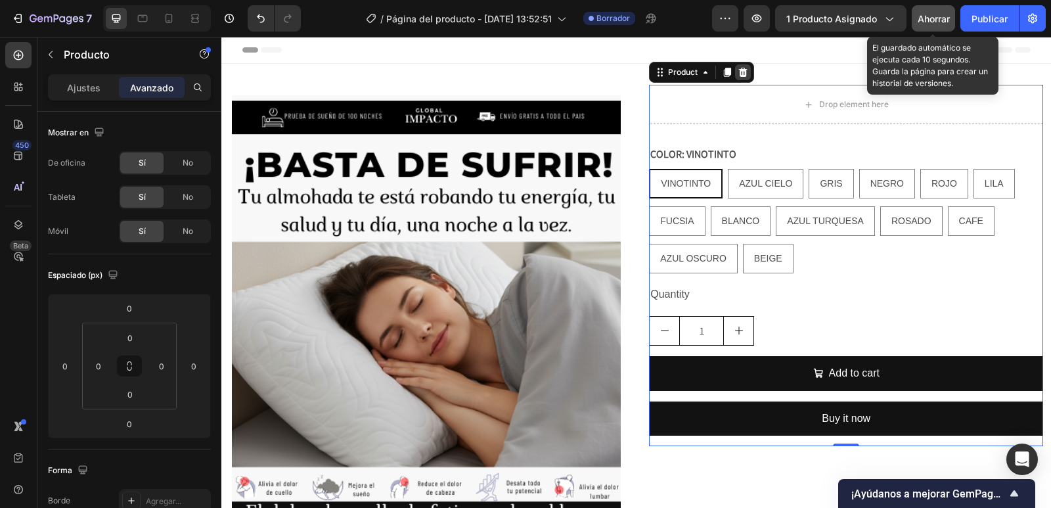
click at [735, 79] on div at bounding box center [743, 72] width 16 height 16
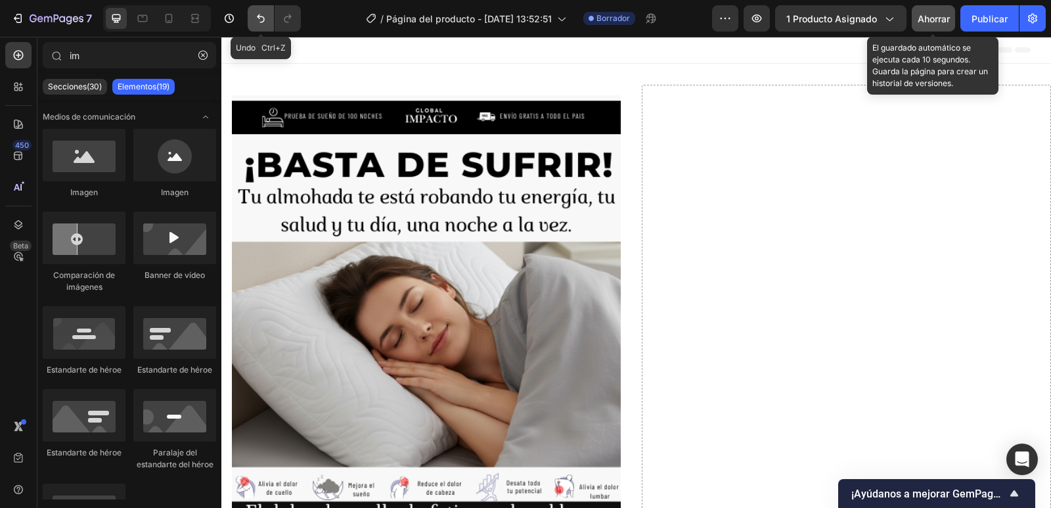
click at [266, 22] on icon "Deshacer/Rehacer" at bounding box center [260, 18] width 13 height 13
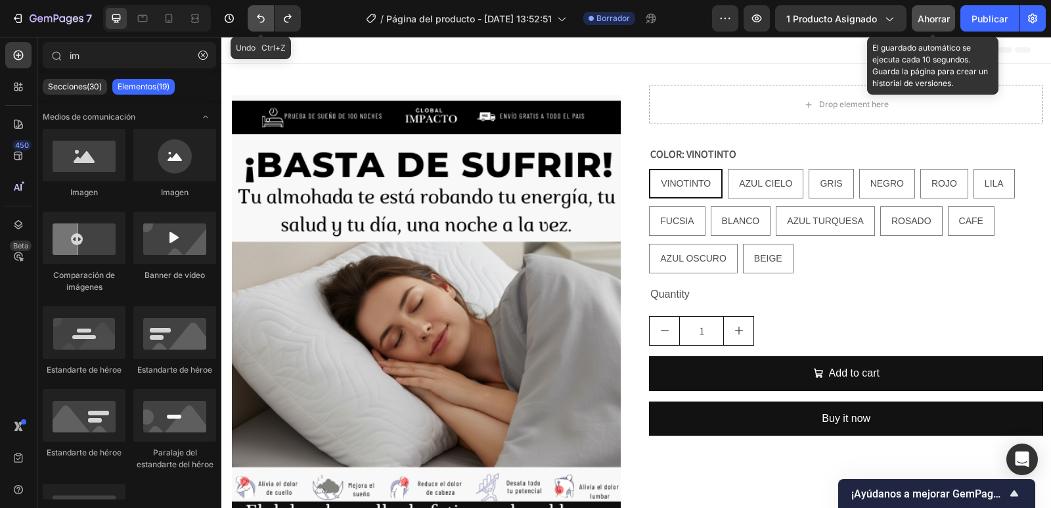
click at [266, 22] on icon "Deshacer/Rehacer" at bounding box center [260, 18] width 13 height 13
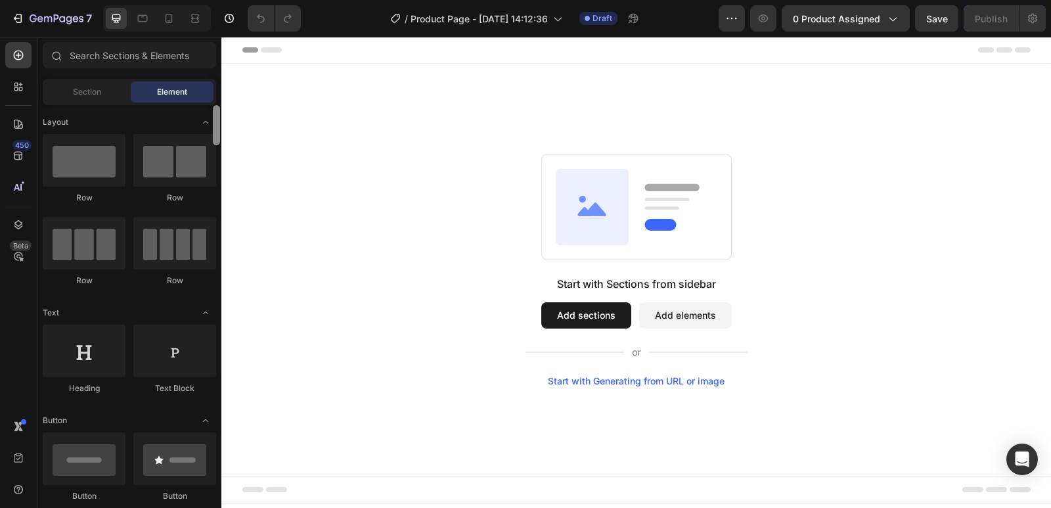
scroll to position [197, 0]
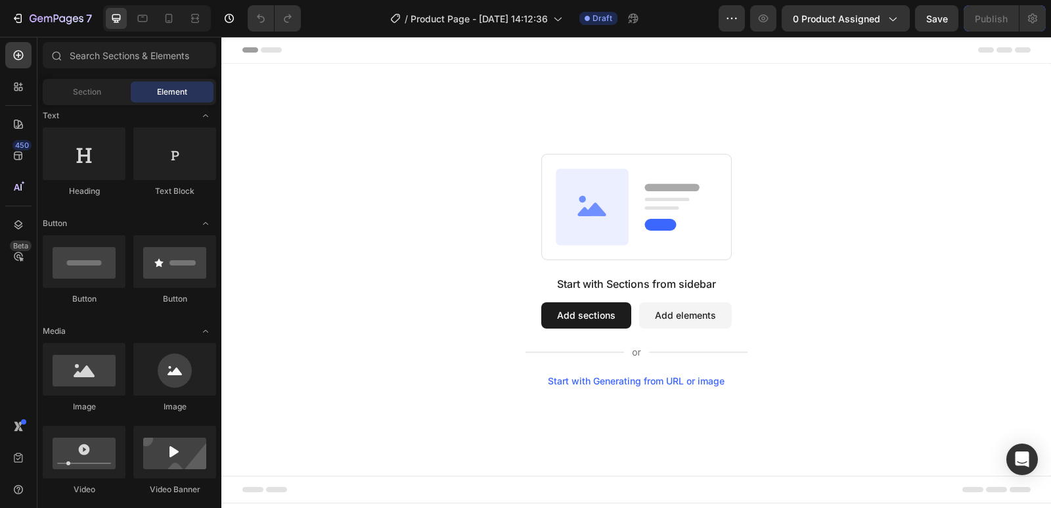
click at [249, 53] on span "Header" at bounding box center [260, 49] width 29 height 13
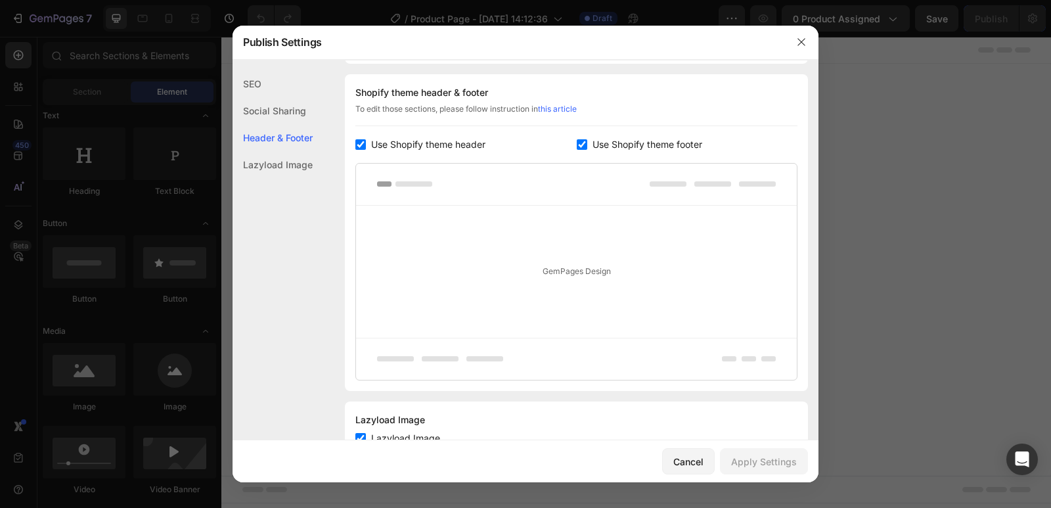
scroll to position [191, 0]
click at [418, 146] on span "Use Shopify theme header" at bounding box center [428, 143] width 114 height 16
checkbox input "false"
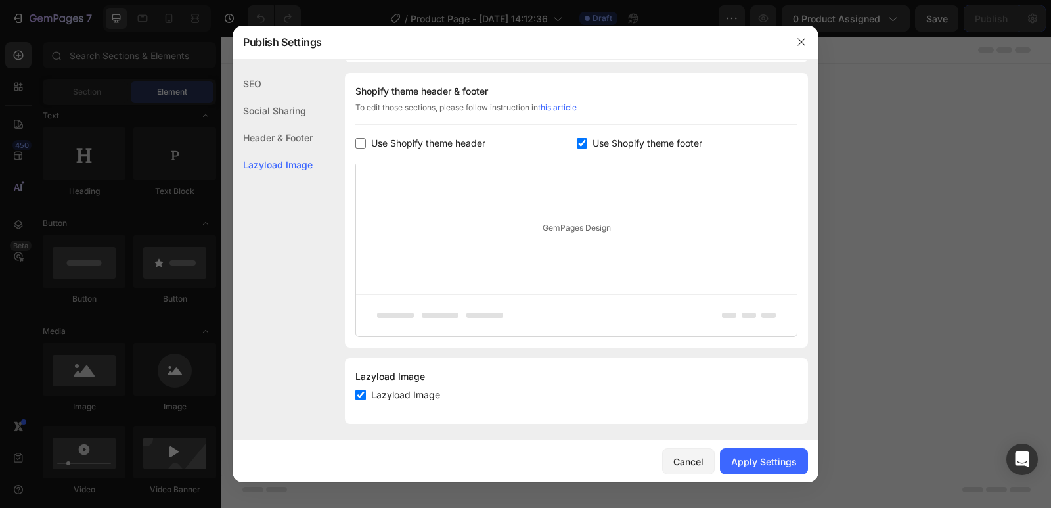
click at [592, 141] on span "Use Shopify theme footer" at bounding box center [647, 143] width 110 height 16
checkbox input "false"
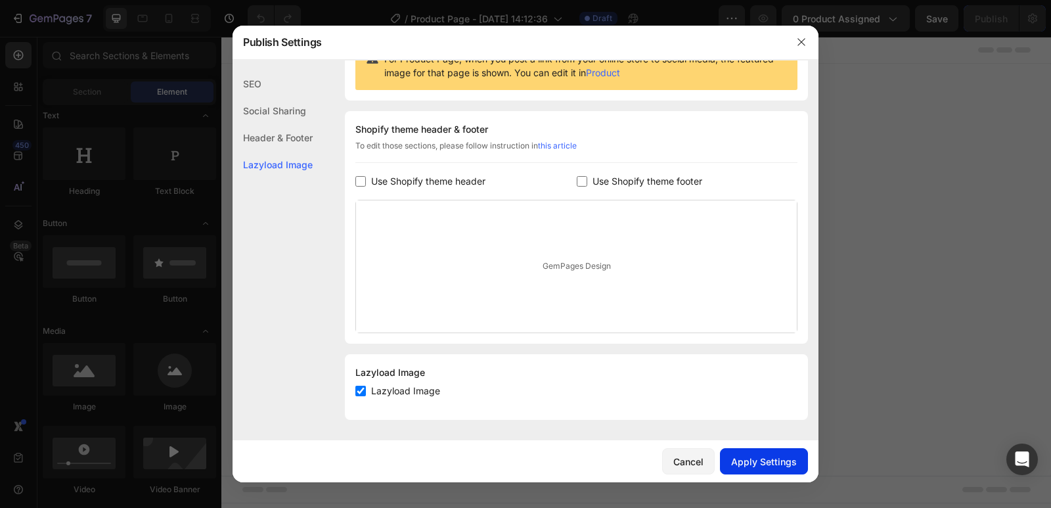
click at [753, 466] on div "Apply Settings" at bounding box center [764, 461] width 66 height 14
click at [804, 39] on icon "button" at bounding box center [800, 41] width 7 height 7
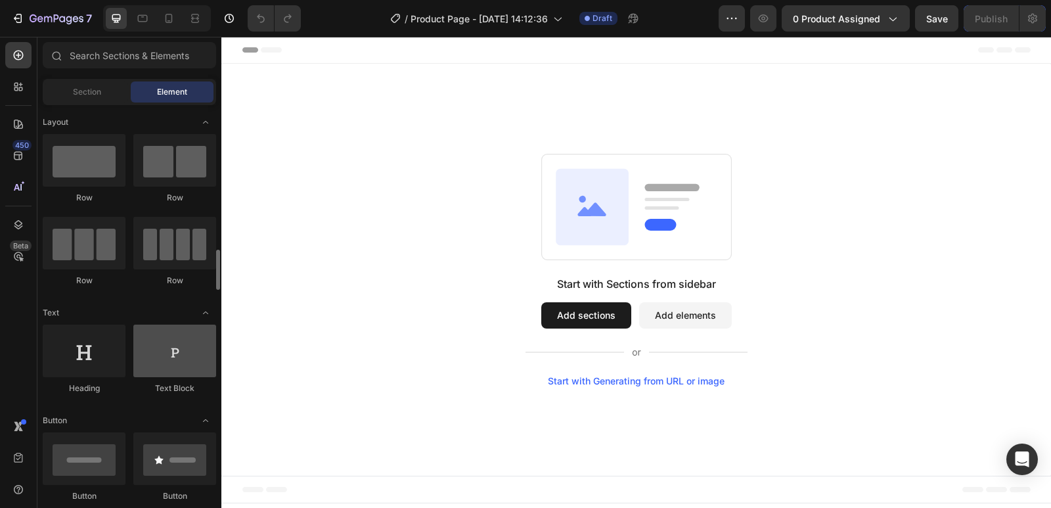
scroll to position [263, 0]
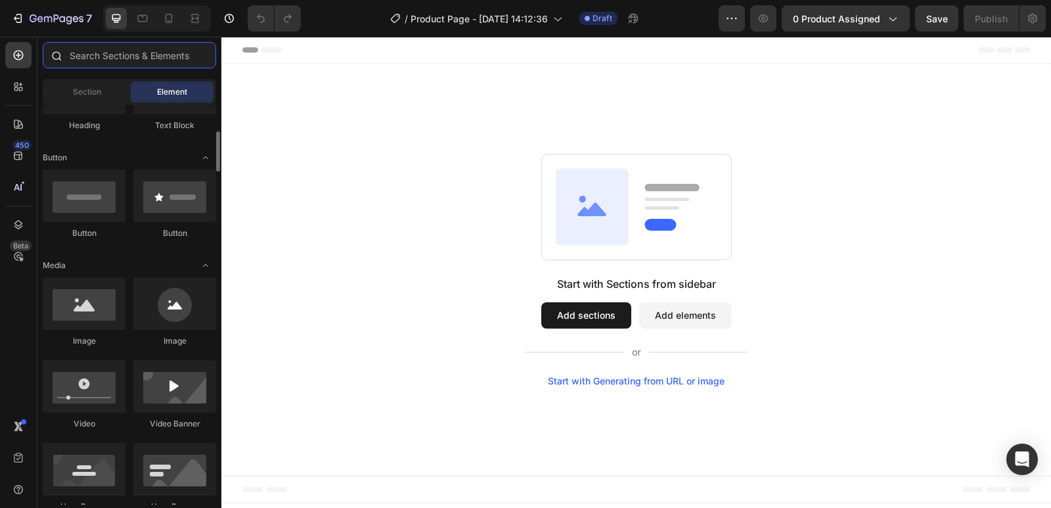
click at [116, 51] on input "text" at bounding box center [129, 55] width 173 height 26
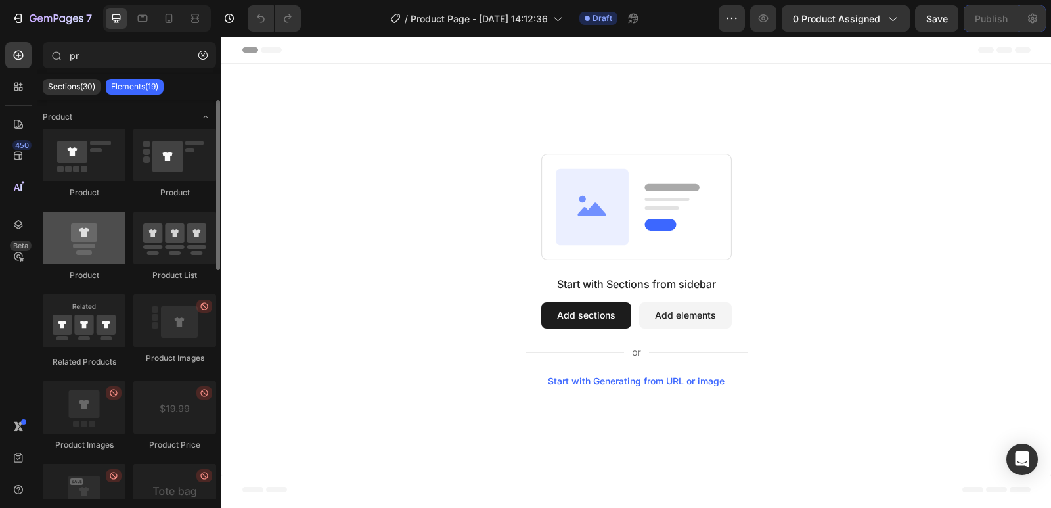
click at [102, 253] on div at bounding box center [84, 237] width 83 height 53
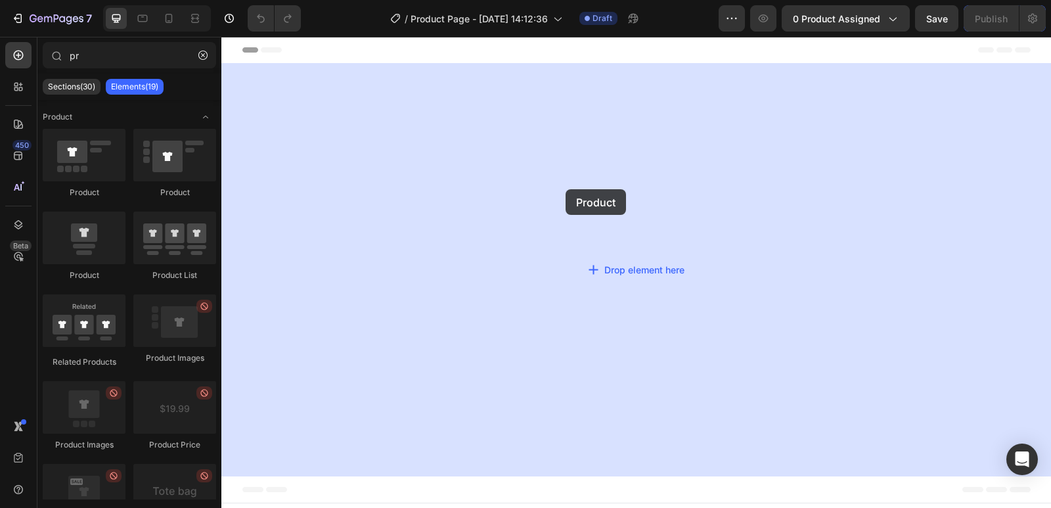
drag, startPoint x: 310, startPoint y: 279, endPoint x: 565, endPoint y: 189, distance: 270.8
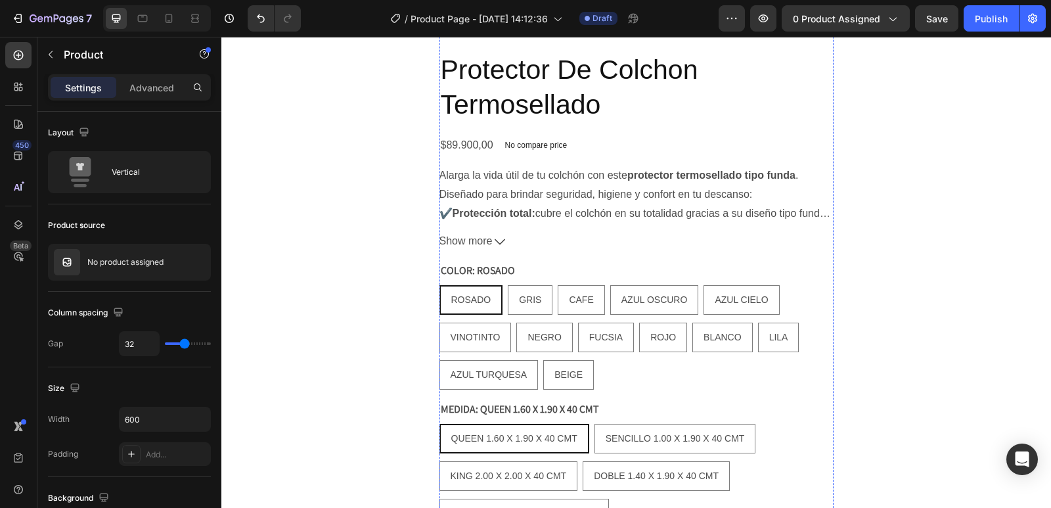
scroll to position [460, 0]
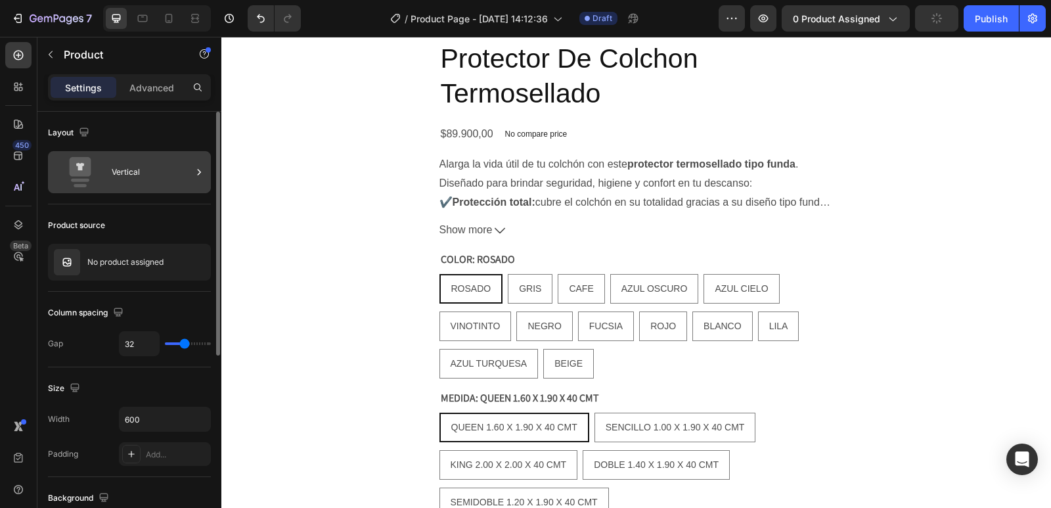
click at [92, 180] on icon at bounding box center [80, 172] width 53 height 30
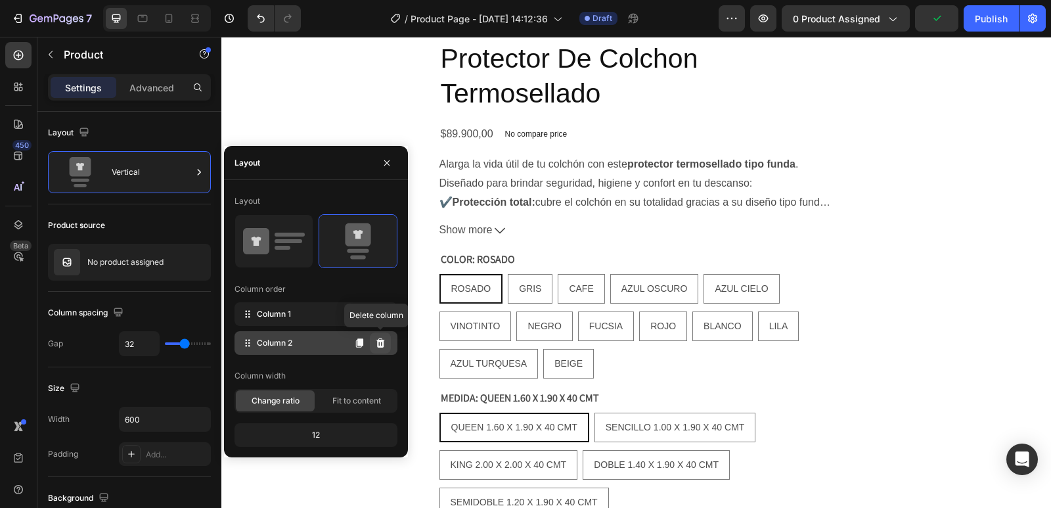
click at [382, 347] on icon at bounding box center [380, 342] width 9 height 9
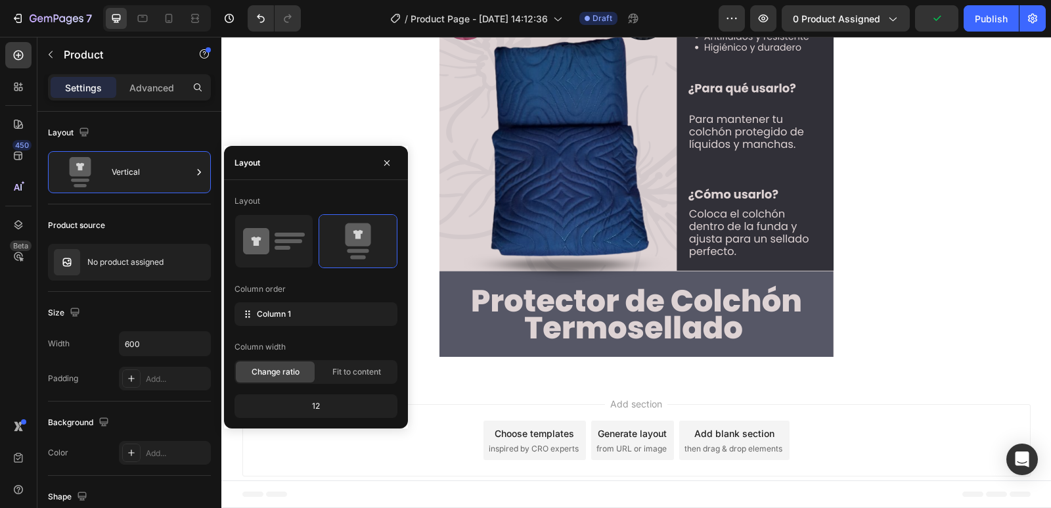
scroll to position [122, 0]
click at [577, 144] on img at bounding box center [636, 160] width 394 height 394
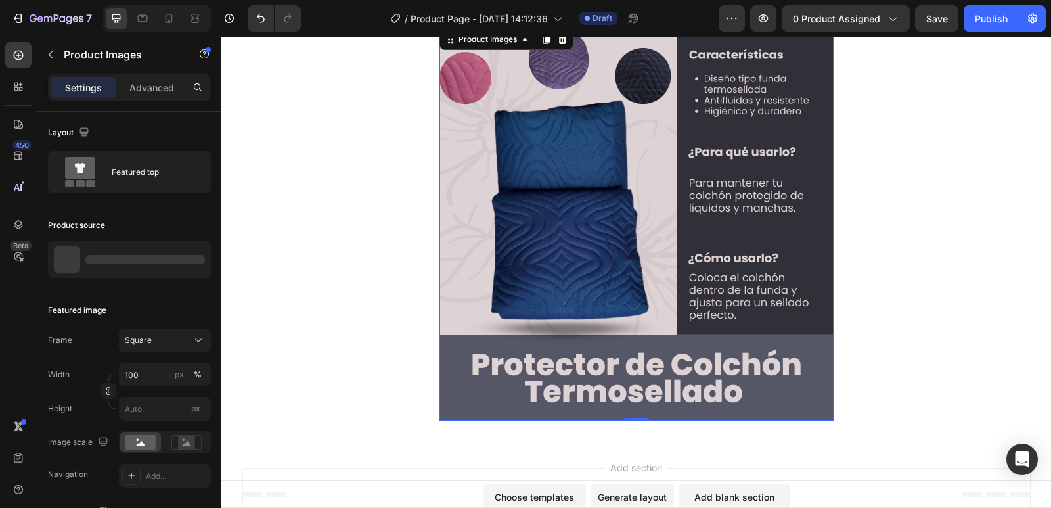
scroll to position [0, 0]
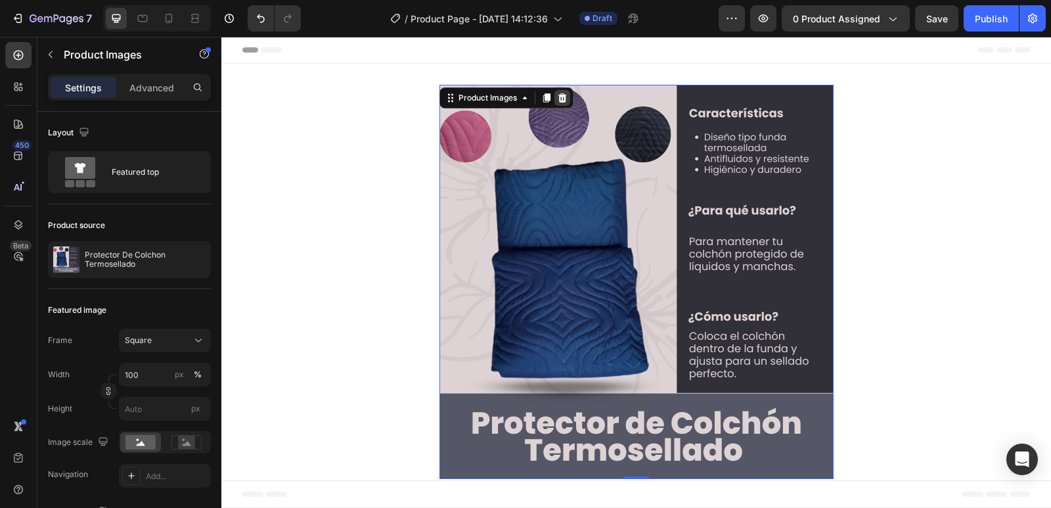
click at [557, 100] on icon at bounding box center [562, 98] width 11 height 11
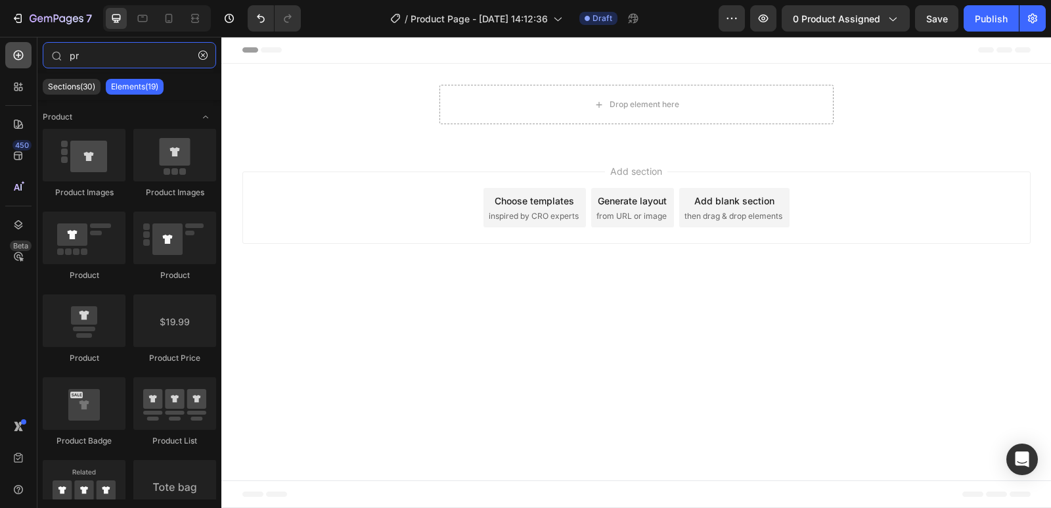
drag, startPoint x: 124, startPoint y: 54, endPoint x: 5, endPoint y: 52, distance: 118.9
click at [5, 52] on div "450 Beta pr Sections(30) Elements(19) Product Product Images Product Images Pro…" at bounding box center [110, 272] width 221 height 471
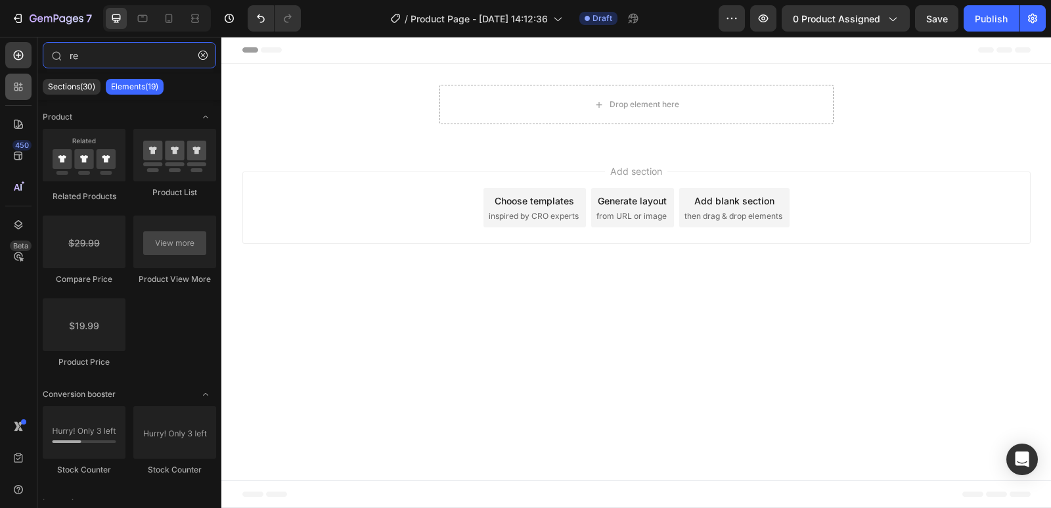
type input "re"
click at [15, 76] on div at bounding box center [18, 87] width 26 height 26
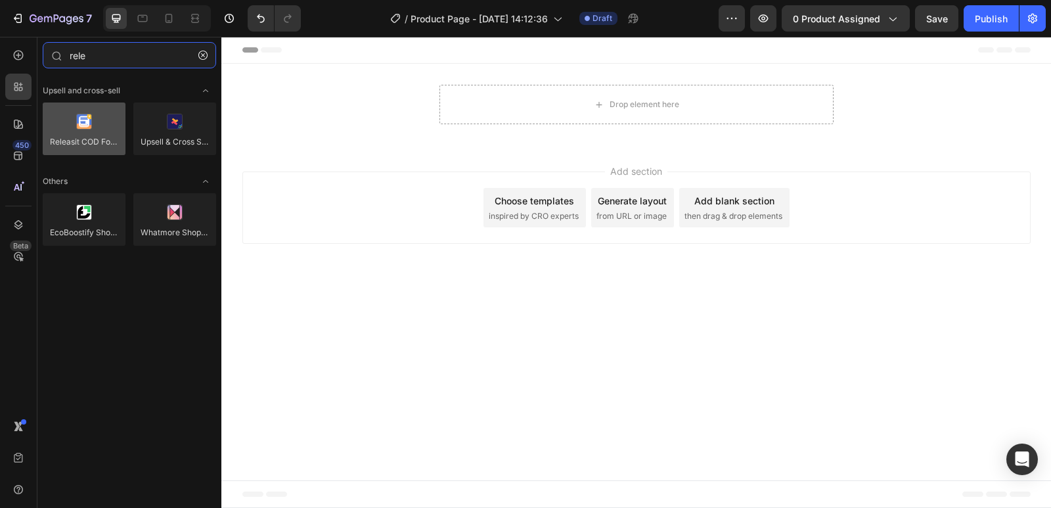
type input "rele"
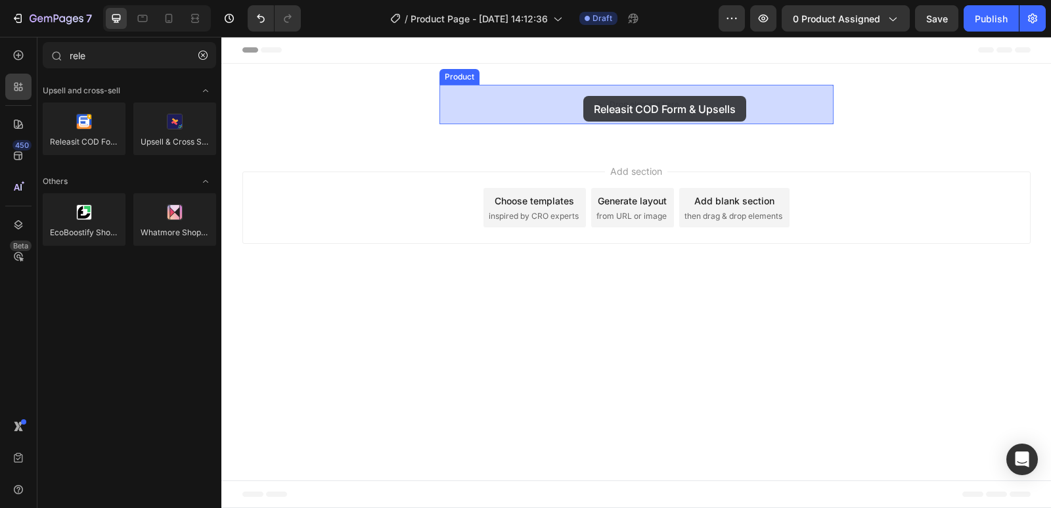
drag, startPoint x: 320, startPoint y: 172, endPoint x: 583, endPoint y: 96, distance: 273.5
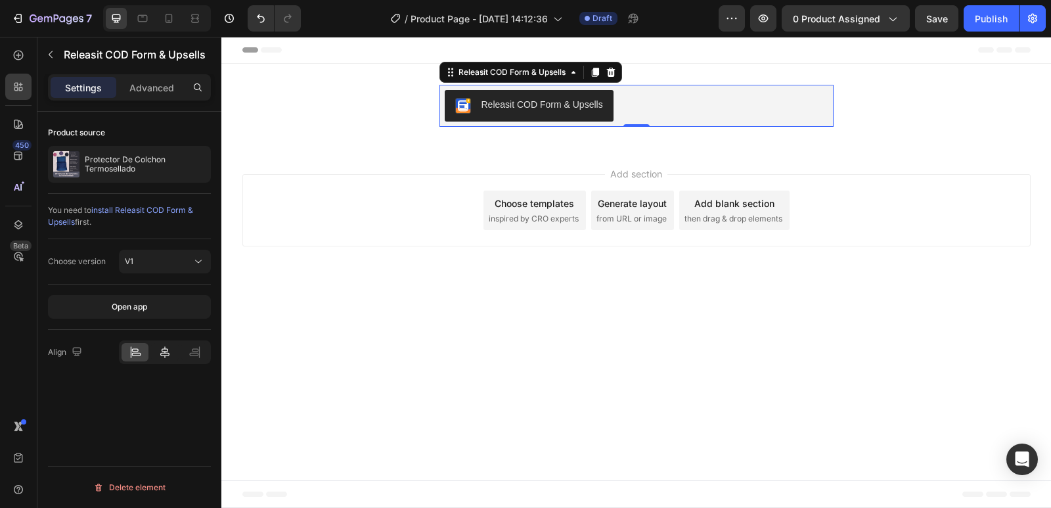
click at [166, 355] on icon at bounding box center [164, 352] width 9 height 12
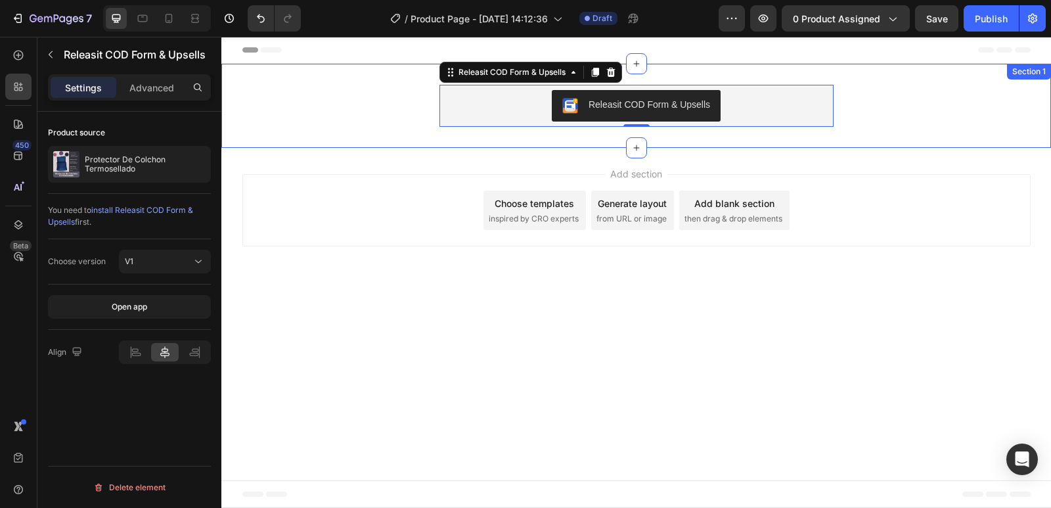
click at [718, 69] on div "Releasit COD Form & Upsells Releasit COD Form & Upsells 0 Product Section 1" at bounding box center [635, 106] width 829 height 84
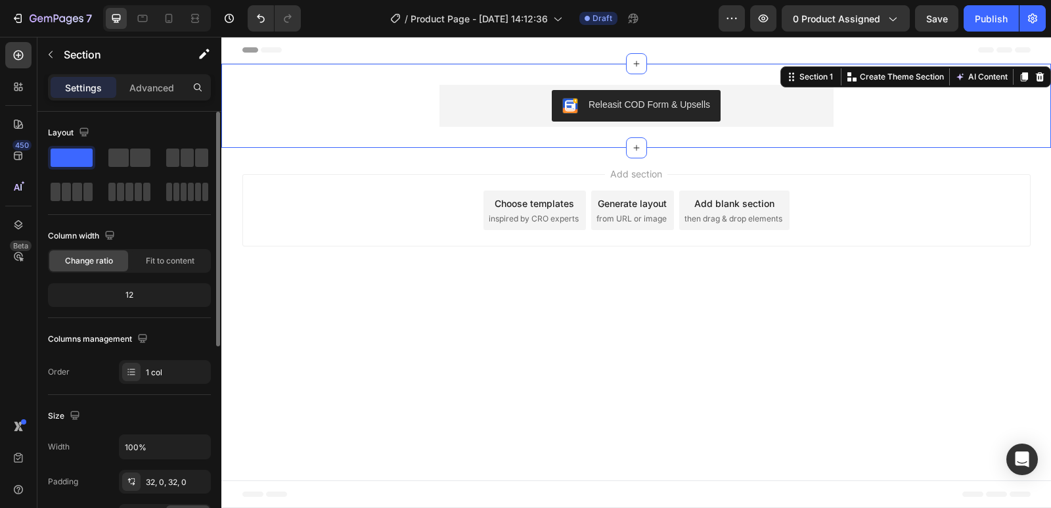
drag, startPoint x: 83, startPoint y: 156, endPoint x: 69, endPoint y: 151, distance: 15.2
click at [69, 151] on span at bounding box center [72, 157] width 42 height 18
drag, startPoint x: 288, startPoint y: 188, endPoint x: 445, endPoint y: 68, distance: 197.7
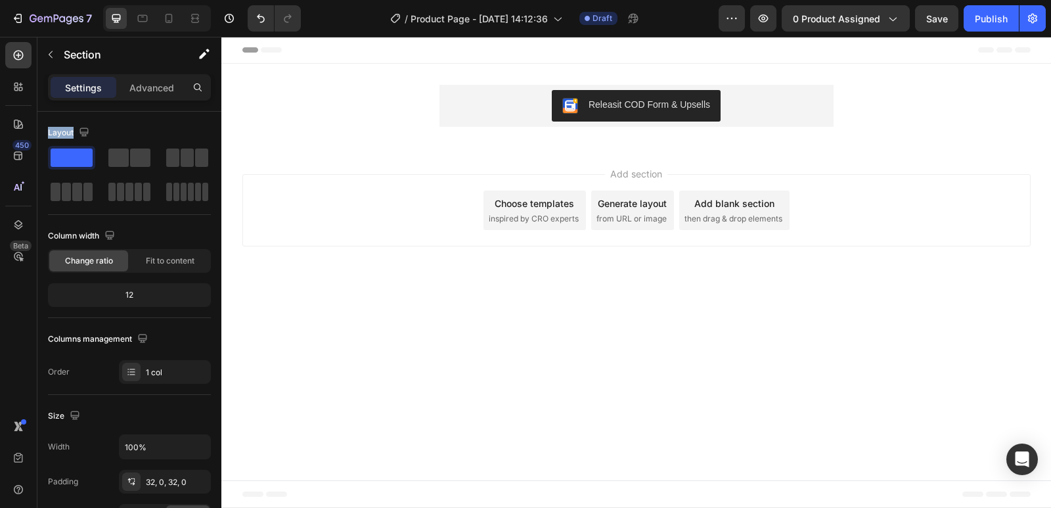
click at [395, 302] on body "Header Releasit COD Form & Upsells Releasit COD Form & Upsells Product Section …" at bounding box center [635, 272] width 829 height 471
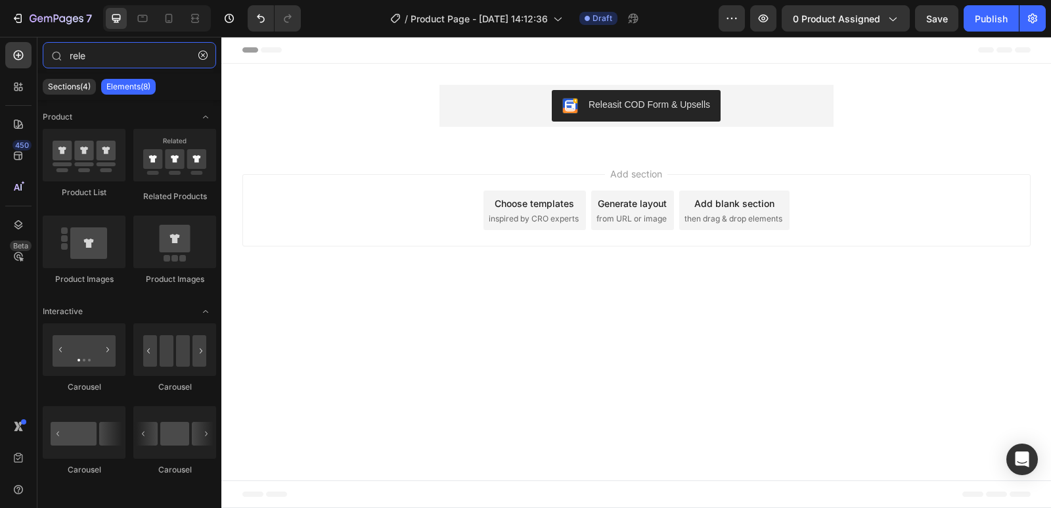
drag, startPoint x: 108, startPoint y: 56, endPoint x: 0, endPoint y: 55, distance: 107.7
click at [0, 55] on div "450 Beta rele Sections(4) Elements(8) Product Product List Related Products Pro…" at bounding box center [110, 272] width 221 height 471
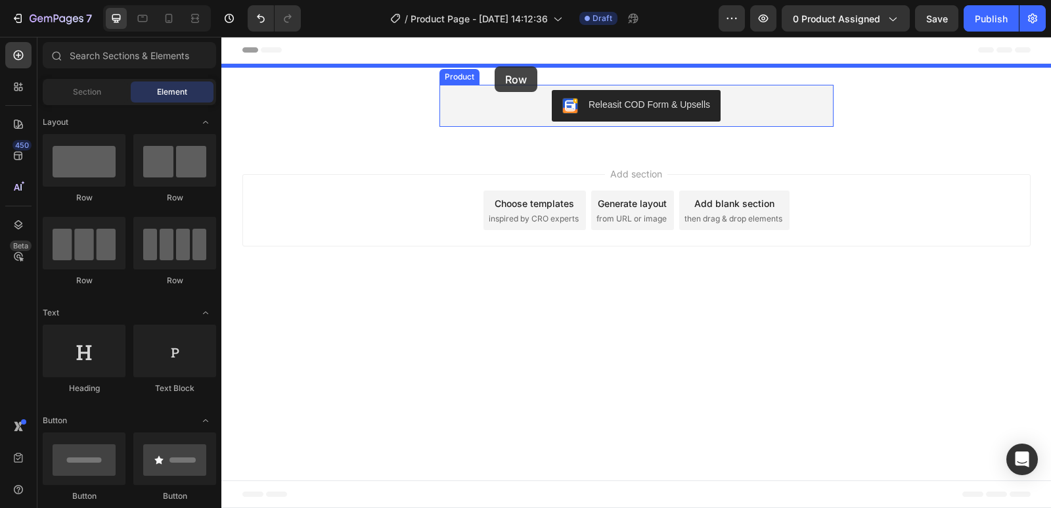
drag, startPoint x: 324, startPoint y: 202, endPoint x: 494, endPoint y: 66, distance: 217.3
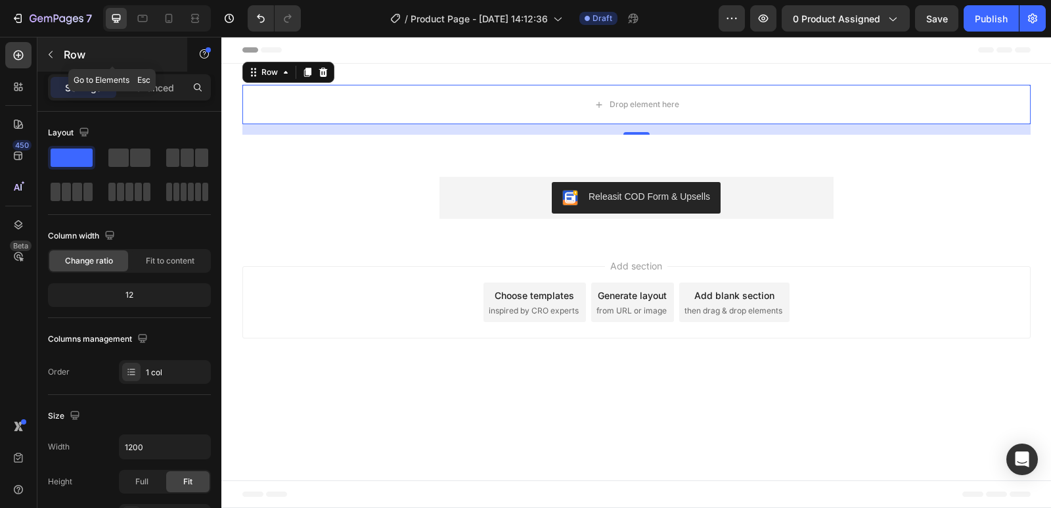
click at [51, 53] on icon "button" at bounding box center [50, 54] width 11 height 11
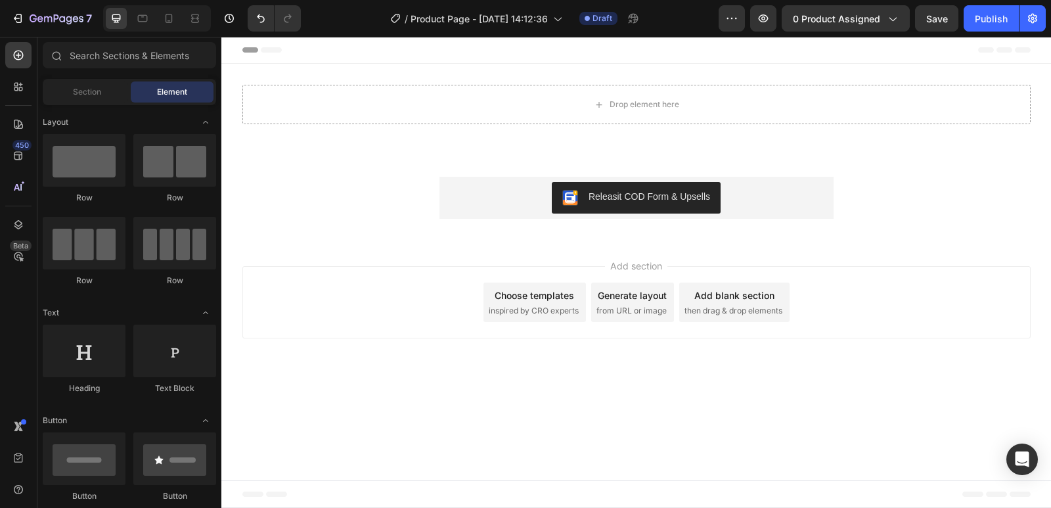
scroll to position [263, 0]
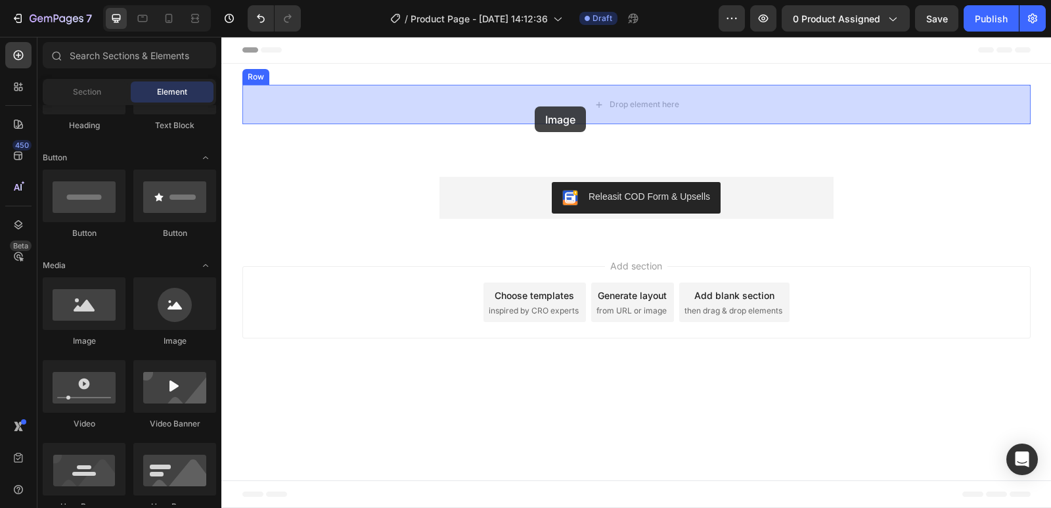
drag, startPoint x: 317, startPoint y: 360, endPoint x: 535, endPoint y: 106, distance: 333.9
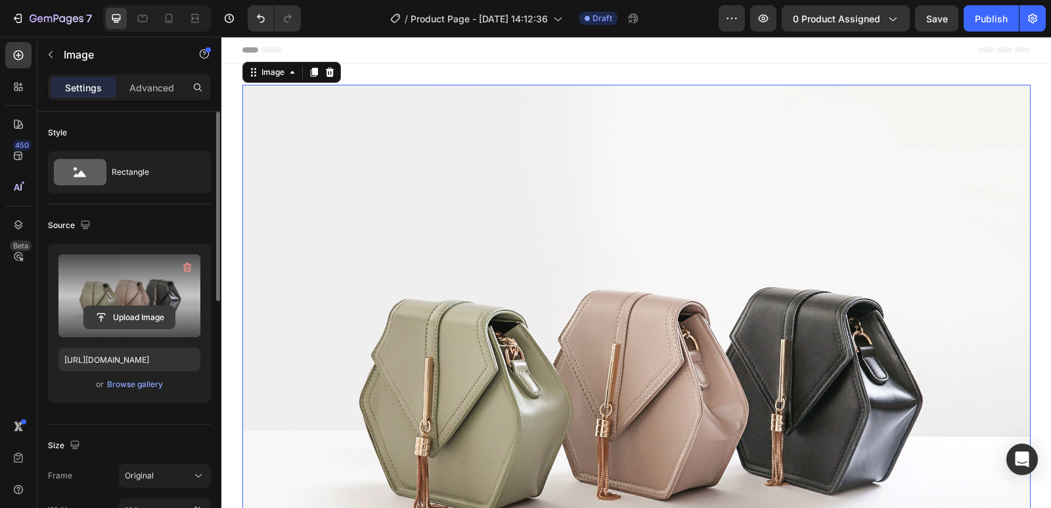
click at [131, 317] on input "file" at bounding box center [129, 317] width 91 height 22
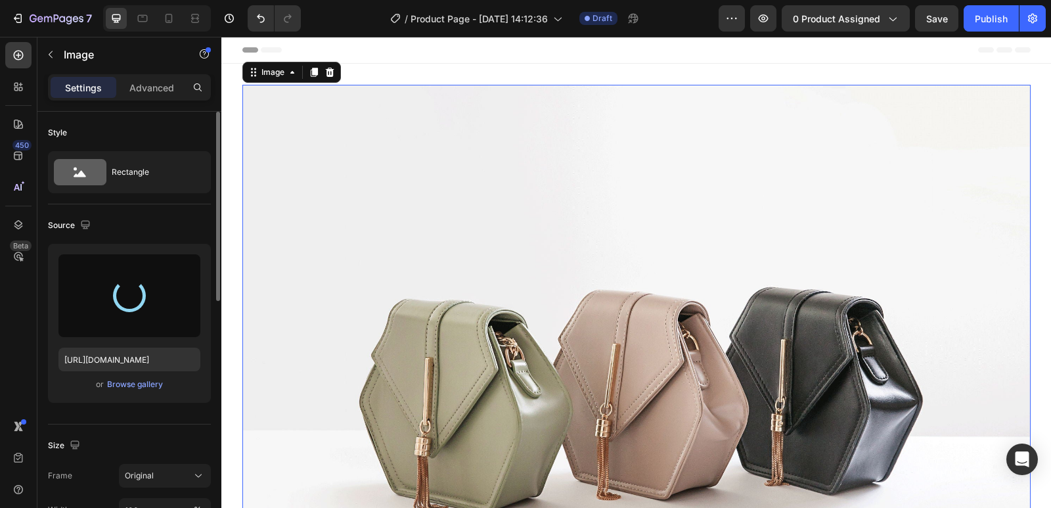
type input "[URL][DOMAIN_NAME]"
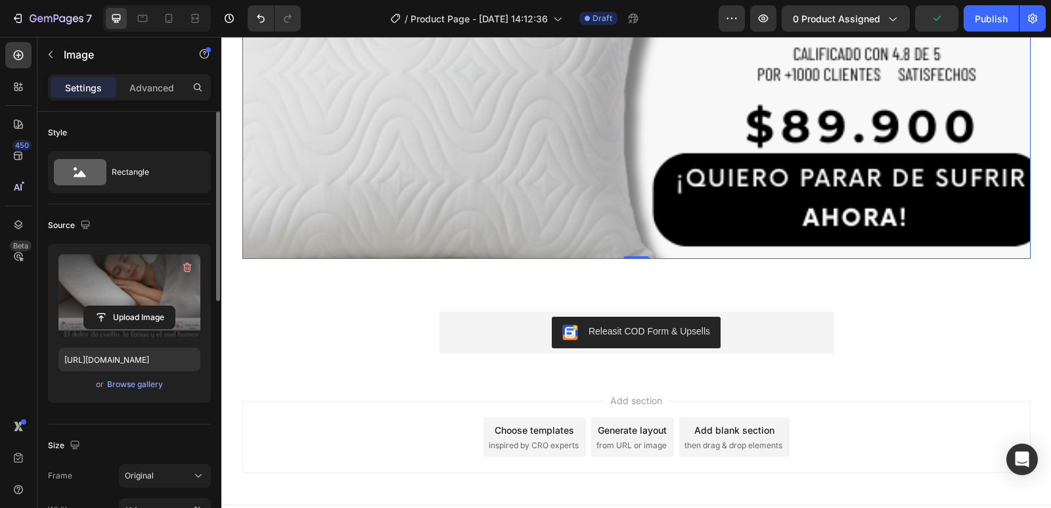
scroll to position [1111, 0]
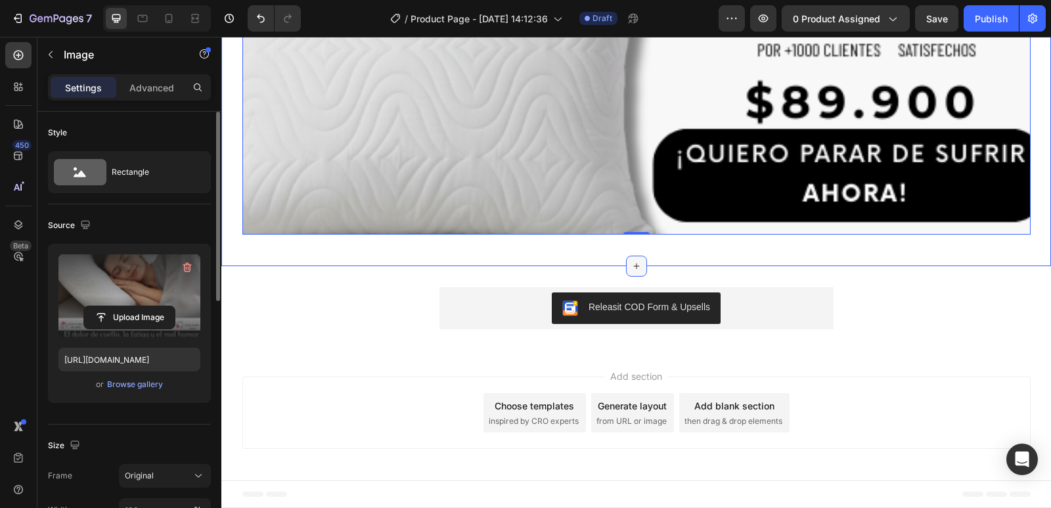
click at [626, 257] on div at bounding box center [636, 265] width 21 height 21
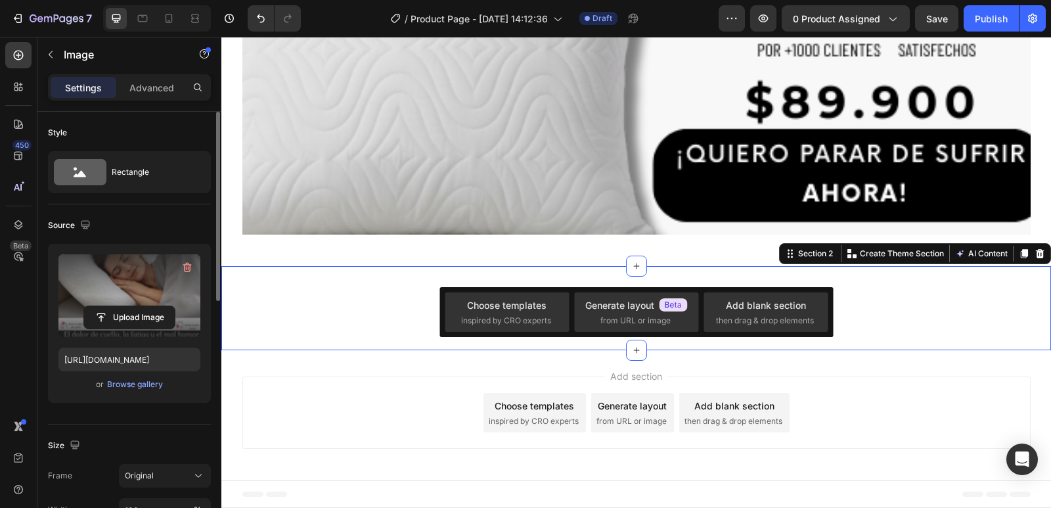
click at [562, 269] on div "Releasit COD Form & Upsells Releasit COD Form & Upsells Product Section 2 You c…" at bounding box center [635, 308] width 829 height 84
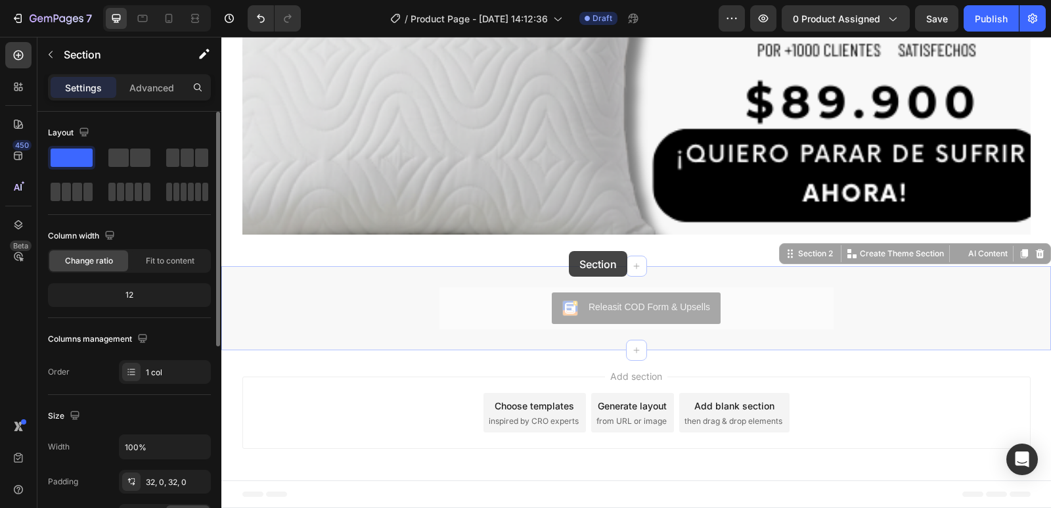
drag, startPoint x: 562, startPoint y: 267, endPoint x: 569, endPoint y: 251, distance: 17.7
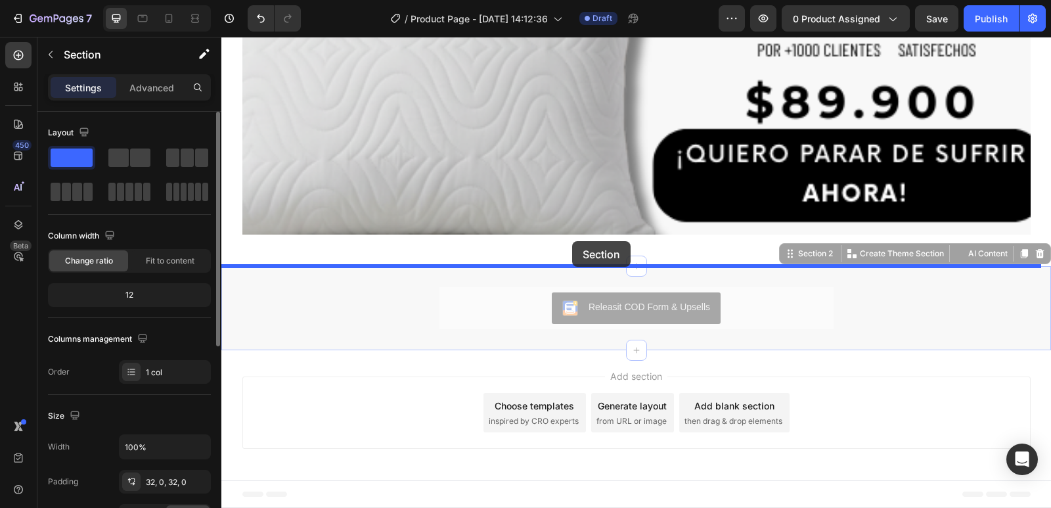
drag, startPoint x: 569, startPoint y: 267, endPoint x: 572, endPoint y: 241, distance: 26.5
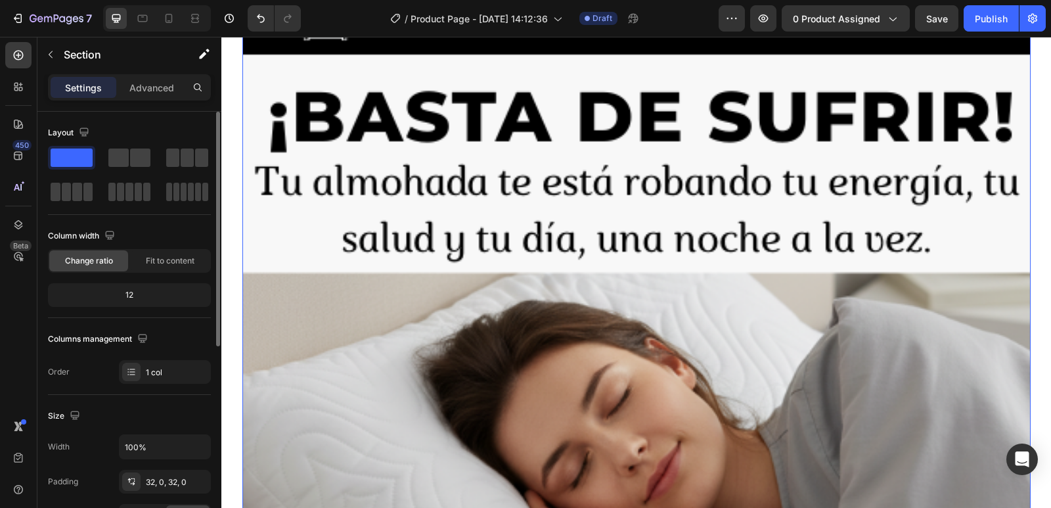
scroll to position [0, 0]
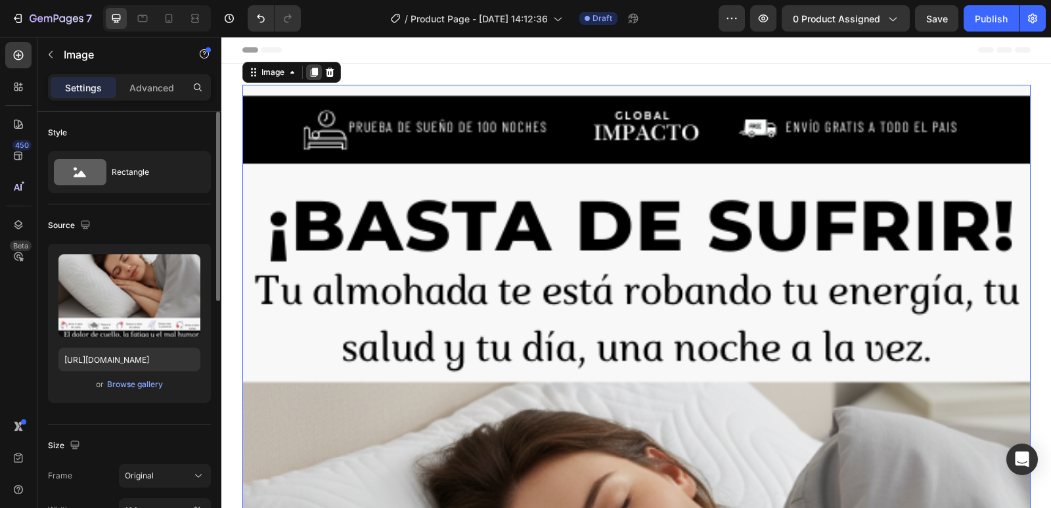
click at [310, 73] on icon at bounding box center [313, 72] width 7 height 9
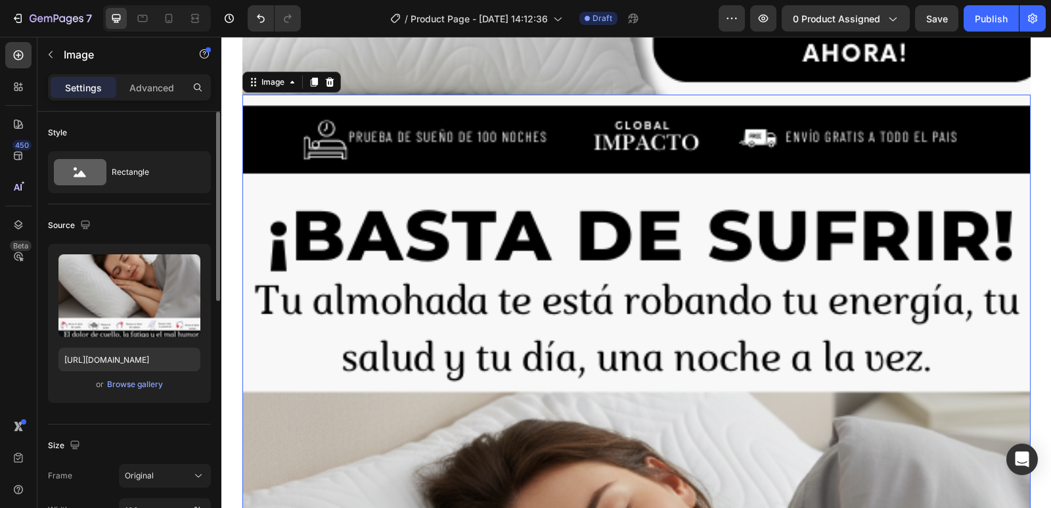
scroll to position [1263, 0]
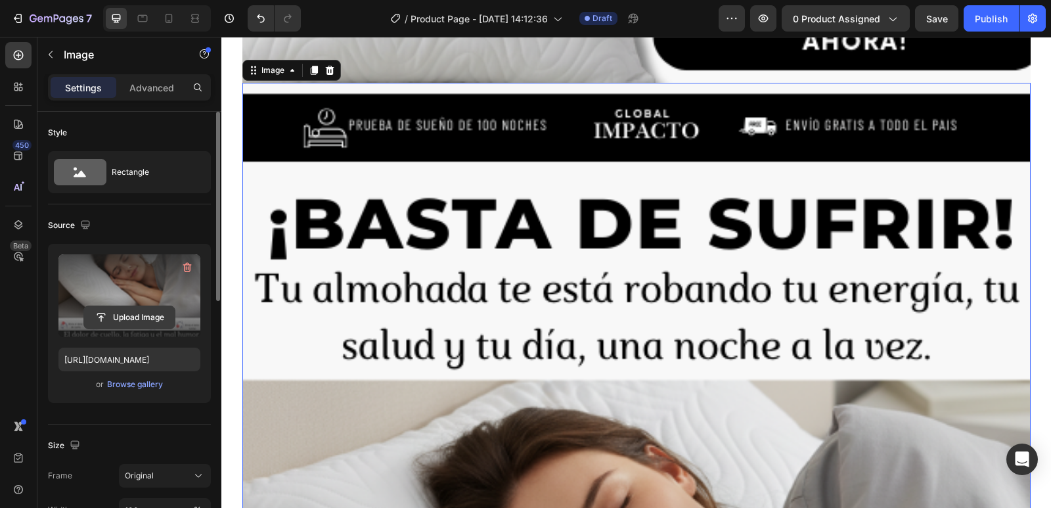
click at [150, 321] on input "file" at bounding box center [129, 317] width 91 height 22
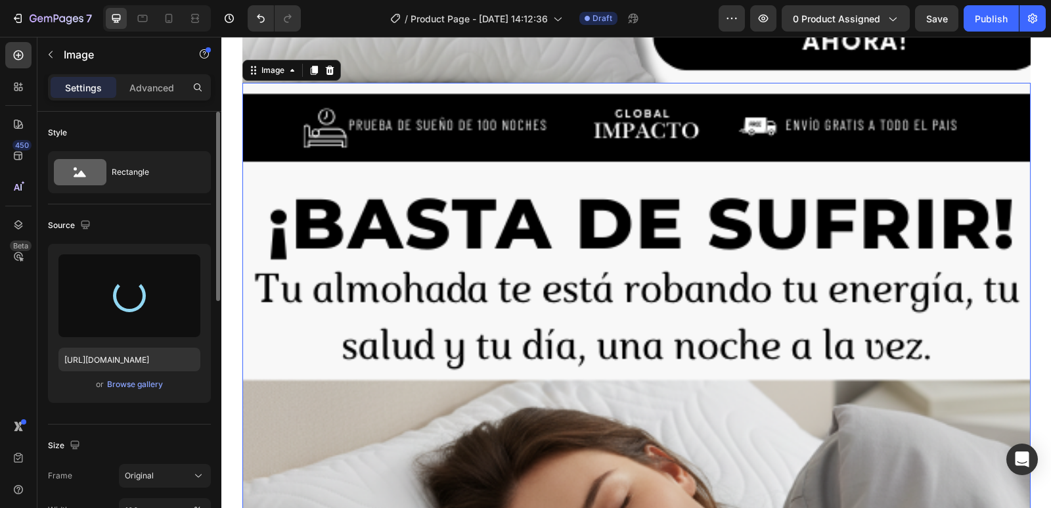
type input "[URL][DOMAIN_NAME]"
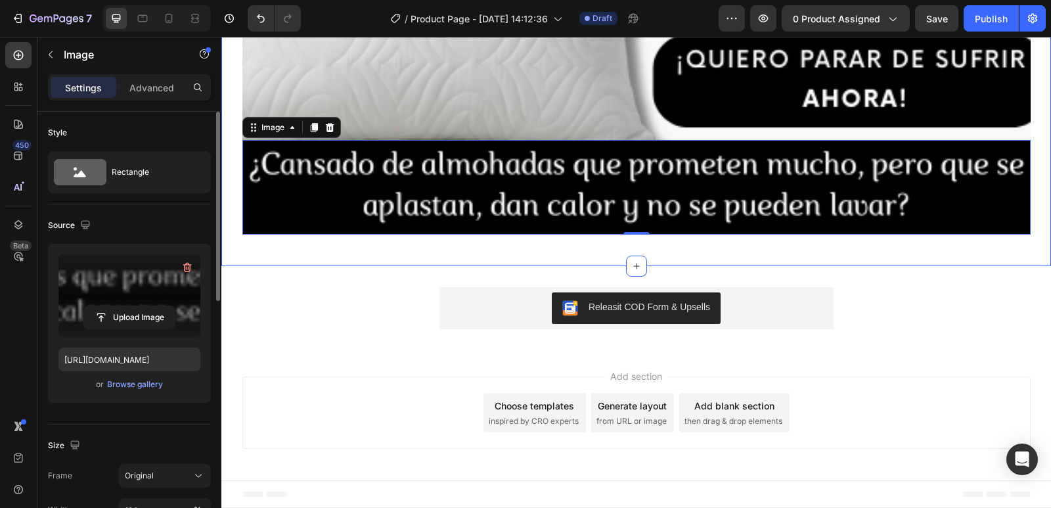
scroll to position [1206, 0]
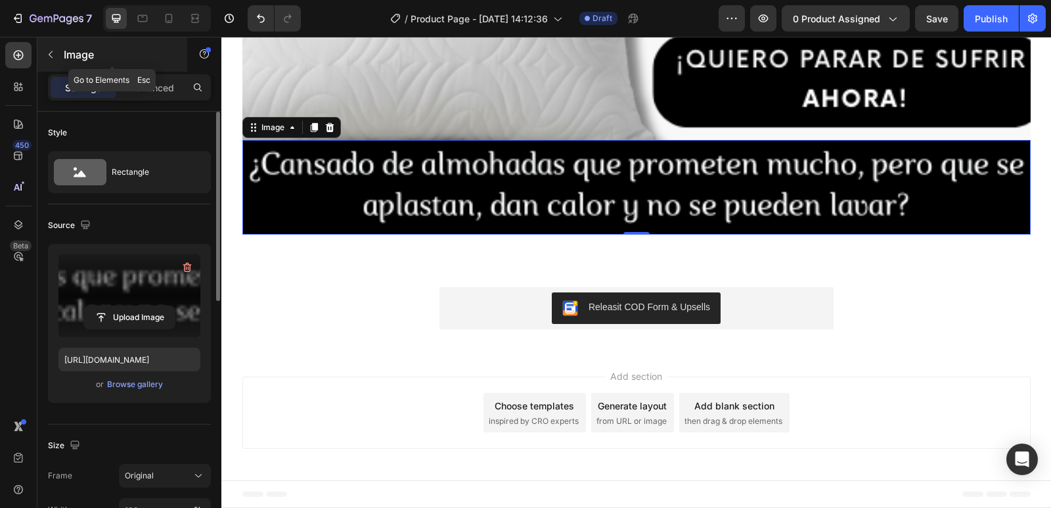
click at [47, 51] on icon "button" at bounding box center [50, 54] width 11 height 11
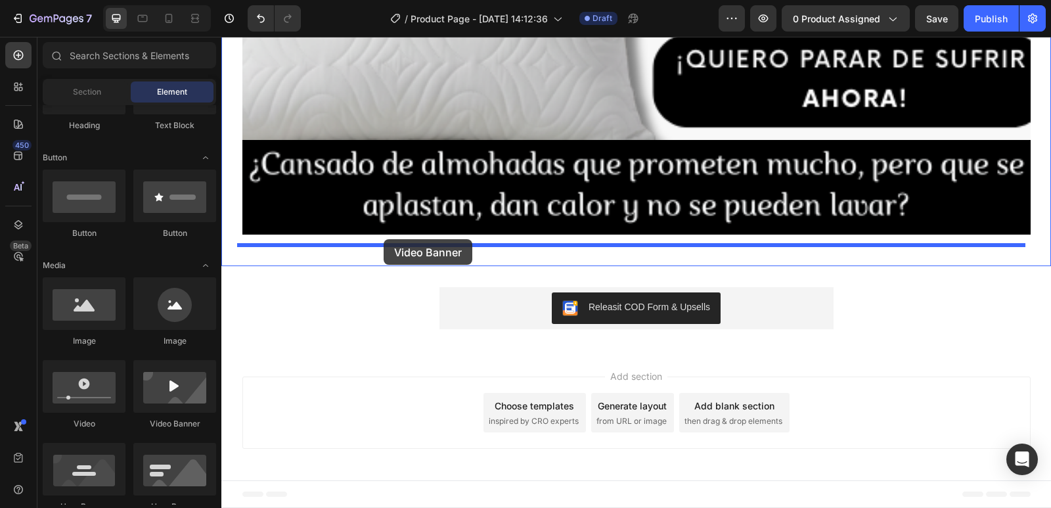
drag, startPoint x: 400, startPoint y: 435, endPoint x: 383, endPoint y: 239, distance: 197.0
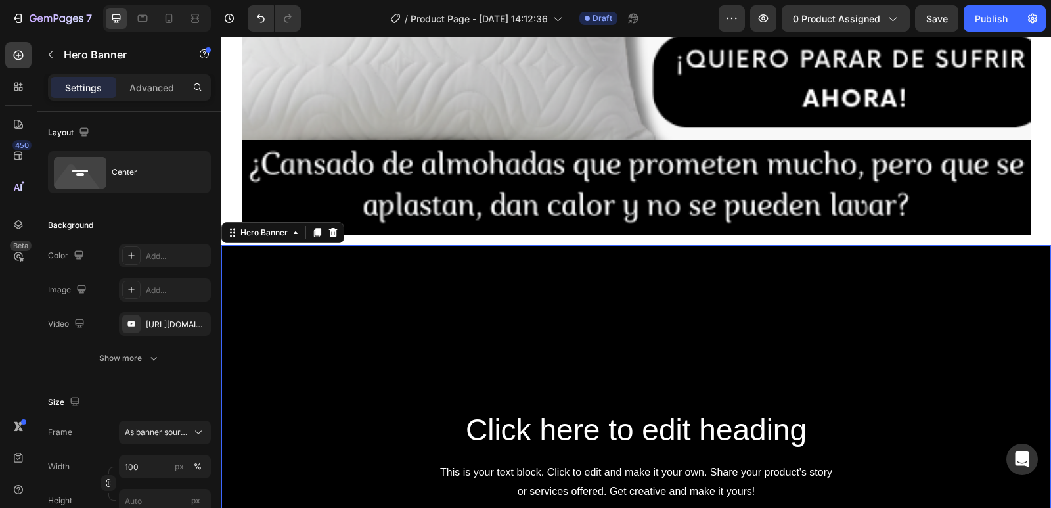
scroll to position [1263, 0]
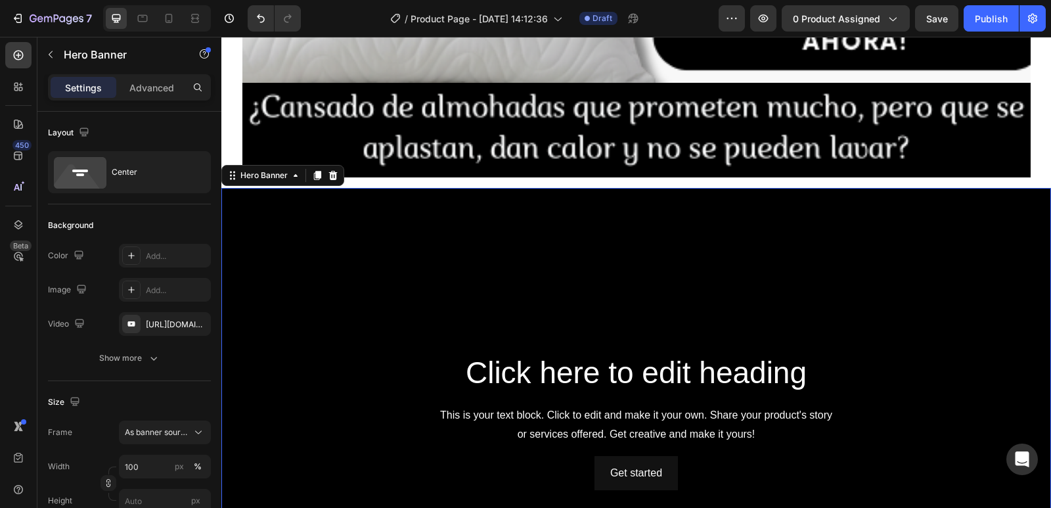
click at [591, 206] on div "Background Image" at bounding box center [635, 421] width 829 height 466
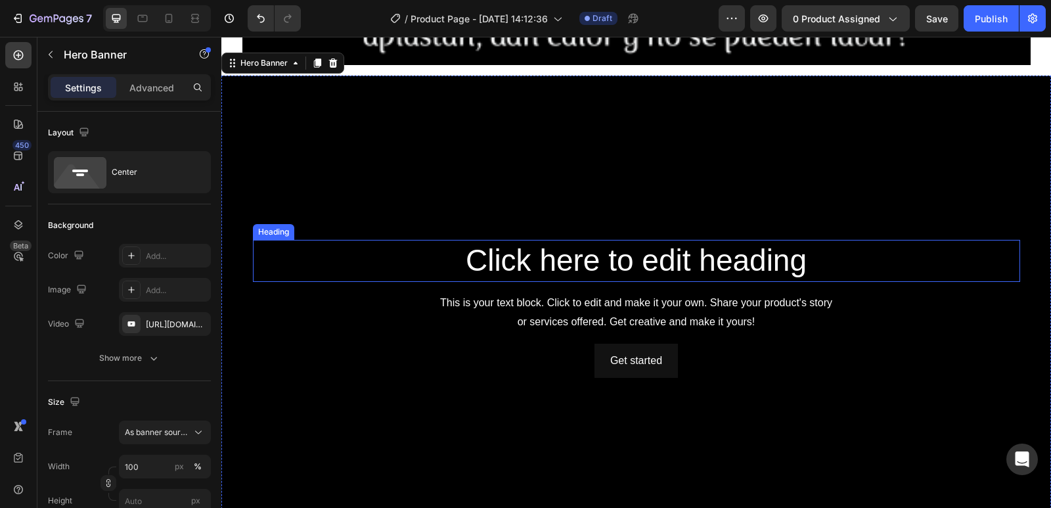
scroll to position [1394, 0]
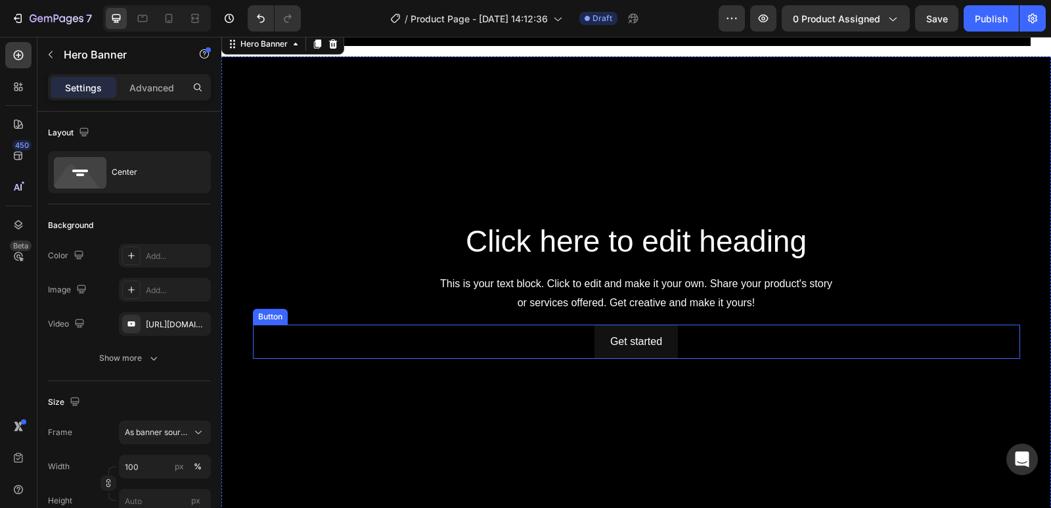
click at [792, 341] on div "Get started Button" at bounding box center [636, 341] width 767 height 35
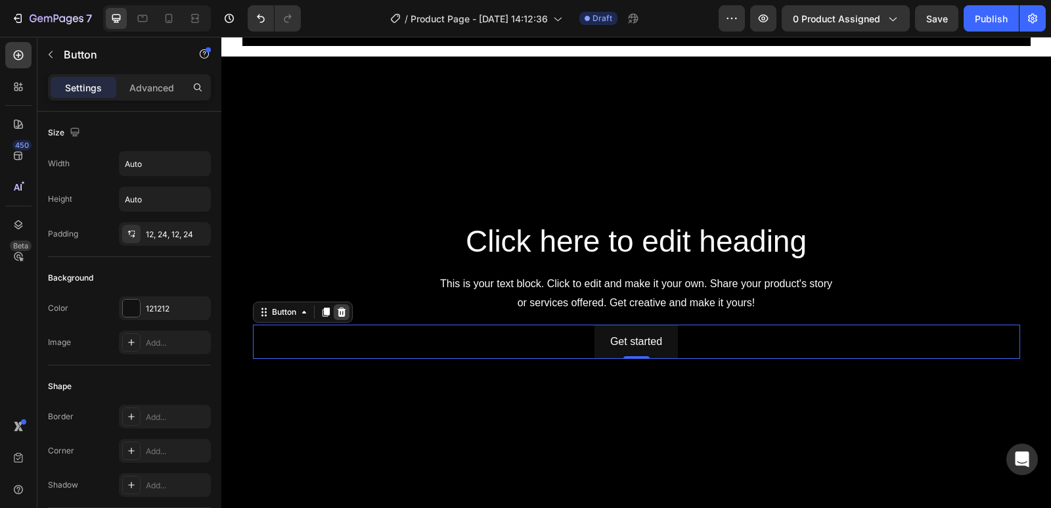
click at [343, 306] on div at bounding box center [342, 312] width 16 height 16
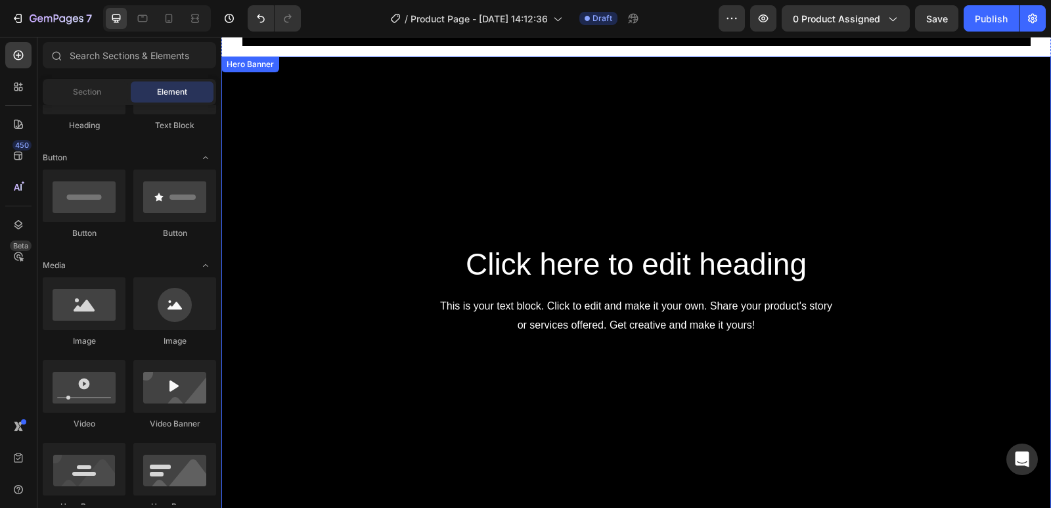
click at [357, 291] on div "Click here to edit heading Heading This is your text block. Click to edit and m…" at bounding box center [636, 290] width 767 height 93
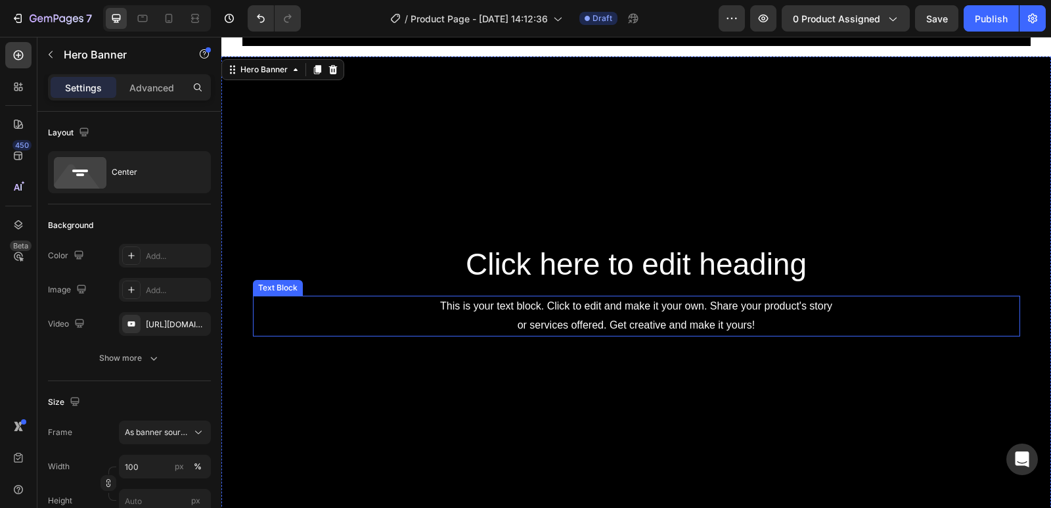
click at [351, 315] on div "This is your text block. Click to edit and make it your own. Share your product…" at bounding box center [636, 315] width 767 height 41
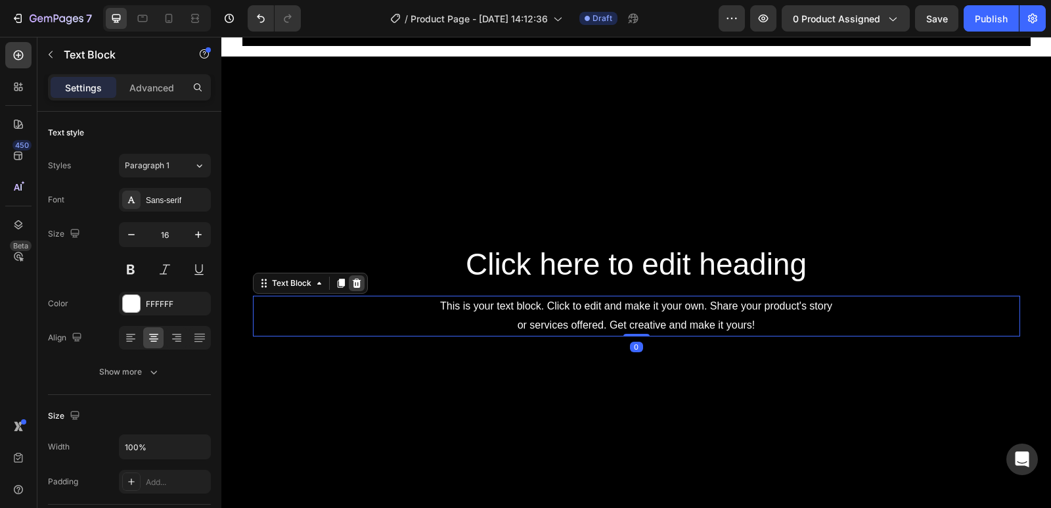
click at [355, 282] on icon at bounding box center [356, 283] width 11 height 11
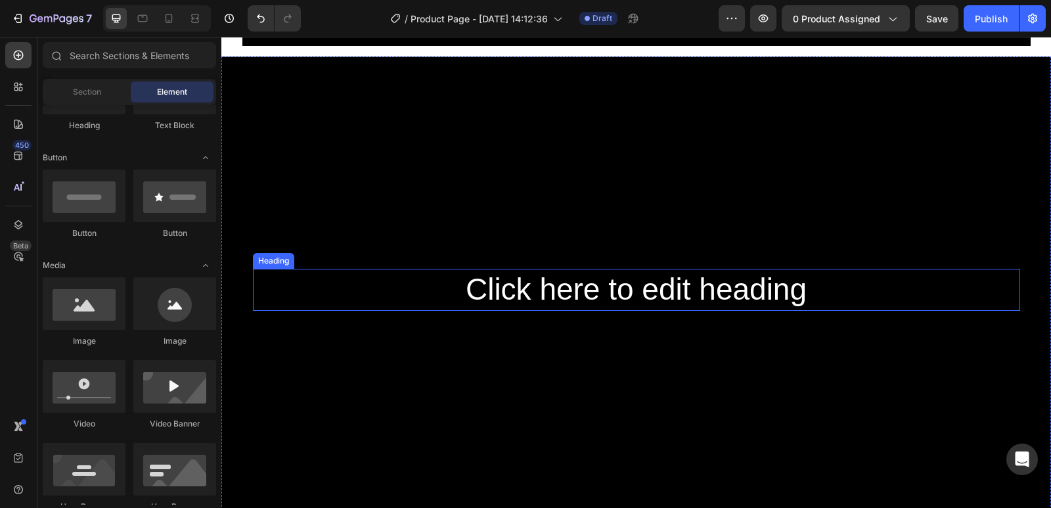
click at [482, 278] on h2 "Click here to edit heading" at bounding box center [636, 290] width 767 height 42
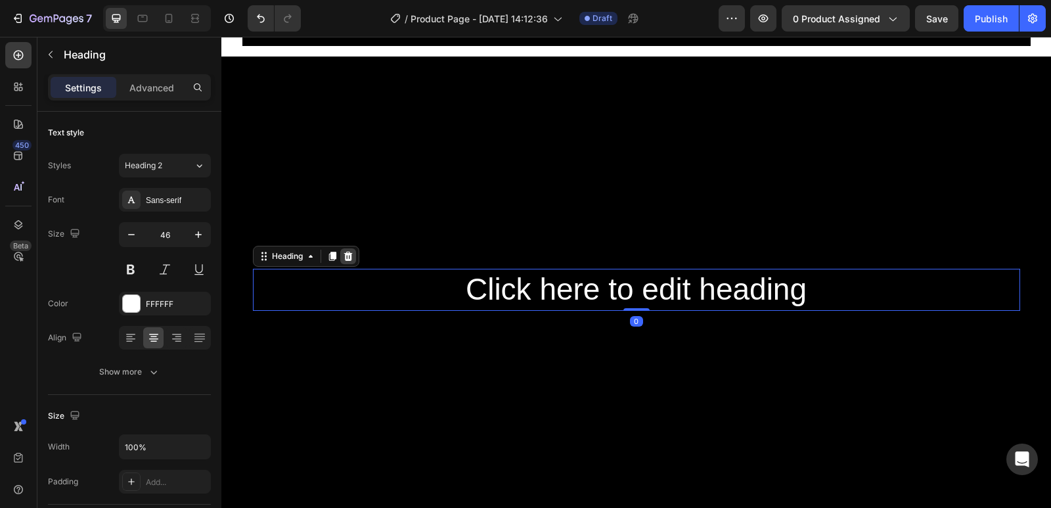
click at [343, 253] on icon at bounding box center [348, 256] width 11 height 11
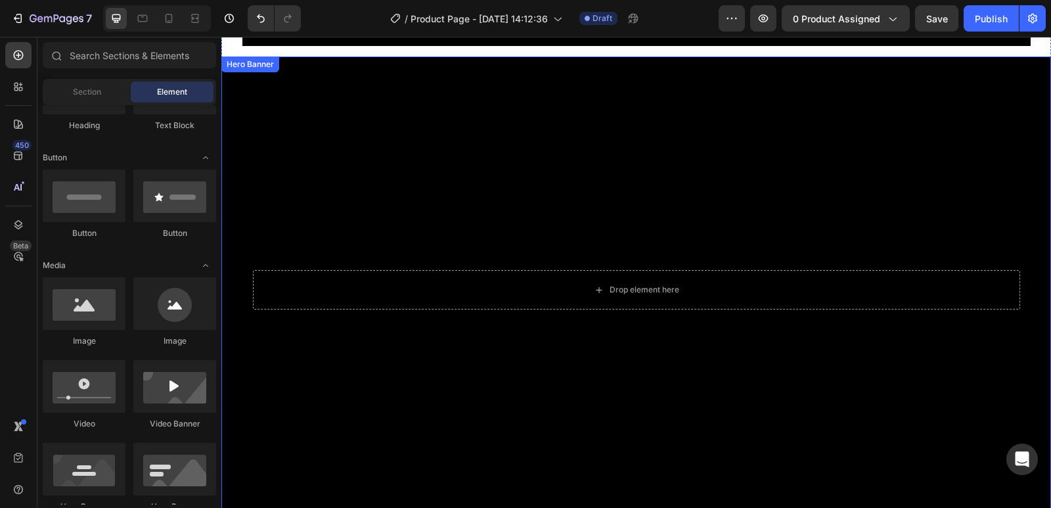
click at [422, 282] on div "Drop element here" at bounding box center [636, 289] width 767 height 39
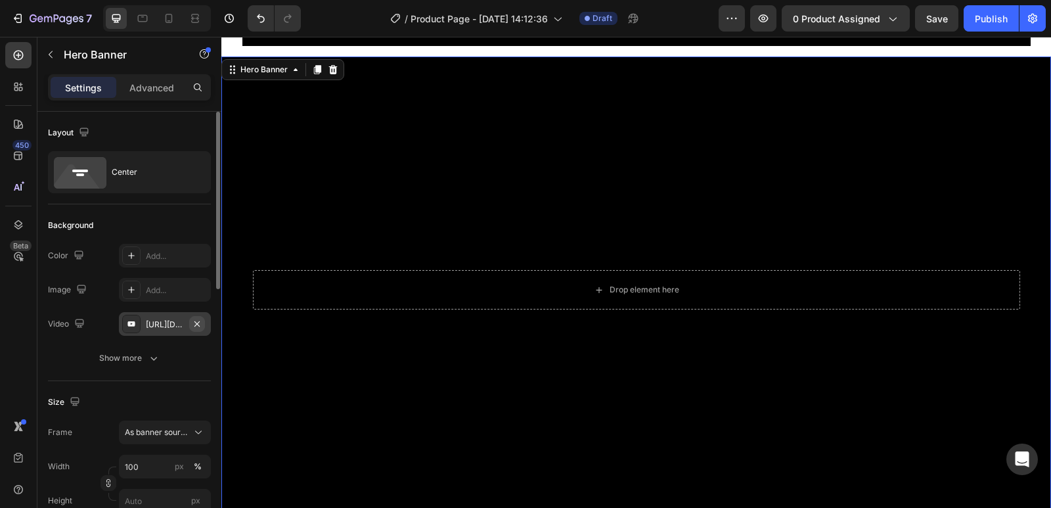
click at [194, 324] on icon "button" at bounding box center [197, 323] width 11 height 11
type input "Auto"
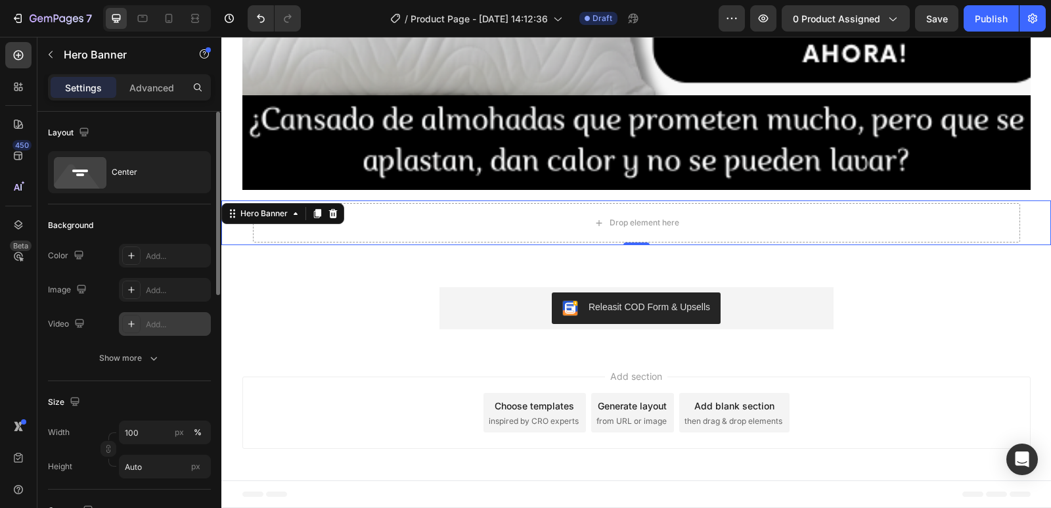
scroll to position [1250, 0]
click at [133, 322] on icon at bounding box center [131, 323] width 11 height 11
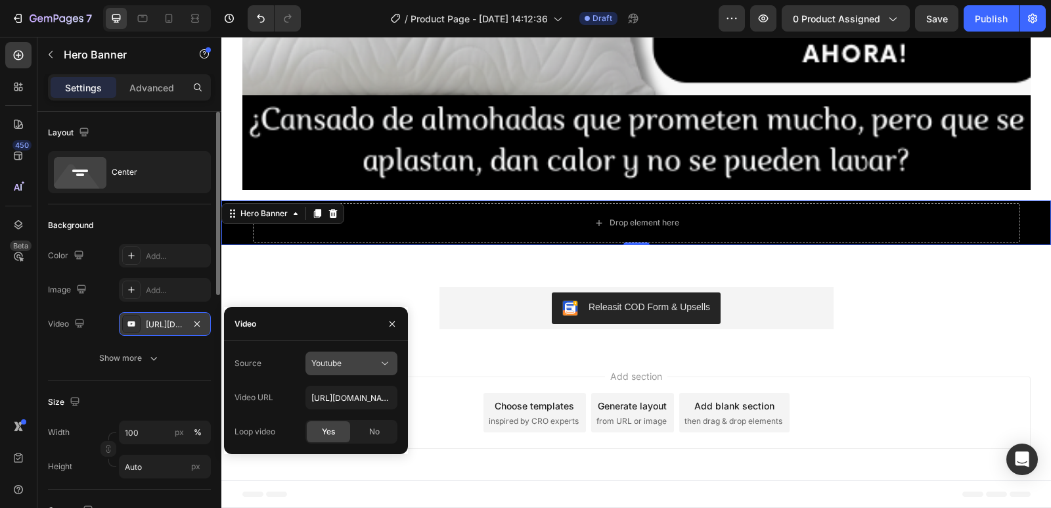
click at [384, 362] on icon at bounding box center [384, 363] width 13 height 13
click at [345, 398] on span "Video hosting" at bounding box center [336, 395] width 50 height 12
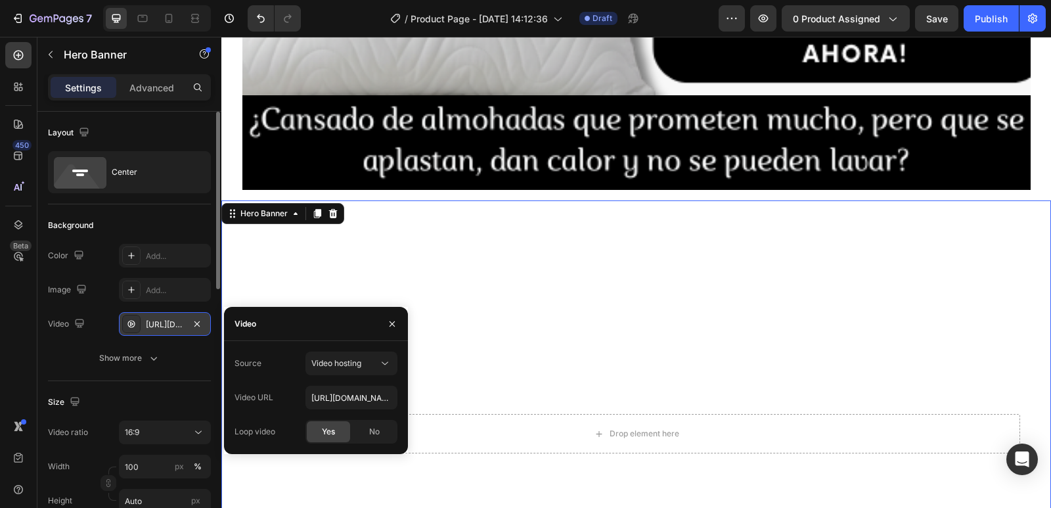
scroll to position [1394, 0]
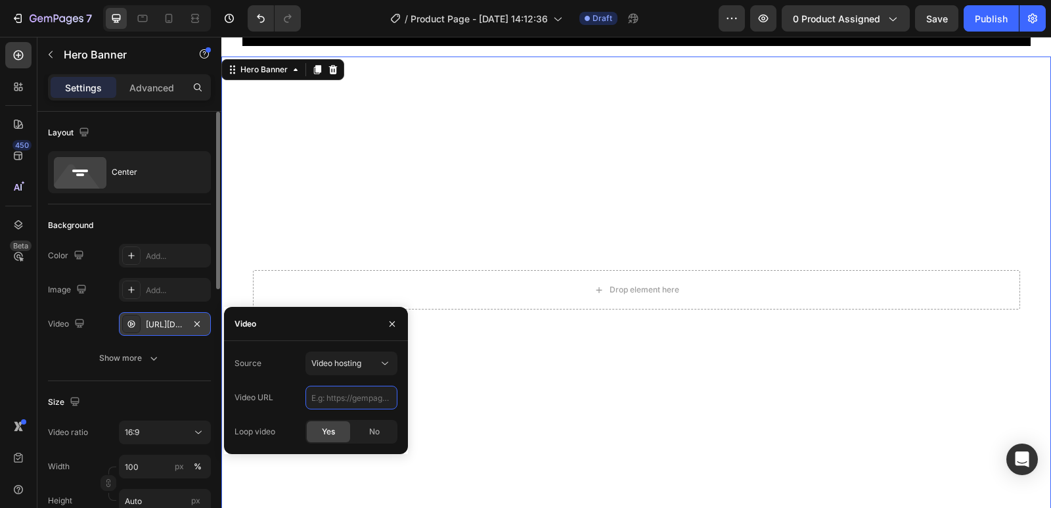
paste input "[URL][DOMAIN_NAME]"
type input "[URL][DOMAIN_NAME]"
click at [330, 435] on span "Yes" at bounding box center [328, 432] width 13 height 12
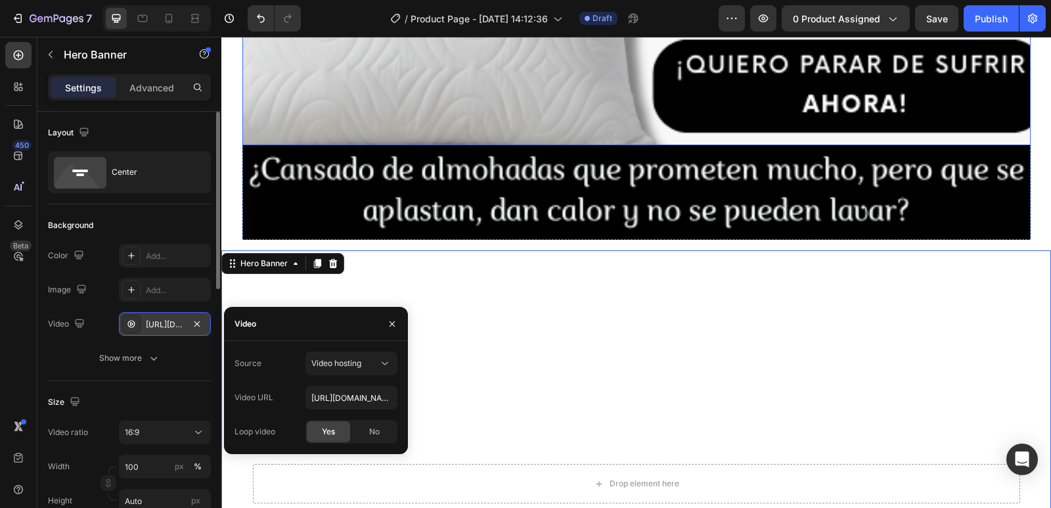
scroll to position [1131, 0]
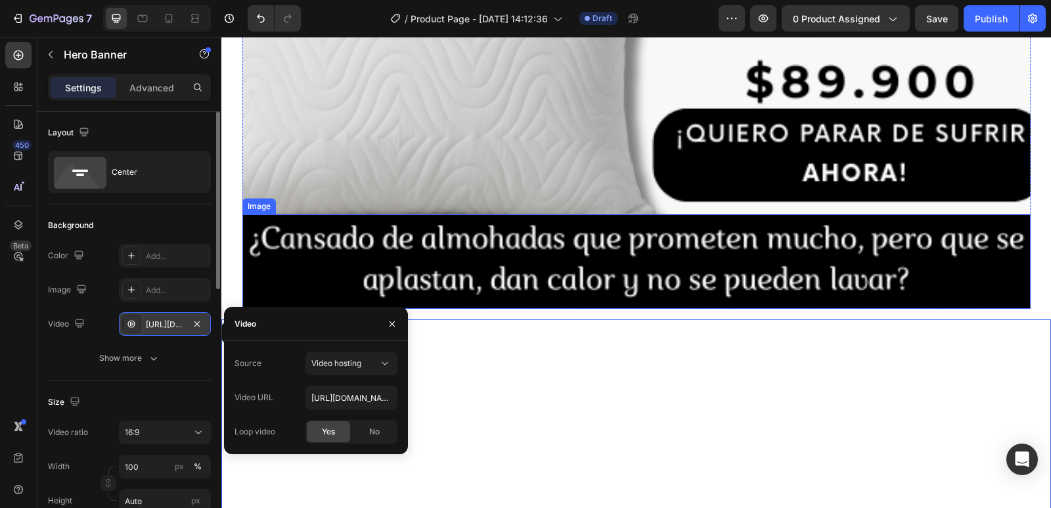
click at [307, 242] on img at bounding box center [636, 261] width 788 height 95
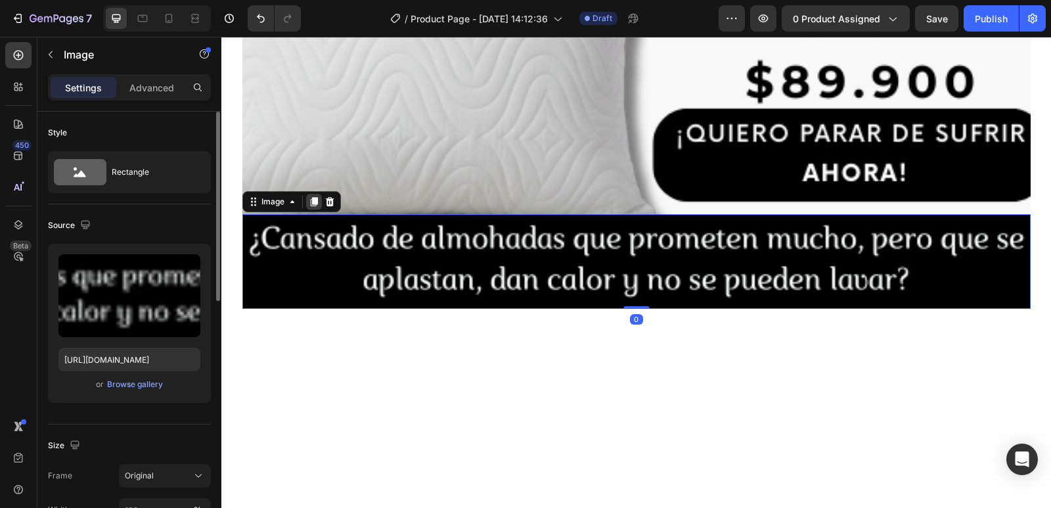
click at [313, 204] on icon at bounding box center [313, 201] width 7 height 9
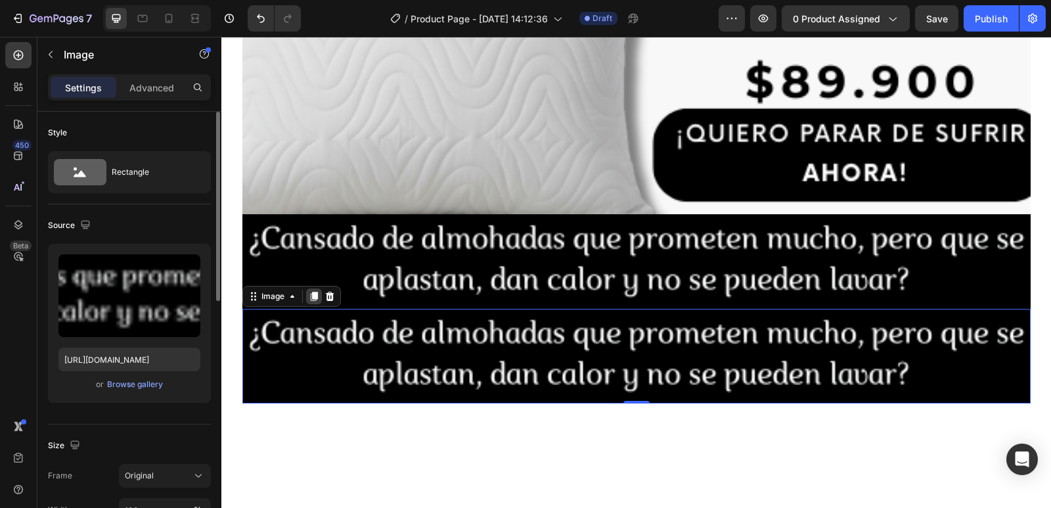
click at [310, 300] on icon at bounding box center [313, 296] width 7 height 9
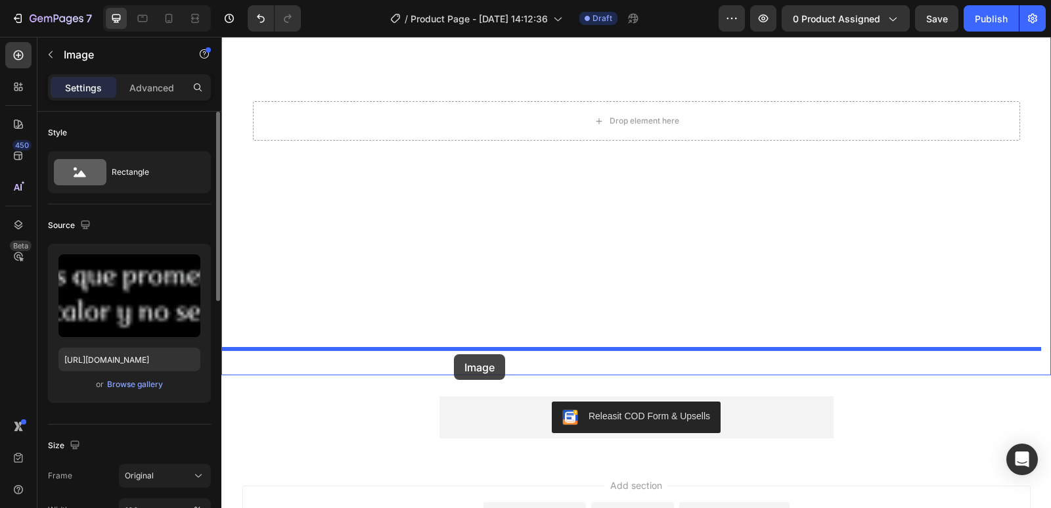
scroll to position [1854, 0]
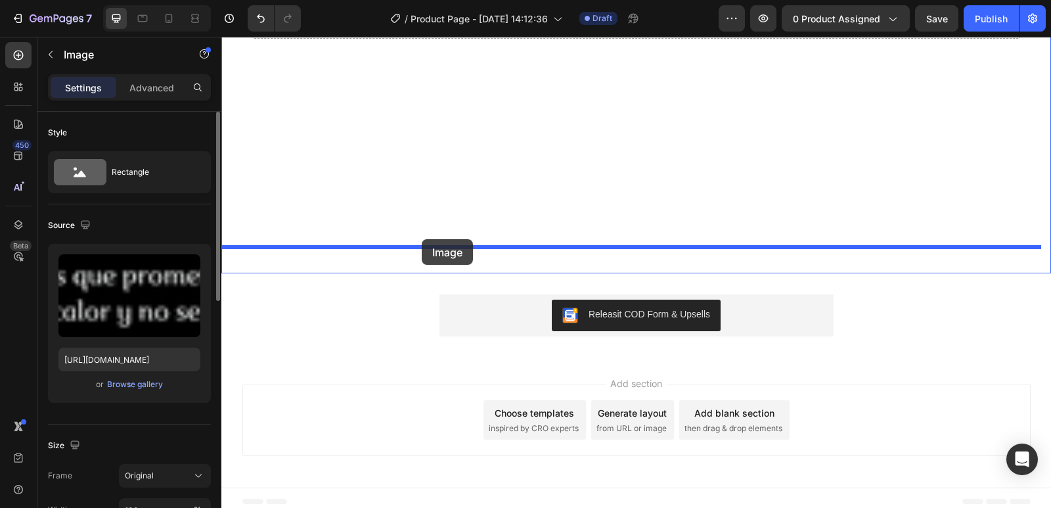
drag, startPoint x: 455, startPoint y: 253, endPoint x: 422, endPoint y: 239, distance: 36.2
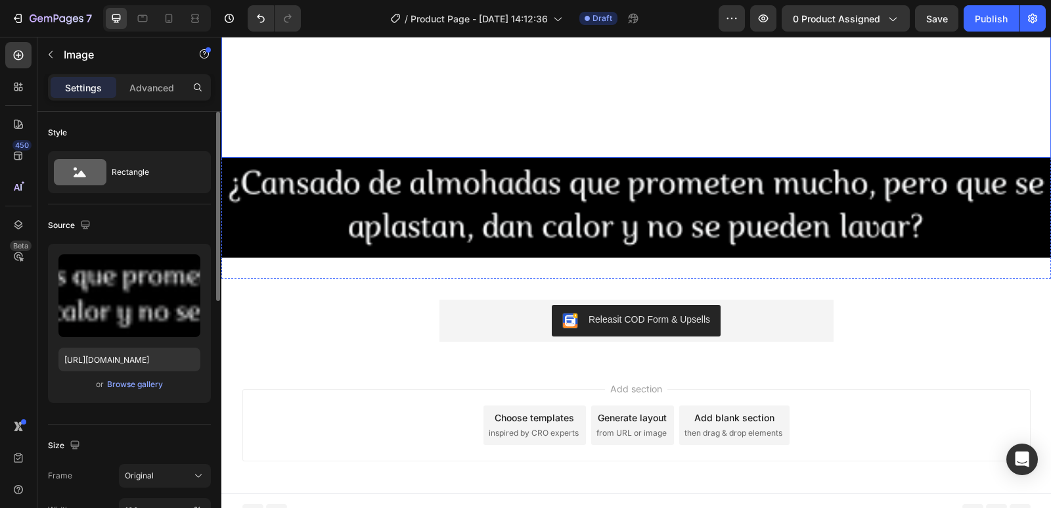
scroll to position [1759, 0]
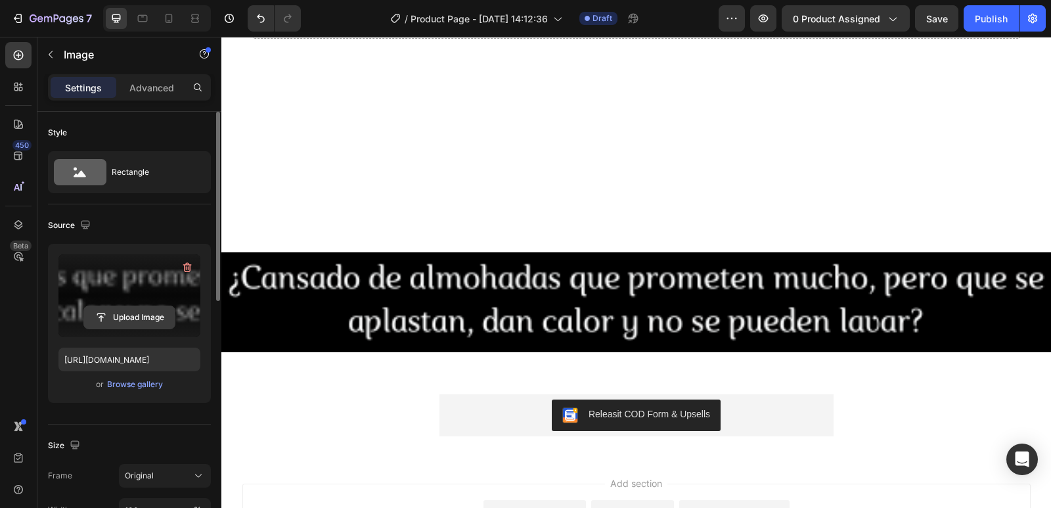
click at [130, 319] on input "file" at bounding box center [129, 317] width 91 height 22
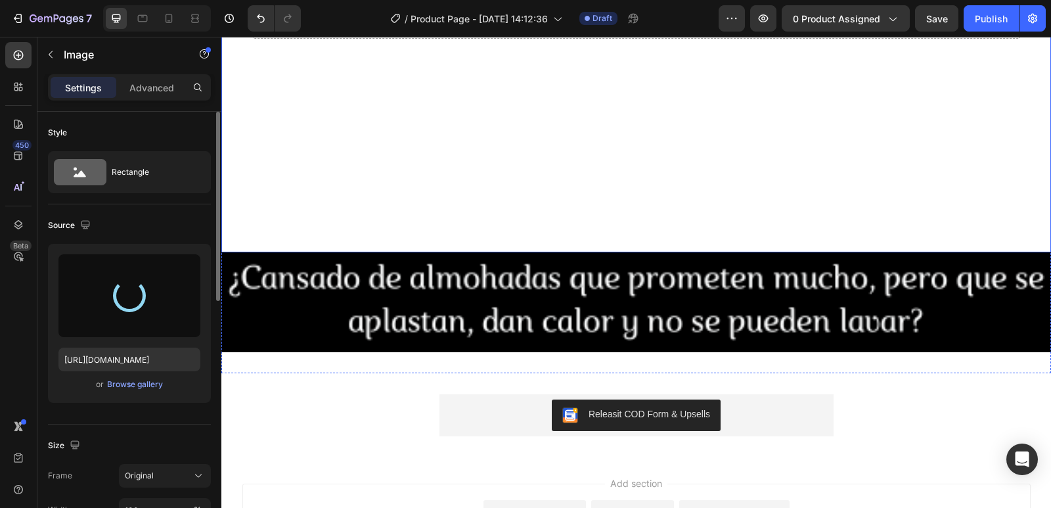
type input "[URL][DOMAIN_NAME]"
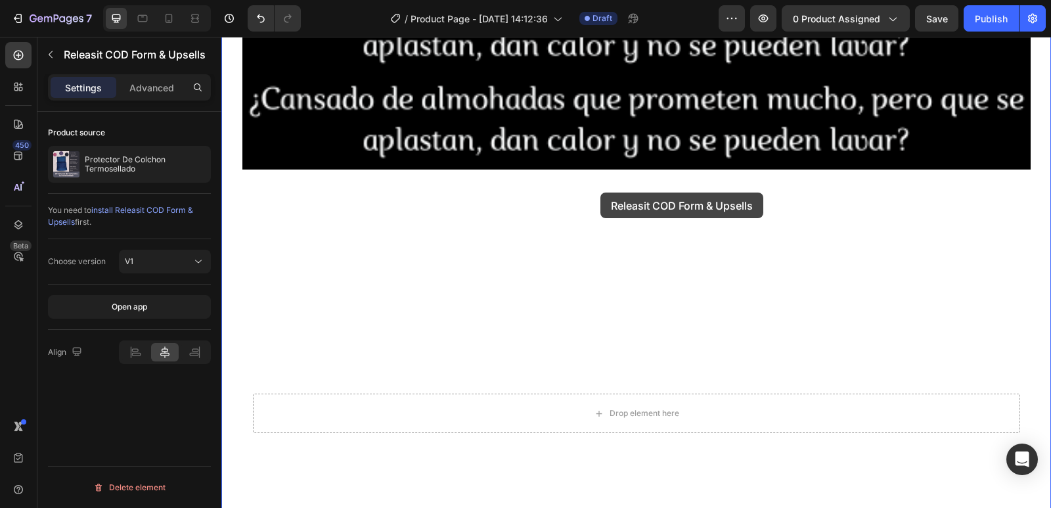
scroll to position [1366, 0]
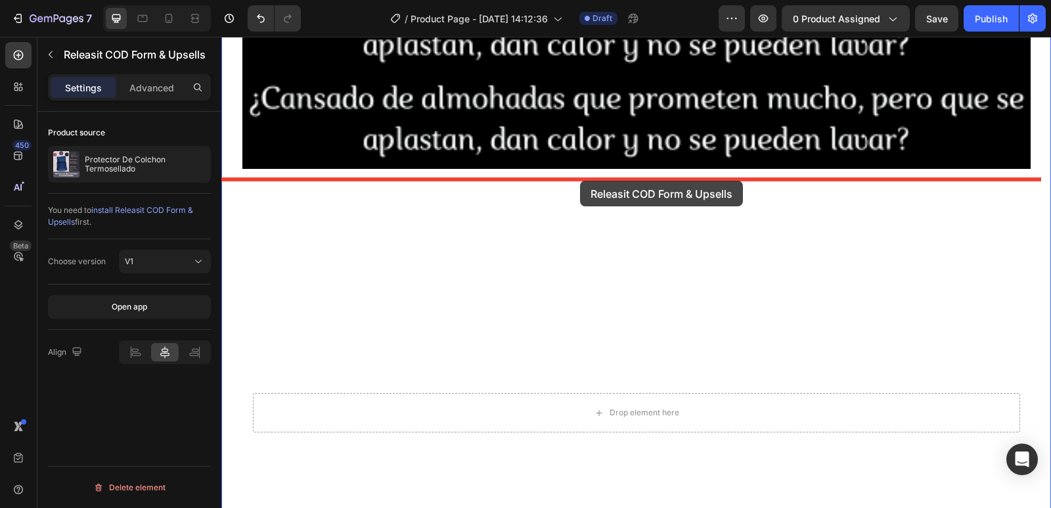
drag, startPoint x: 624, startPoint y: 309, endPoint x: 580, endPoint y: 181, distance: 135.4
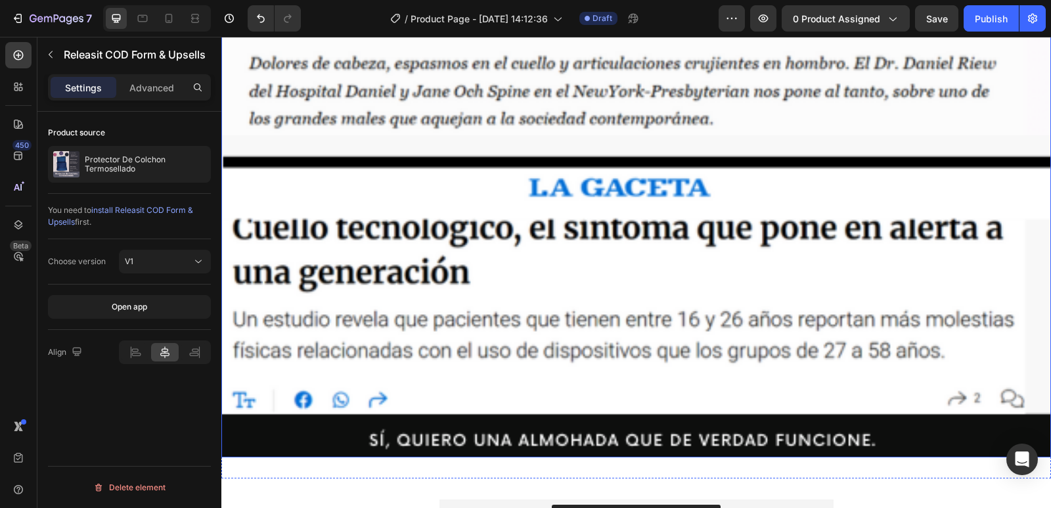
scroll to position [2548, 0]
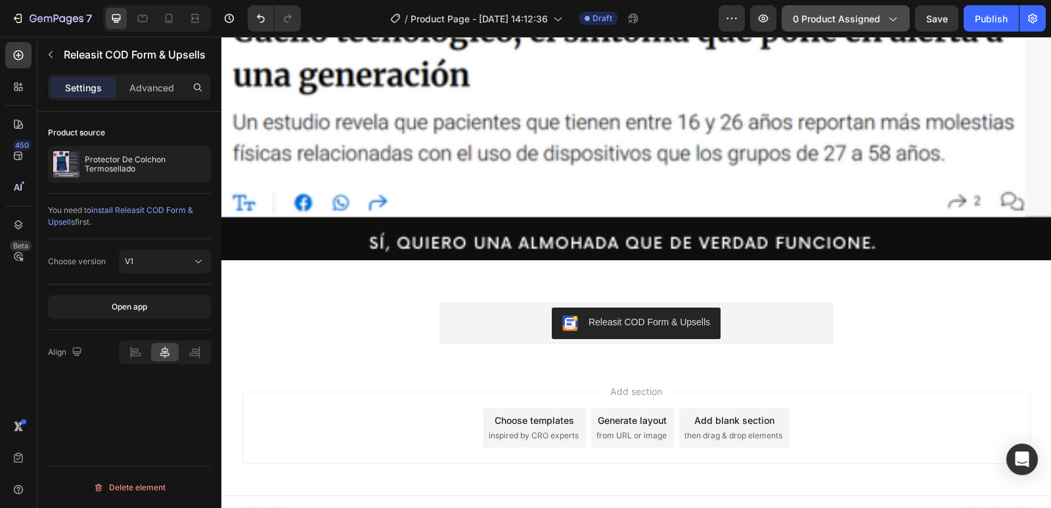
click at [892, 24] on icon "button" at bounding box center [891, 18] width 13 height 13
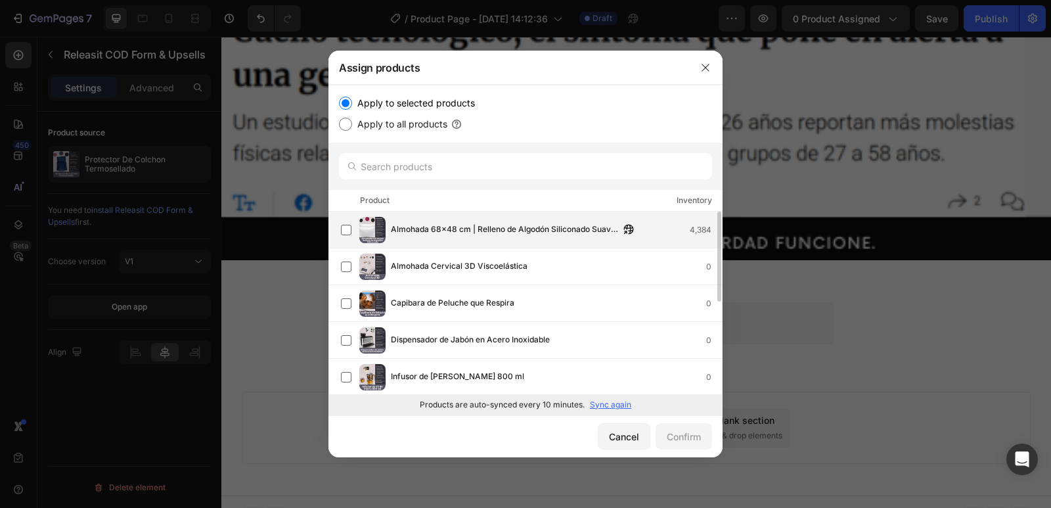
click at [461, 228] on span "Almohada 68×48 cm | Relleno de Algodón Siliconado Suave y Confortable" at bounding box center [505, 230] width 229 height 14
click at [680, 426] on button "Confirm" at bounding box center [683, 436] width 56 height 26
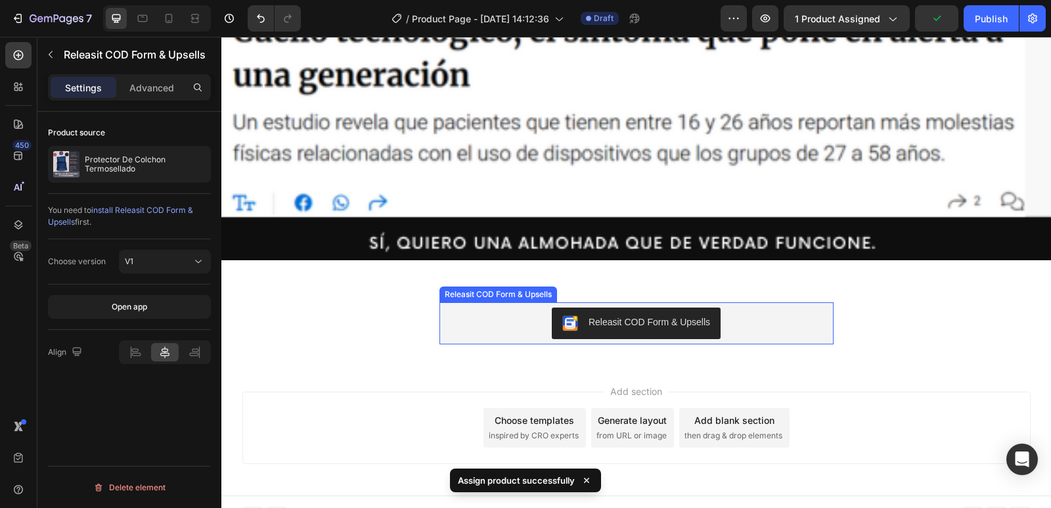
click at [628, 315] on div "Releasit COD Form & Upsells" at bounding box center [648, 322] width 121 height 14
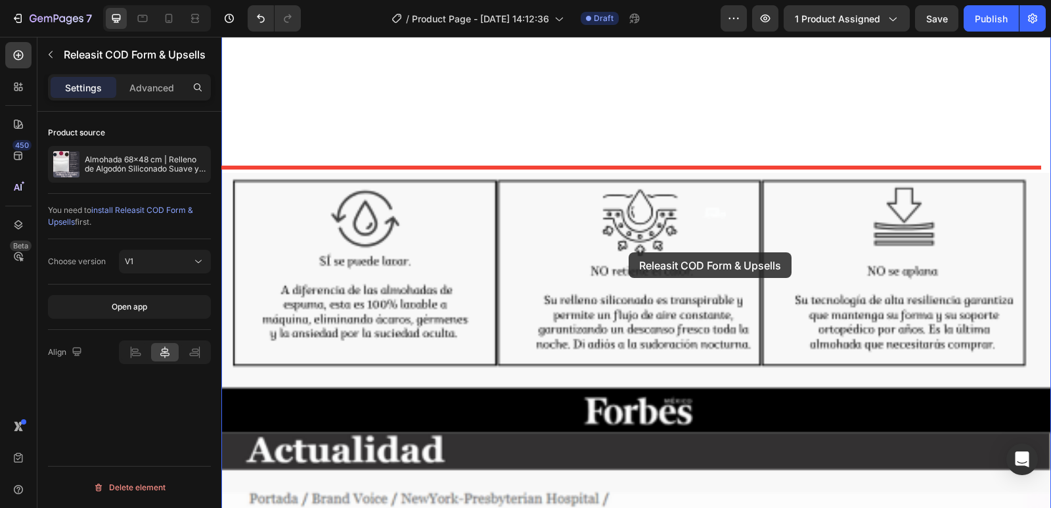
scroll to position [1760, 0]
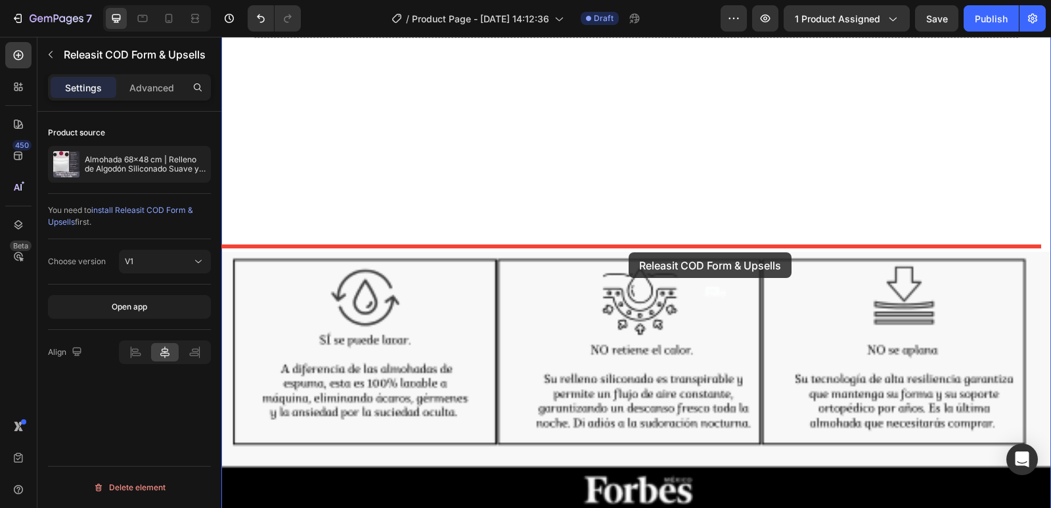
drag, startPoint x: 628, startPoint y: 305, endPoint x: 628, endPoint y: 252, distance: 53.2
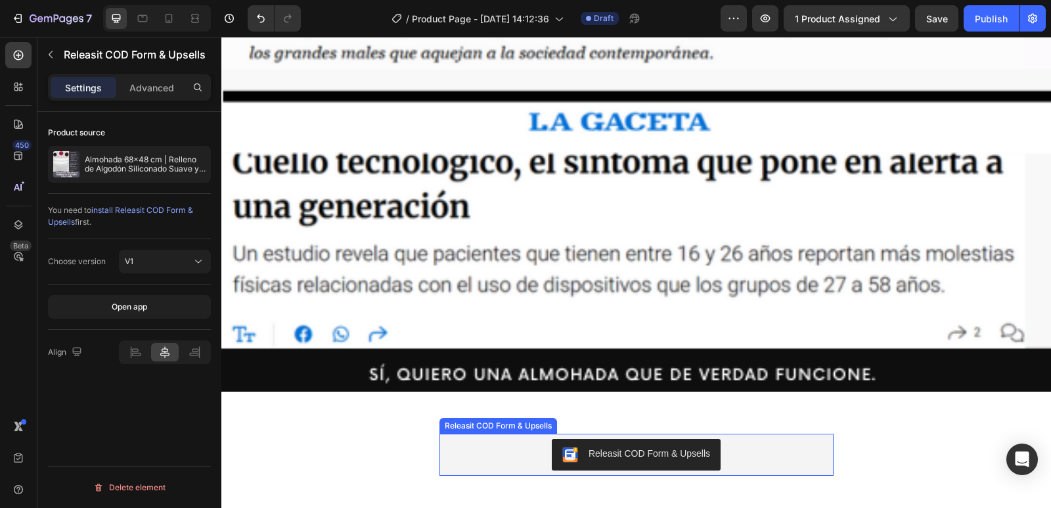
scroll to position [2548, 0]
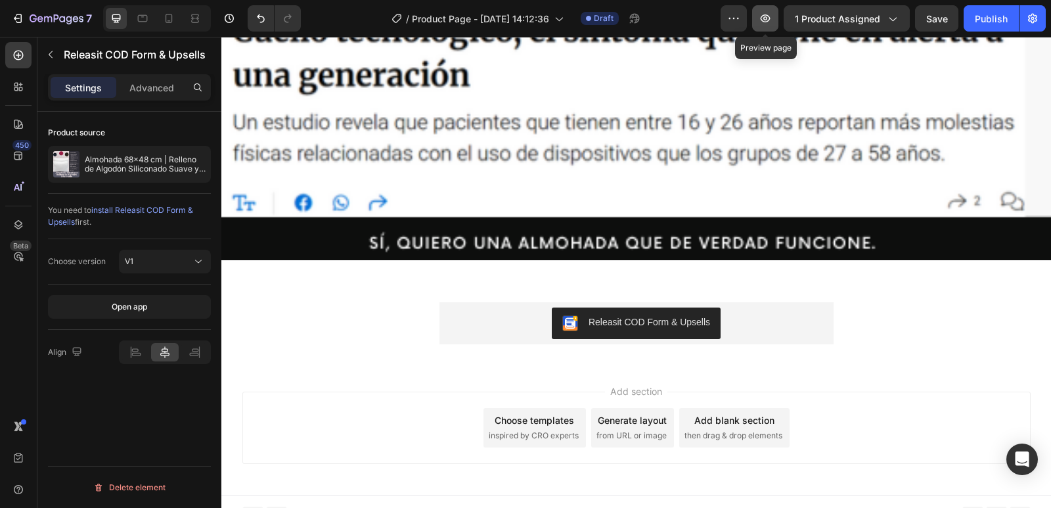
click at [764, 24] on icon "button" at bounding box center [764, 18] width 13 height 13
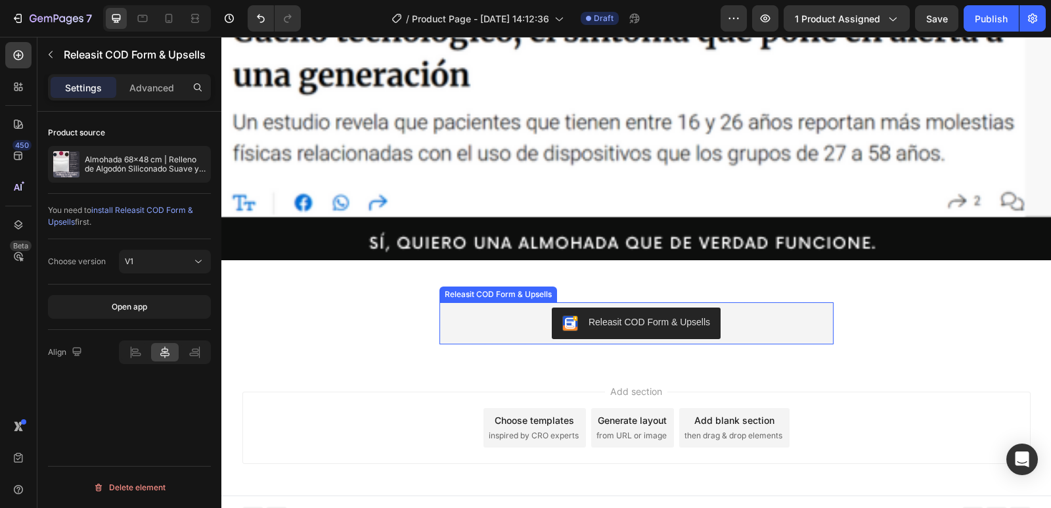
click at [653, 315] on div "Releasit COD Form & Upsells" at bounding box center [648, 322] width 121 height 14
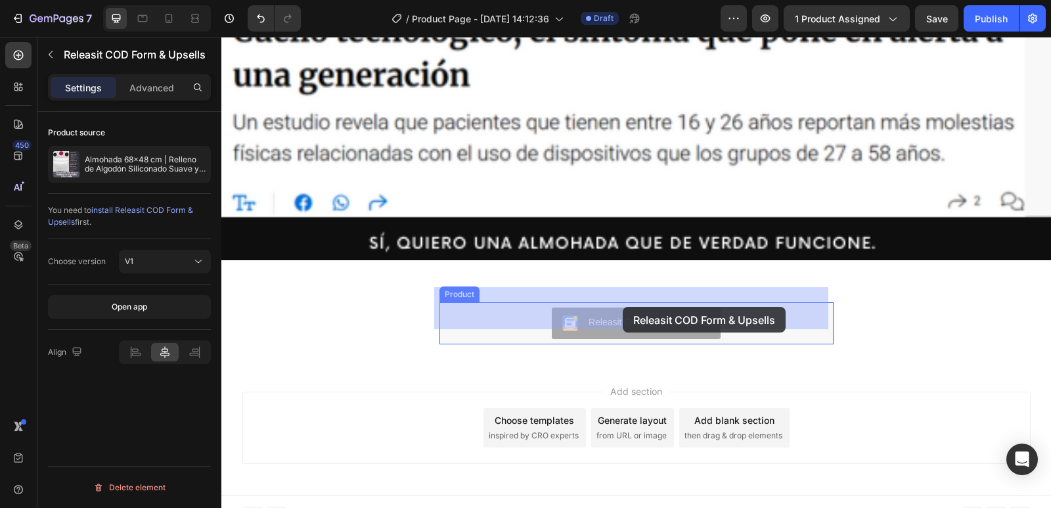
drag, startPoint x: 653, startPoint y: 309, endPoint x: 622, endPoint y: 307, distance: 30.3
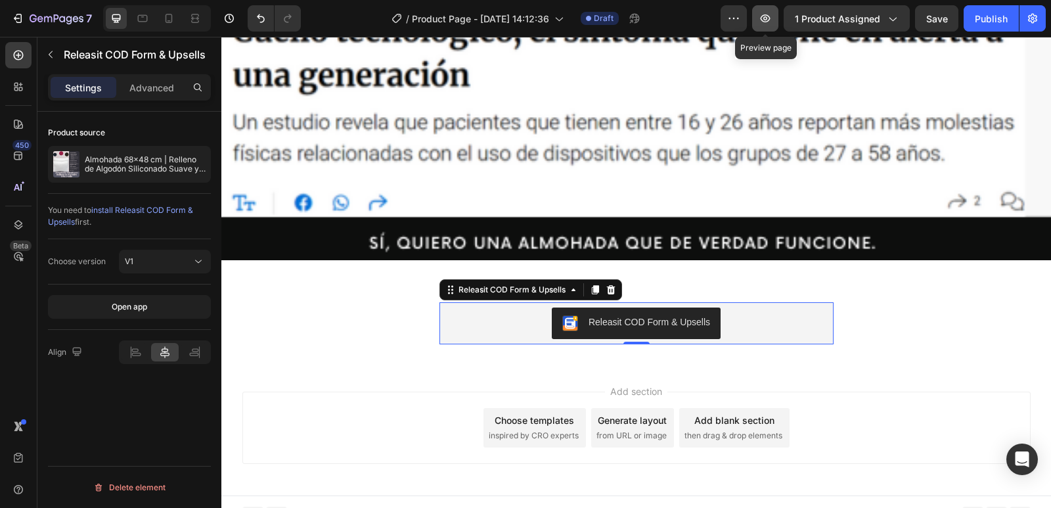
click at [766, 18] on icon "button" at bounding box center [765, 18] width 4 height 4
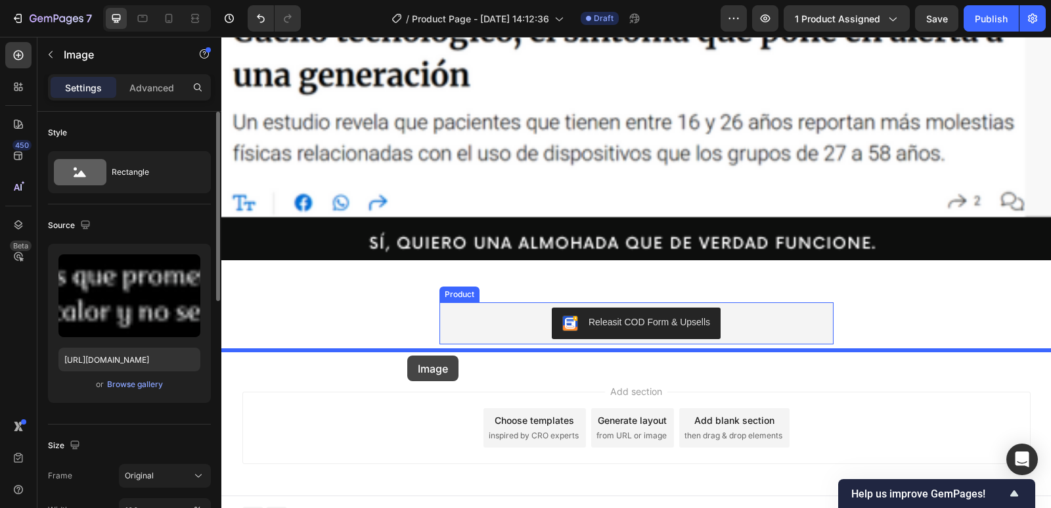
drag, startPoint x: 497, startPoint y: 306, endPoint x: 407, endPoint y: 355, distance: 102.6
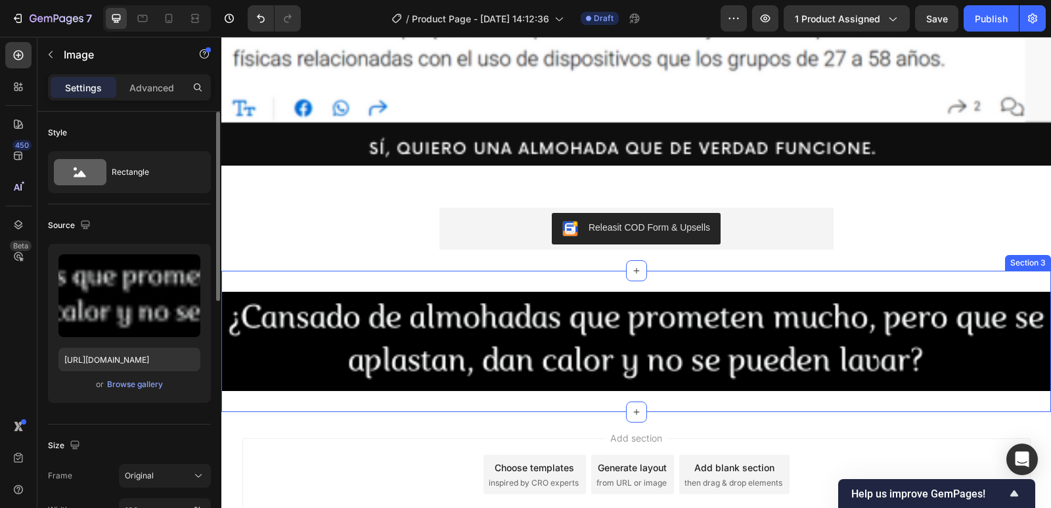
scroll to position [2453, 0]
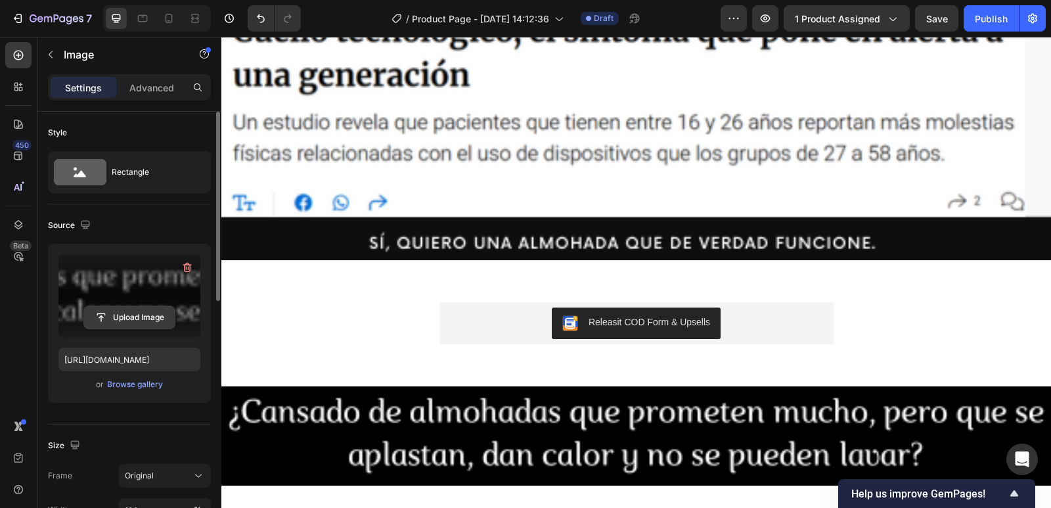
click at [144, 315] on input "file" at bounding box center [129, 317] width 91 height 22
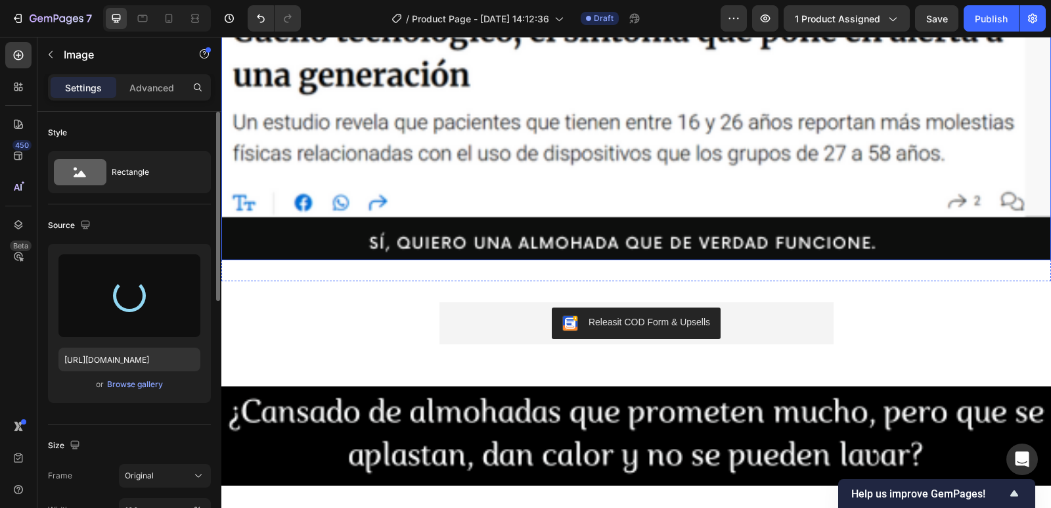
type input "[URL][DOMAIN_NAME]"
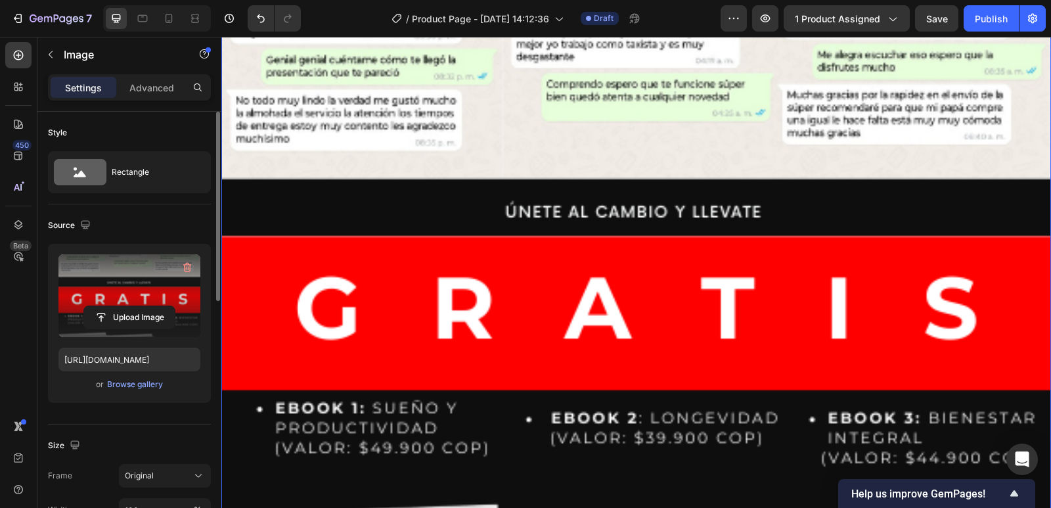
scroll to position [3413, 0]
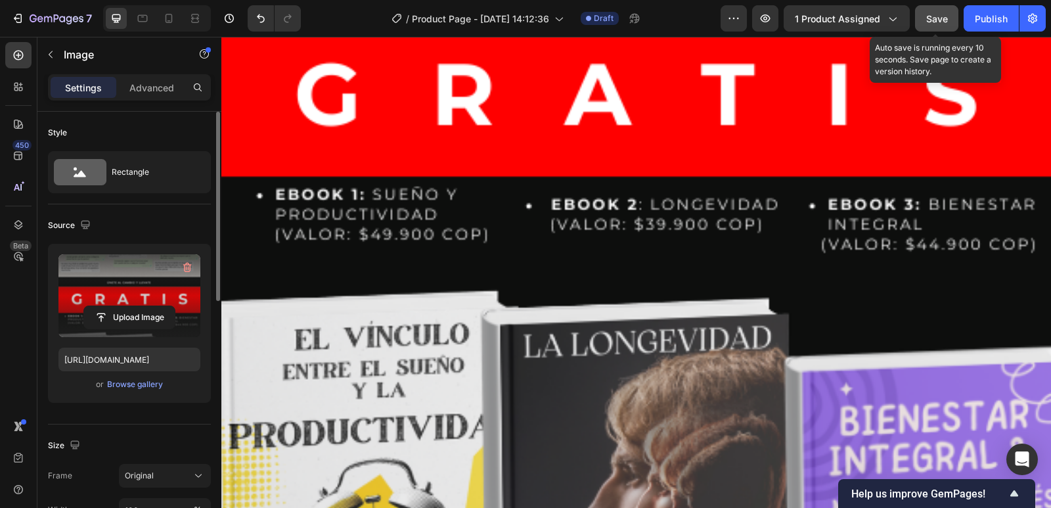
click at [932, 20] on span "Save" at bounding box center [937, 18] width 22 height 11
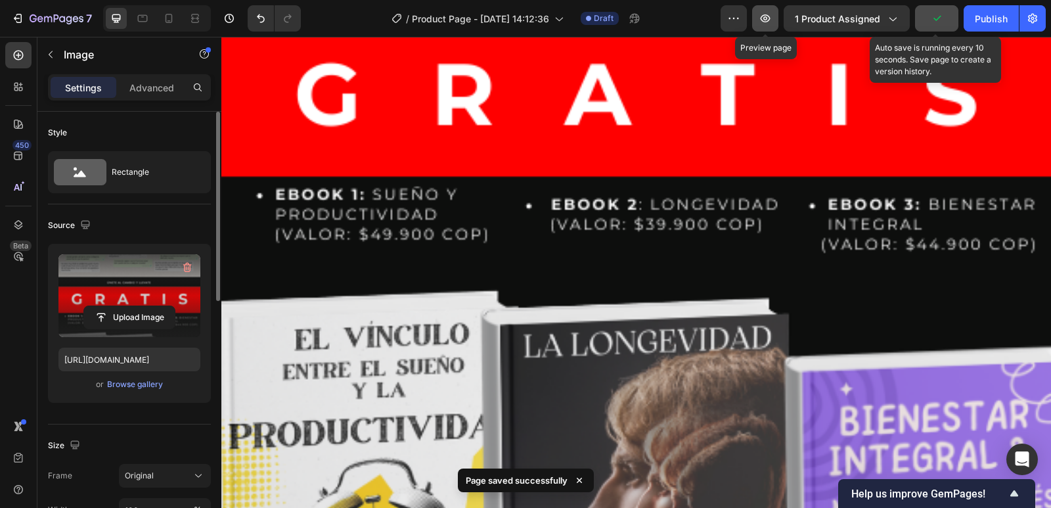
click at [772, 21] on icon "button" at bounding box center [764, 18] width 13 height 13
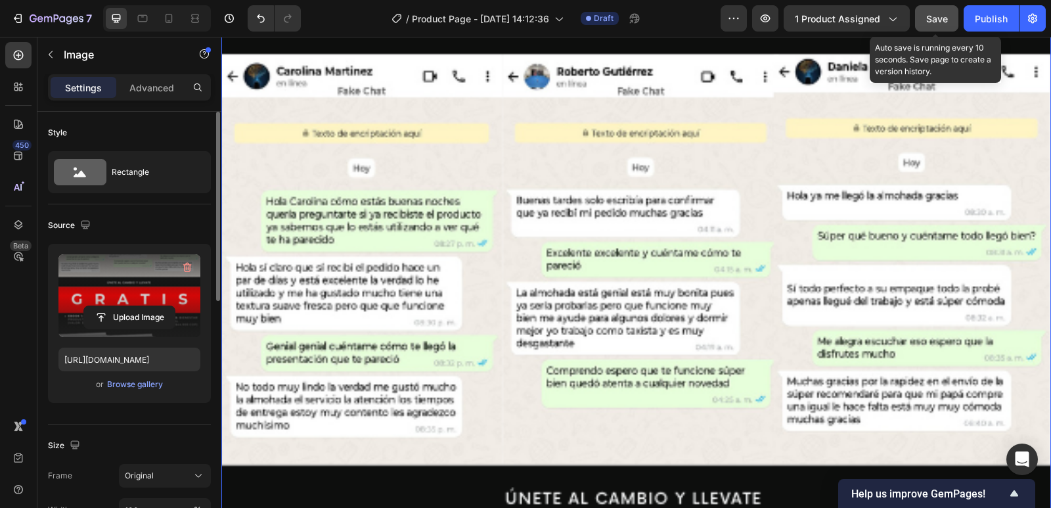
scroll to position [2756, 0]
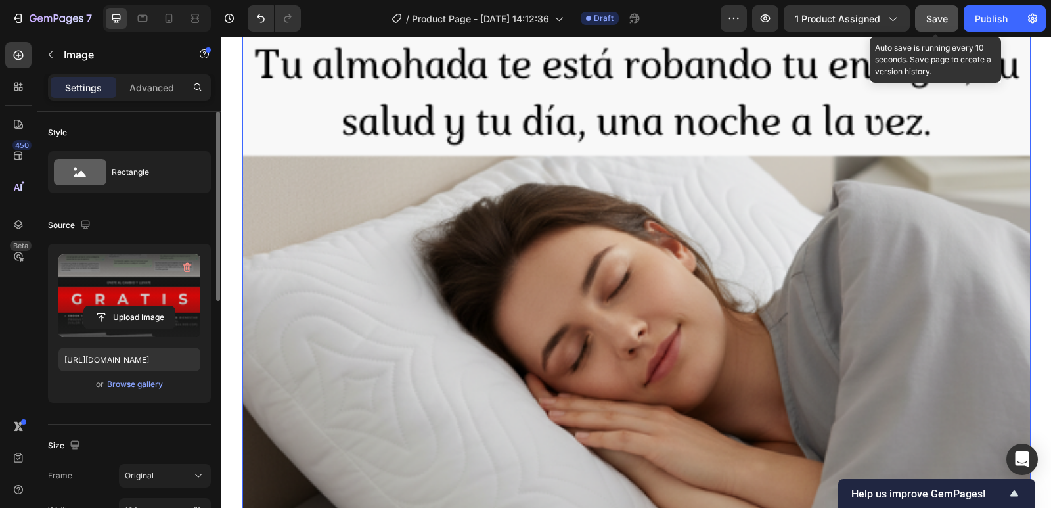
scroll to position [263, 0]
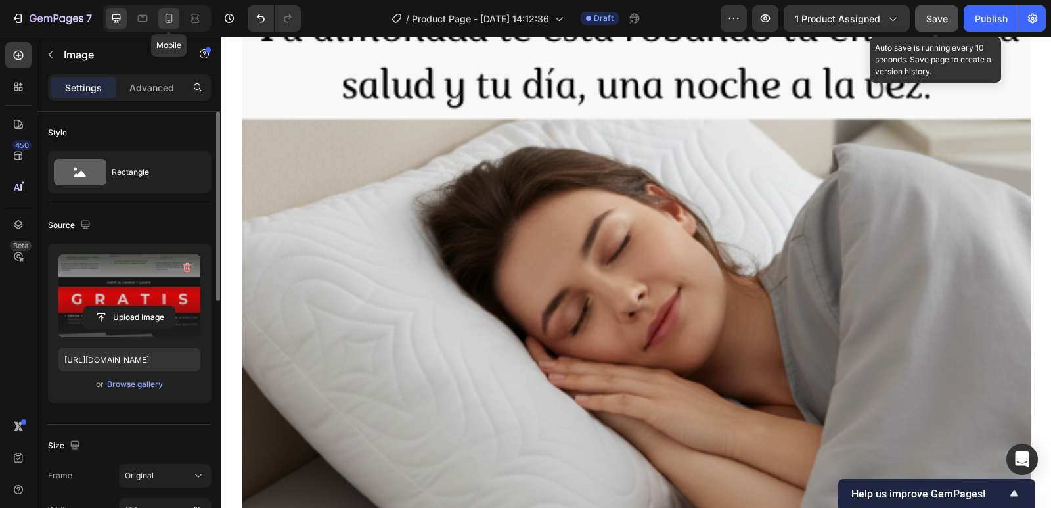
click at [170, 26] on div at bounding box center [168, 18] width 21 height 21
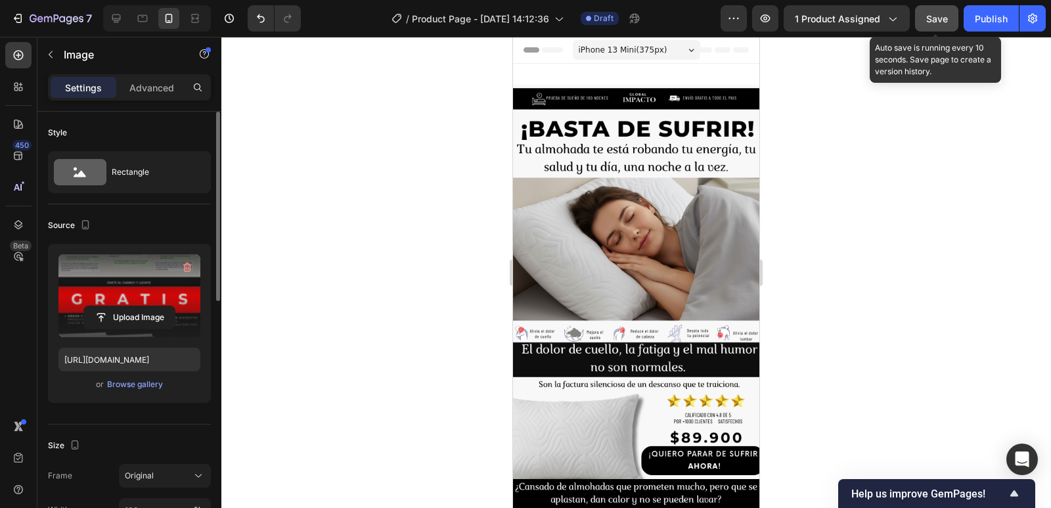
click at [688, 50] on icon at bounding box center [690, 50] width 5 height 3
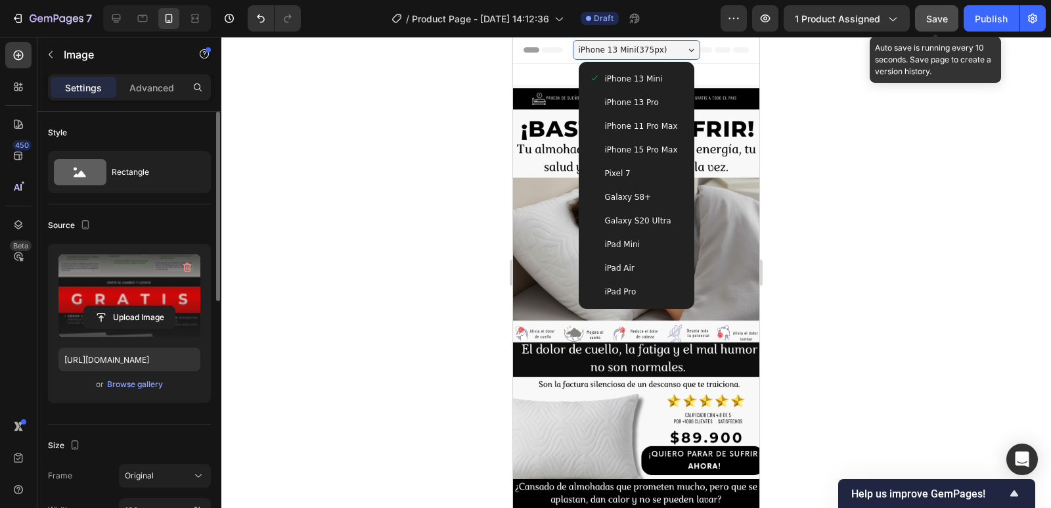
click at [654, 208] on div "Galaxy S8+" at bounding box center [636, 197] width 105 height 24
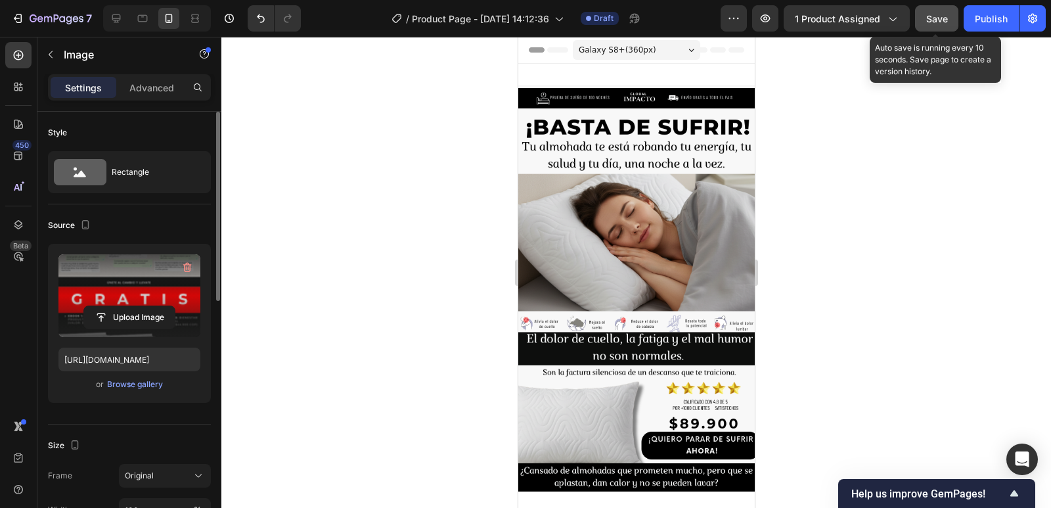
click at [679, 49] on div "Galaxy S8+ ( 360 px)" at bounding box center [635, 50] width 127 height 20
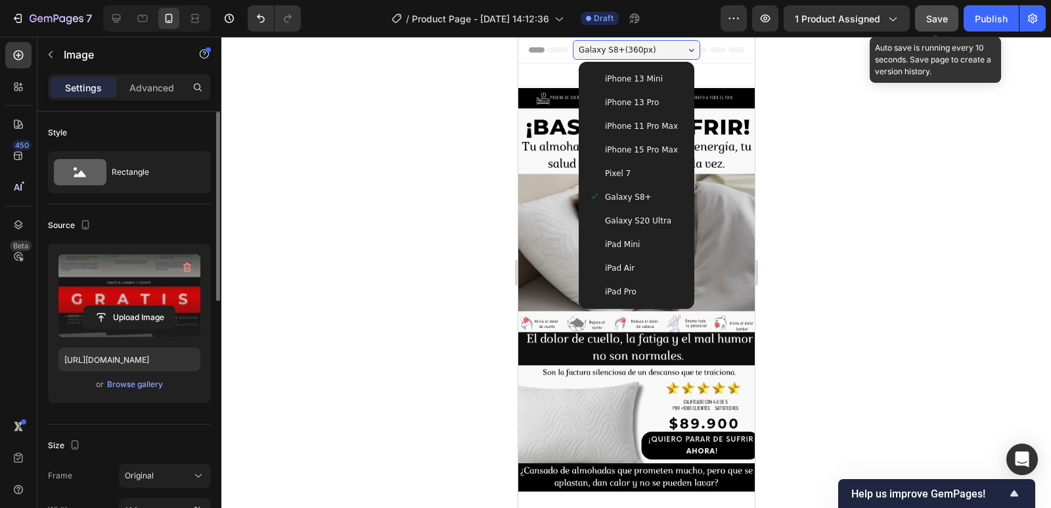
click at [633, 214] on span "Galaxy S20 Ultra" at bounding box center [637, 220] width 66 height 13
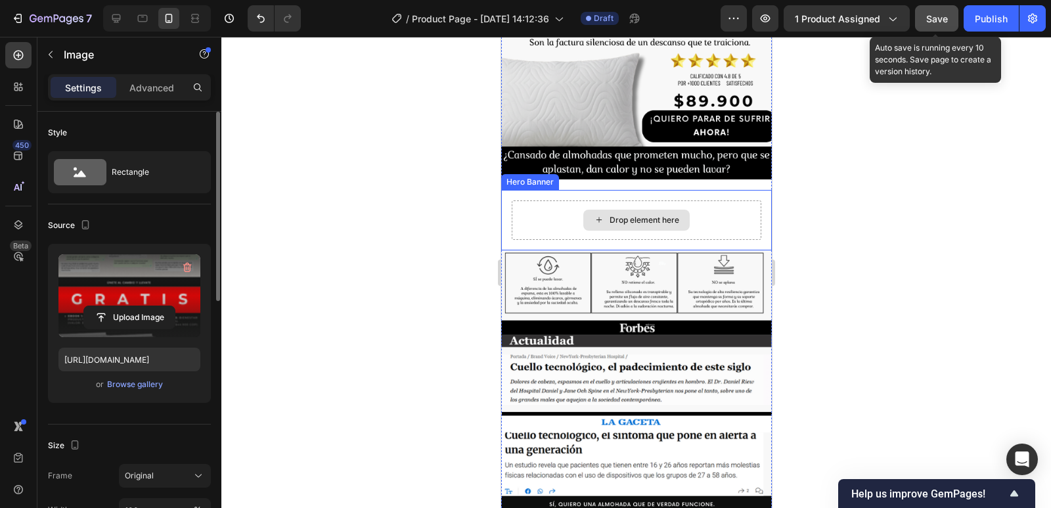
scroll to position [657, 0]
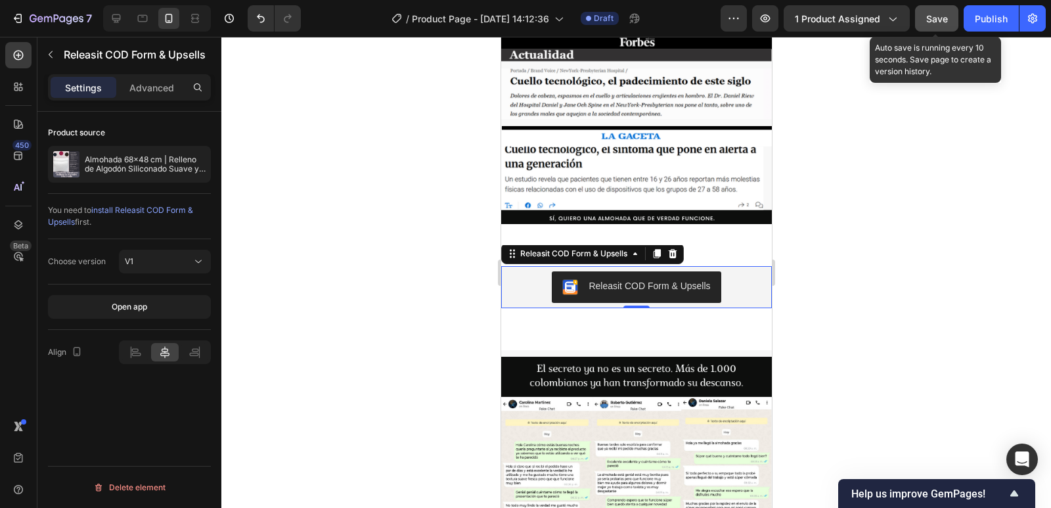
click at [670, 279] on div "Releasit COD Form & Upsells" at bounding box center [648, 286] width 121 height 14
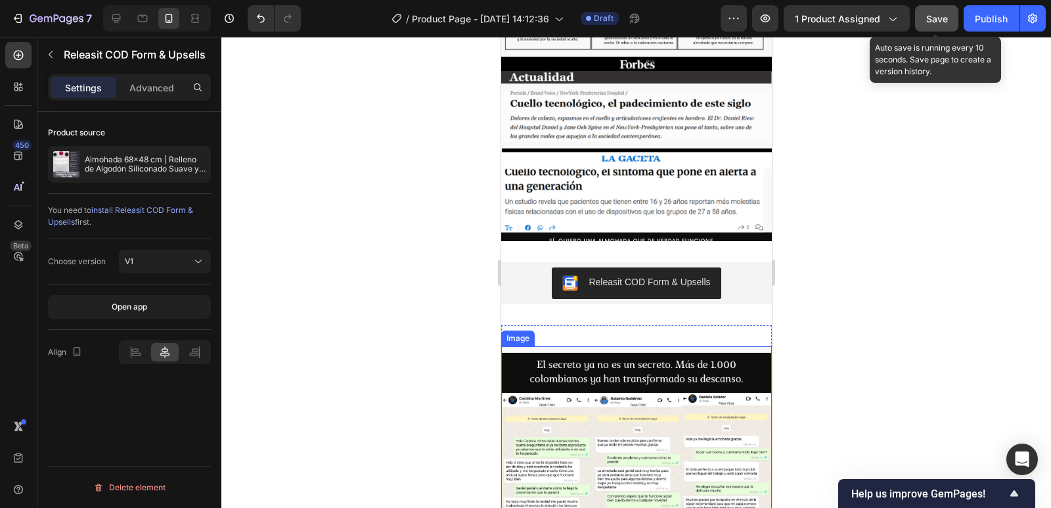
scroll to position [567, 0]
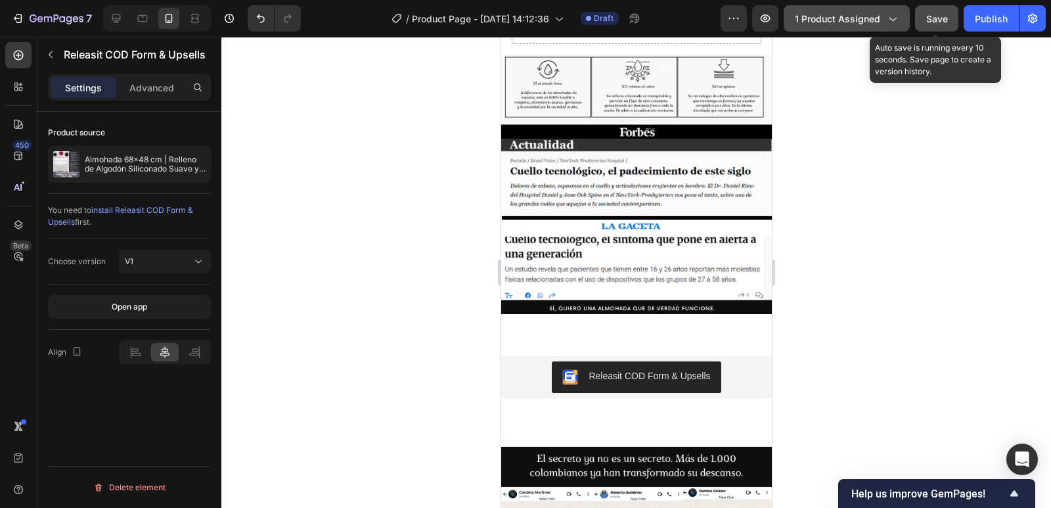
click at [895, 18] on icon "button" at bounding box center [891, 18] width 13 height 13
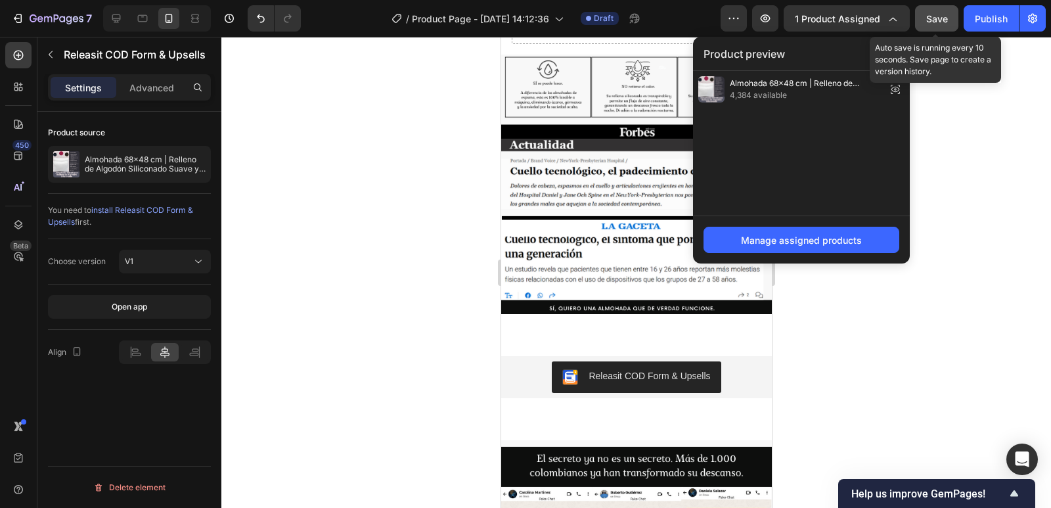
click at [948, 193] on div at bounding box center [635, 272] width 829 height 471
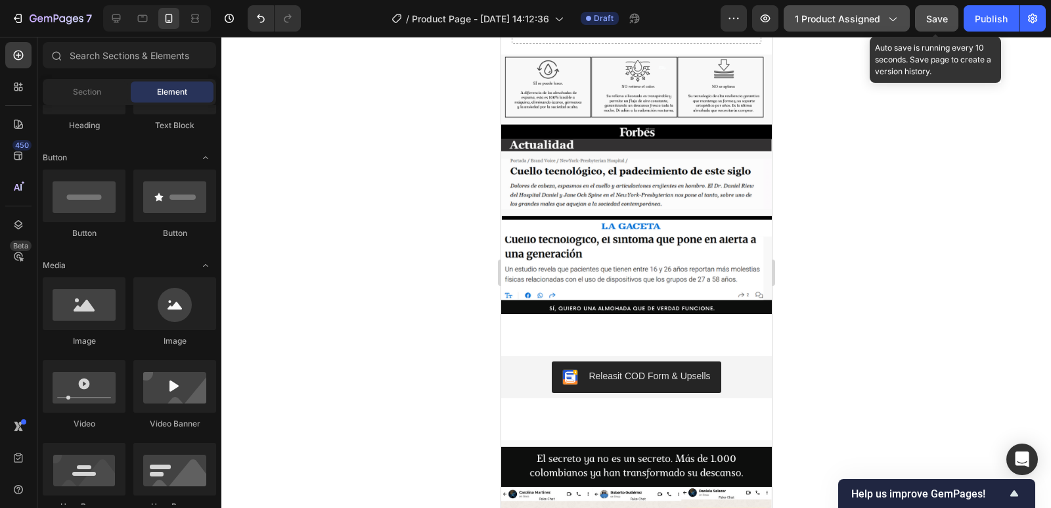
click at [893, 21] on icon "button" at bounding box center [892, 20] width 7 height 4
click at [363, 154] on div at bounding box center [635, 272] width 829 height 471
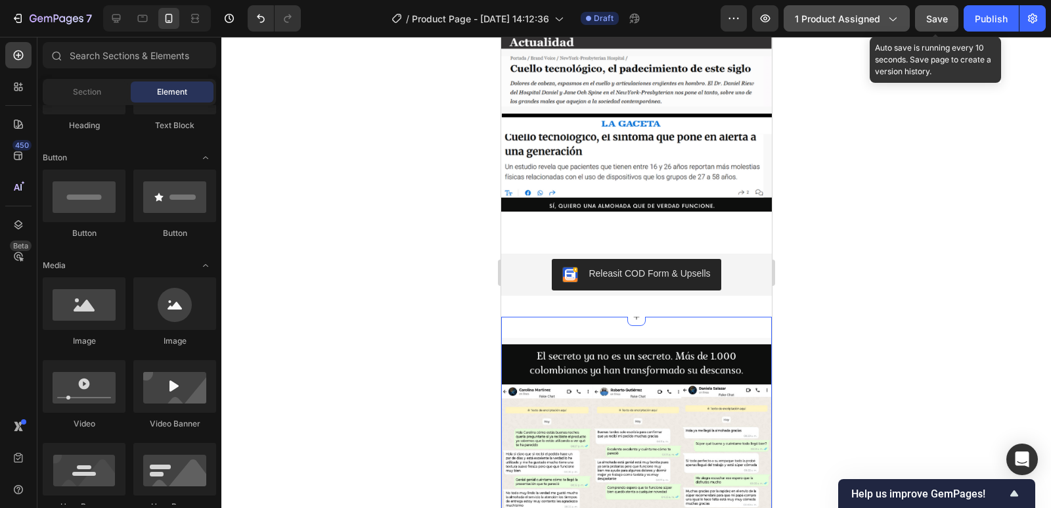
scroll to position [698, 0]
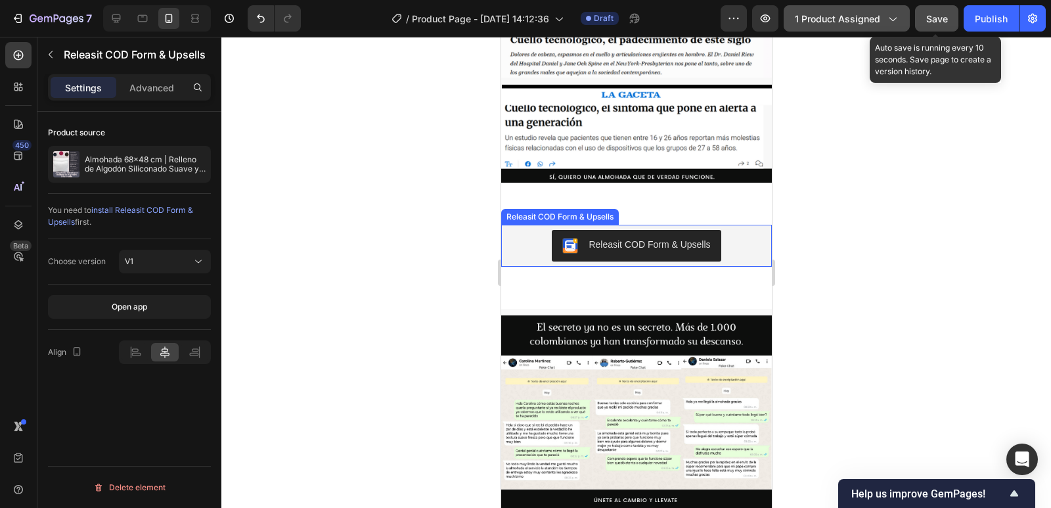
click at [665, 230] on button "Releasit COD Form & Upsells" at bounding box center [635, 246] width 169 height 32
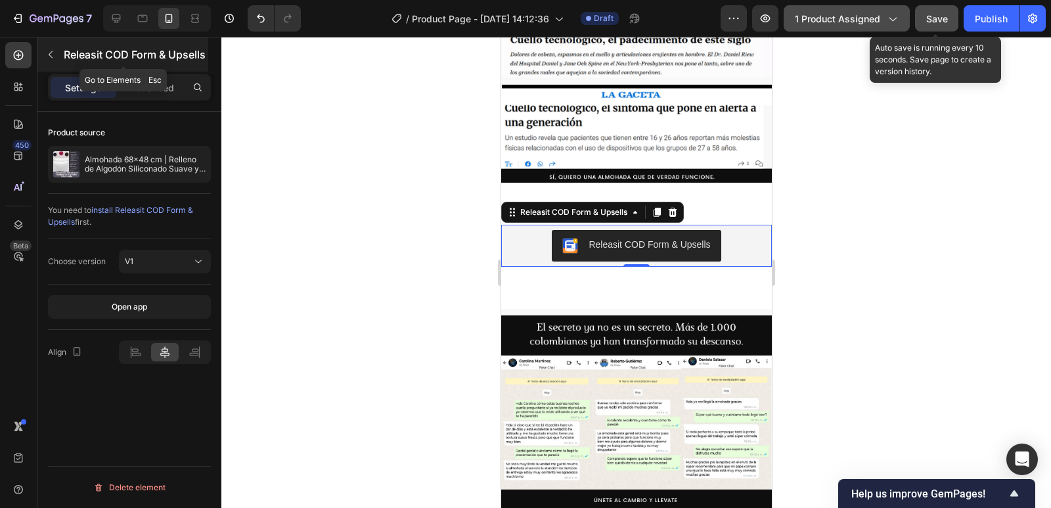
click at [47, 52] on icon "button" at bounding box center [50, 54] width 11 height 11
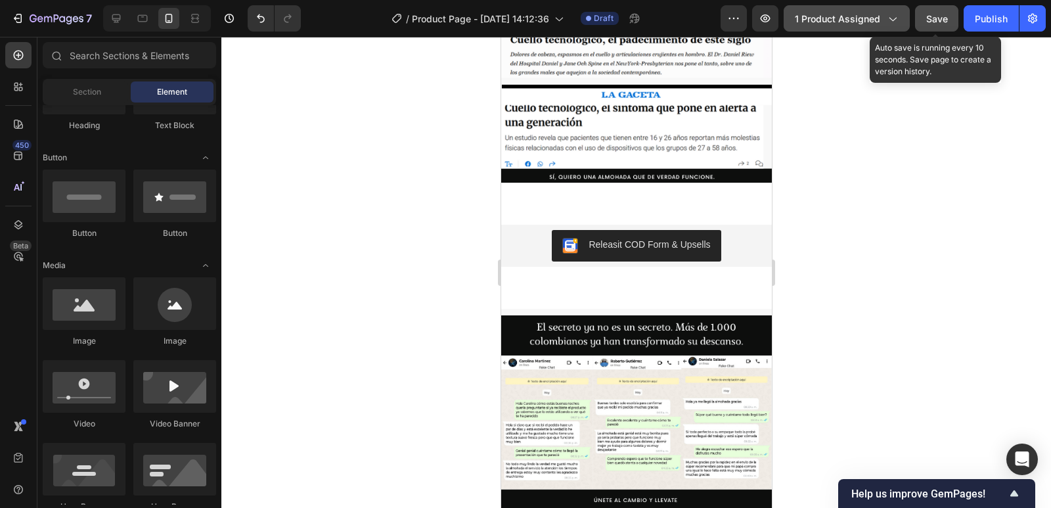
scroll to position [0, 0]
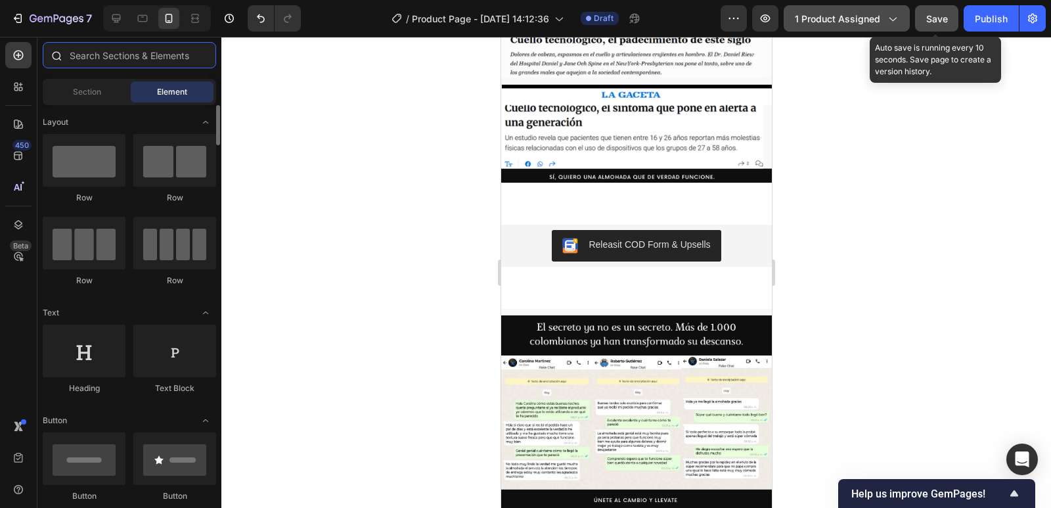
click at [149, 61] on input "text" at bounding box center [129, 55] width 173 height 26
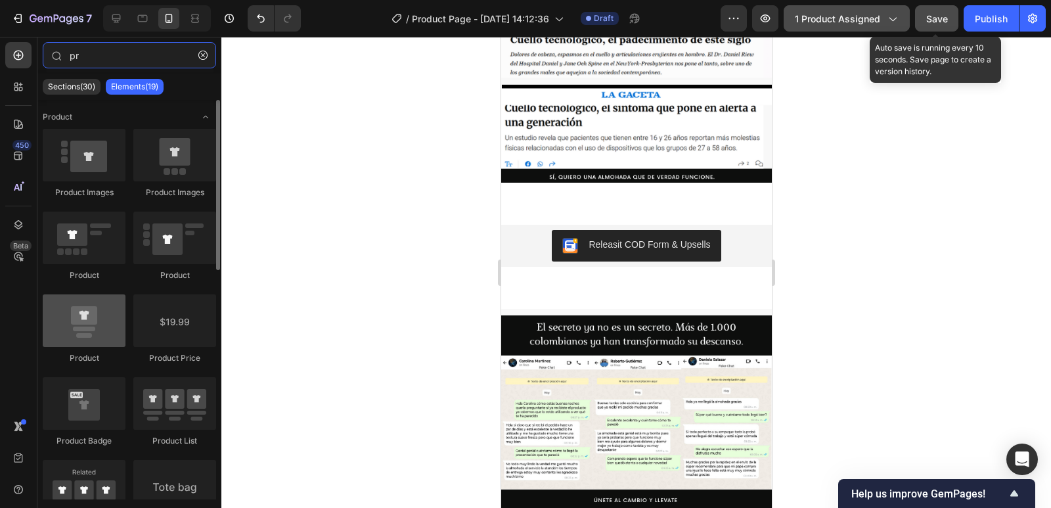
type input "pr"
click at [91, 316] on div at bounding box center [84, 320] width 83 height 53
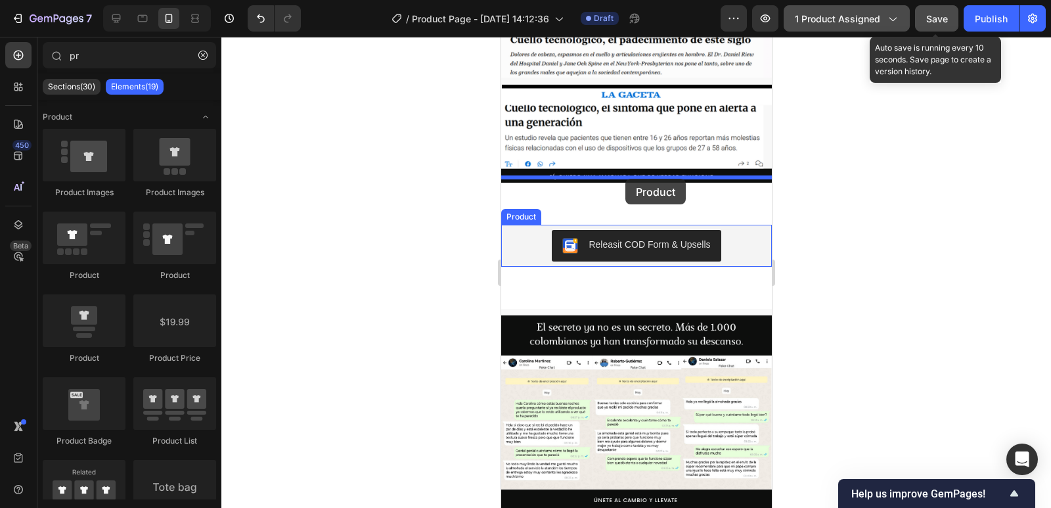
drag, startPoint x: 584, startPoint y: 361, endPoint x: 624, endPoint y: 180, distance: 185.5
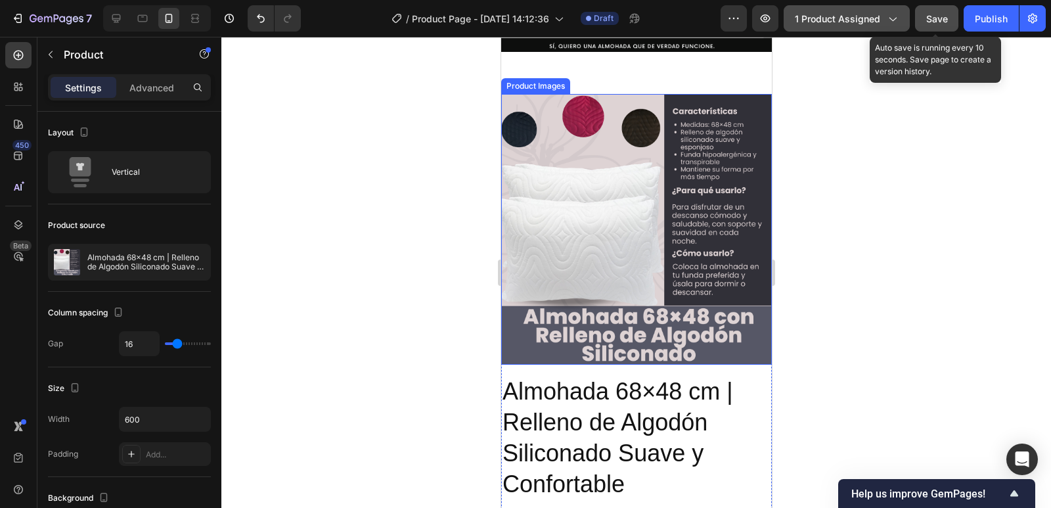
scroll to position [829, 0]
click at [678, 220] on img at bounding box center [635, 228] width 271 height 271
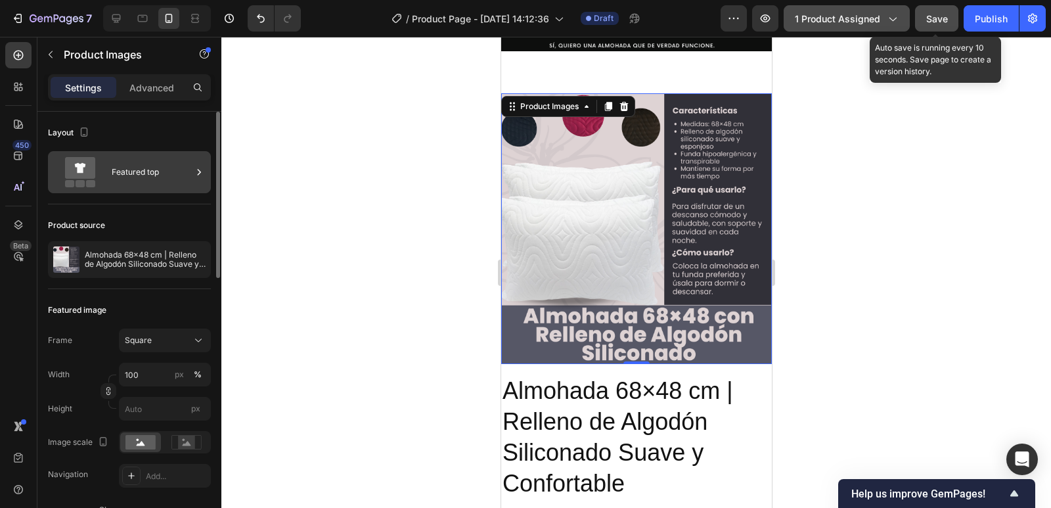
click at [188, 182] on div "Featured top" at bounding box center [152, 172] width 80 height 30
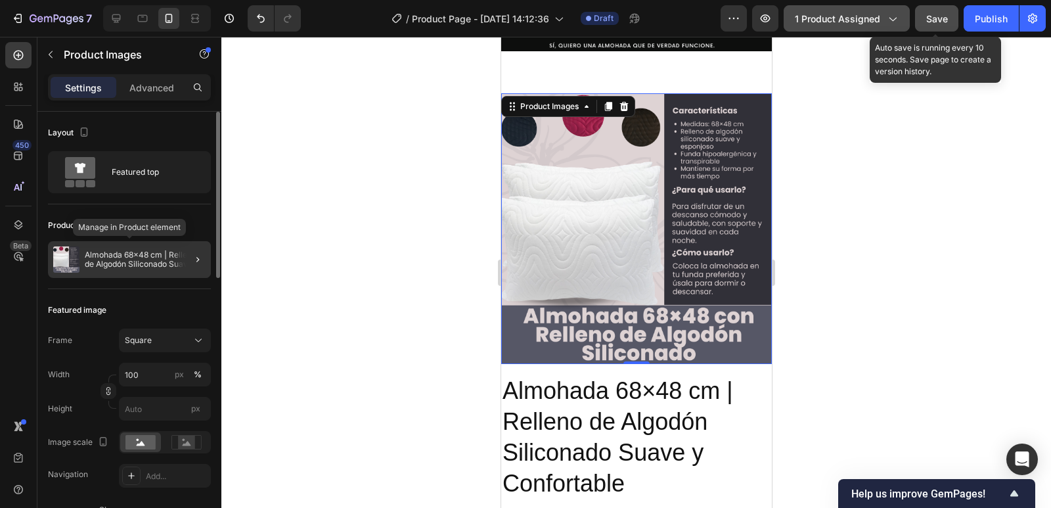
click at [73, 250] on img at bounding box center [66, 259] width 26 height 26
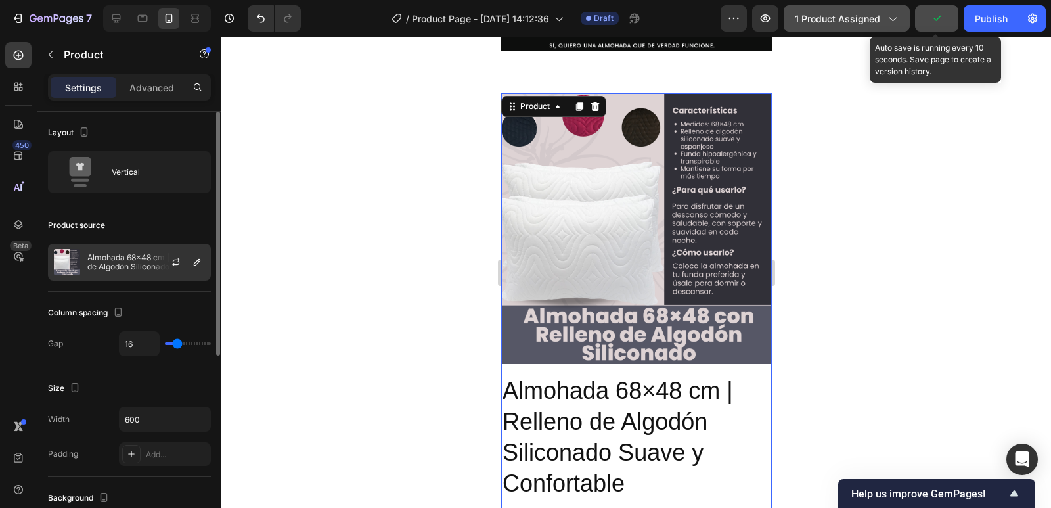
click at [134, 260] on p "Almohada 68×48 cm | Relleno de Algodón Siliconado Suave y Confortable" at bounding box center [146, 262] width 118 height 18
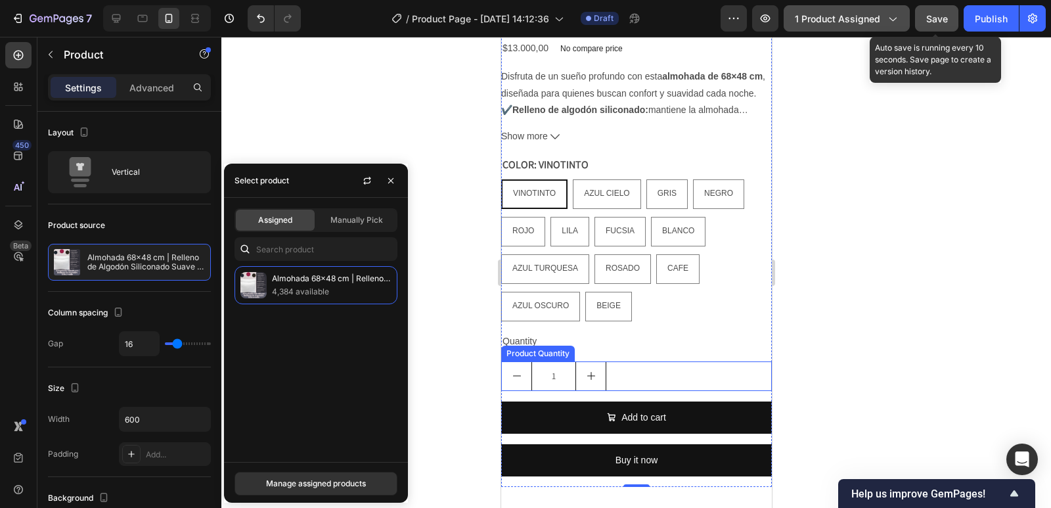
scroll to position [1355, 0]
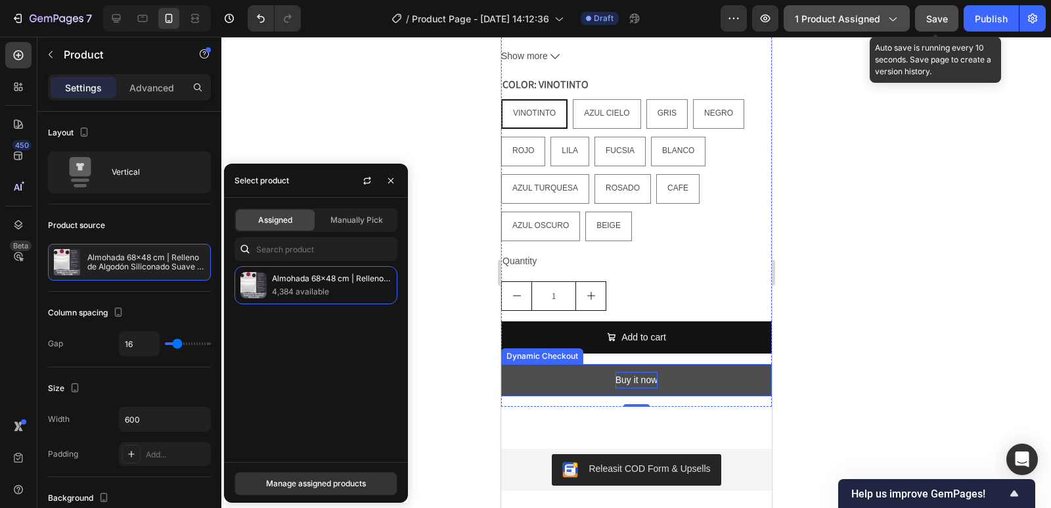
click at [647, 372] on div "Buy it now" at bounding box center [636, 380] width 43 height 16
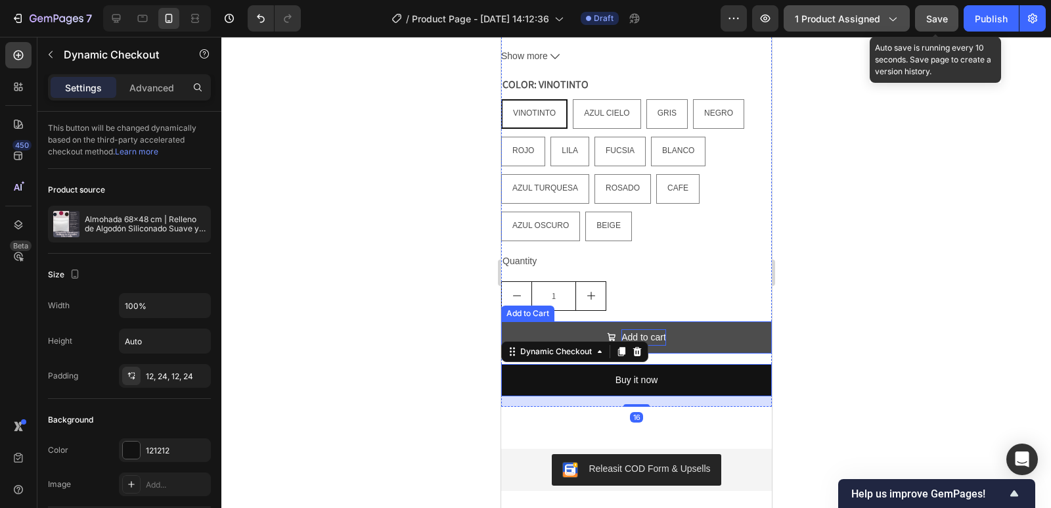
click at [655, 329] on div "Add to cart" at bounding box center [643, 337] width 45 height 16
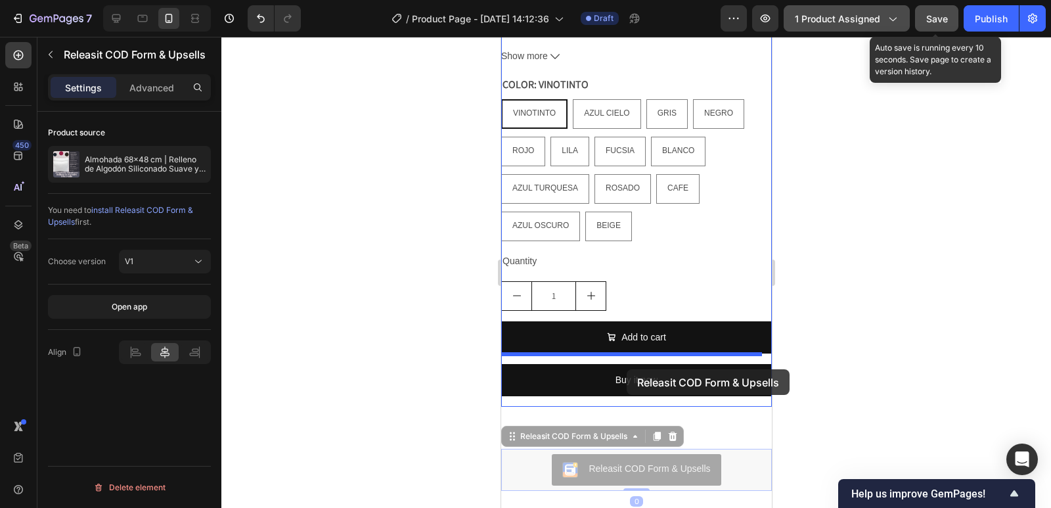
drag, startPoint x: 639, startPoint y: 459, endPoint x: 626, endPoint y: 369, distance: 90.9
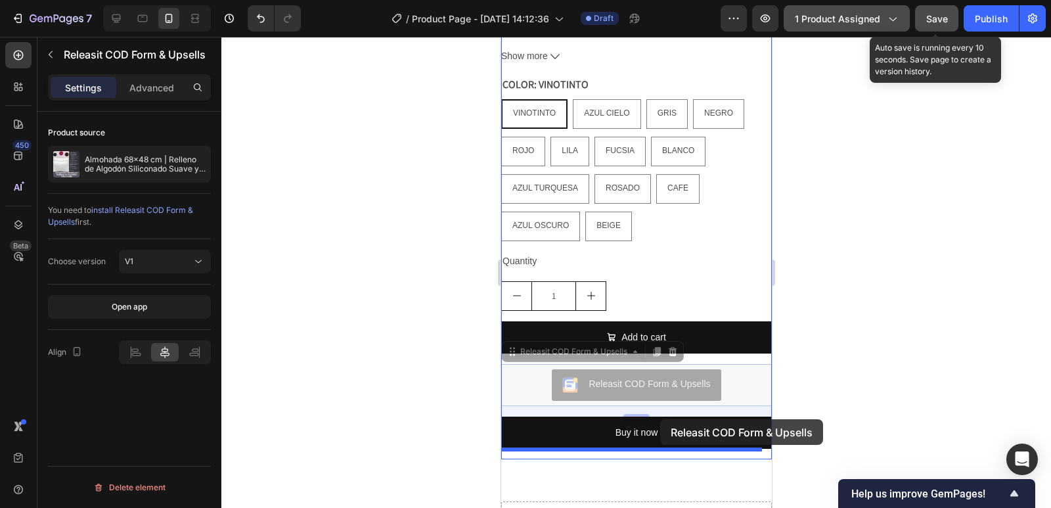
drag, startPoint x: 655, startPoint y: 374, endPoint x: 659, endPoint y: 419, distance: 44.9
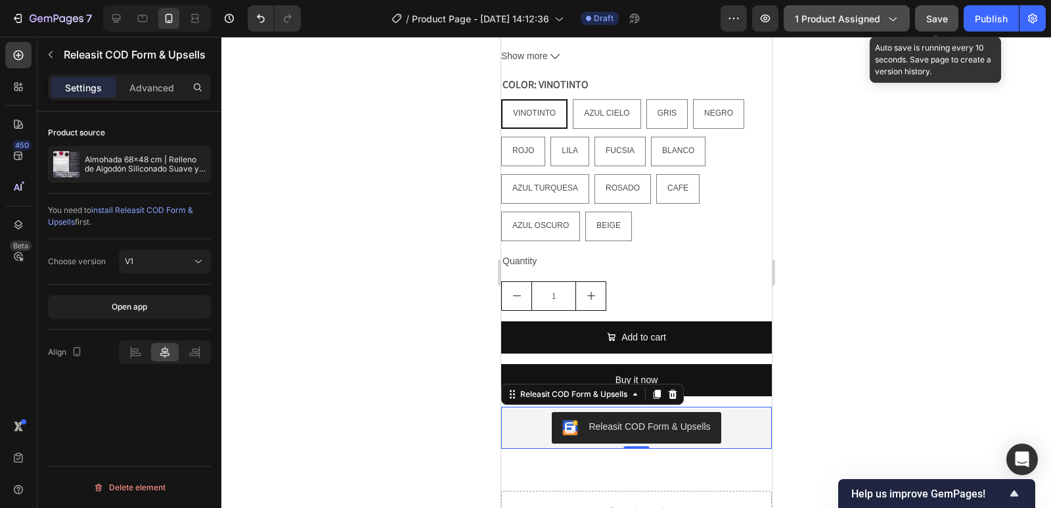
click at [946, 20] on span "Save" at bounding box center [937, 18] width 22 height 11
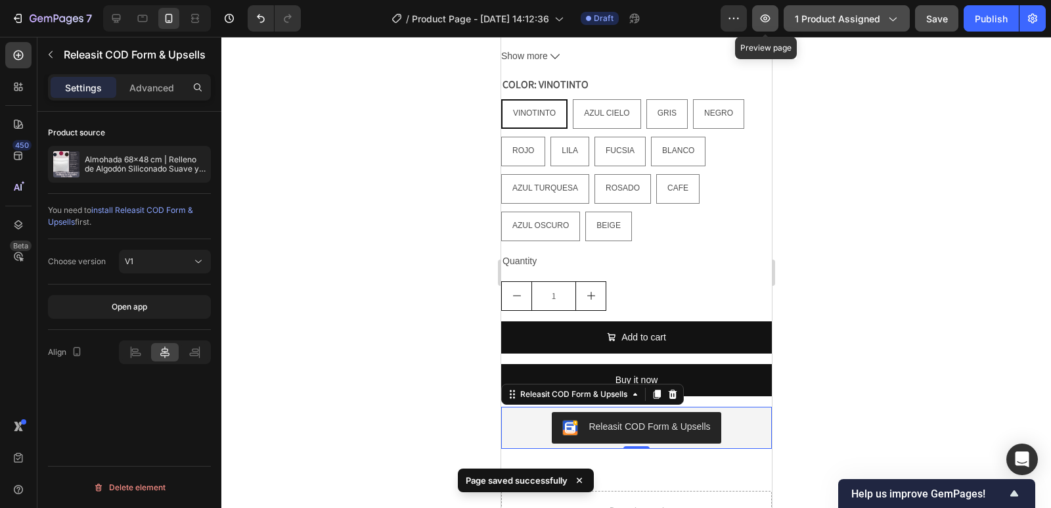
click at [775, 16] on button "button" at bounding box center [765, 18] width 26 height 26
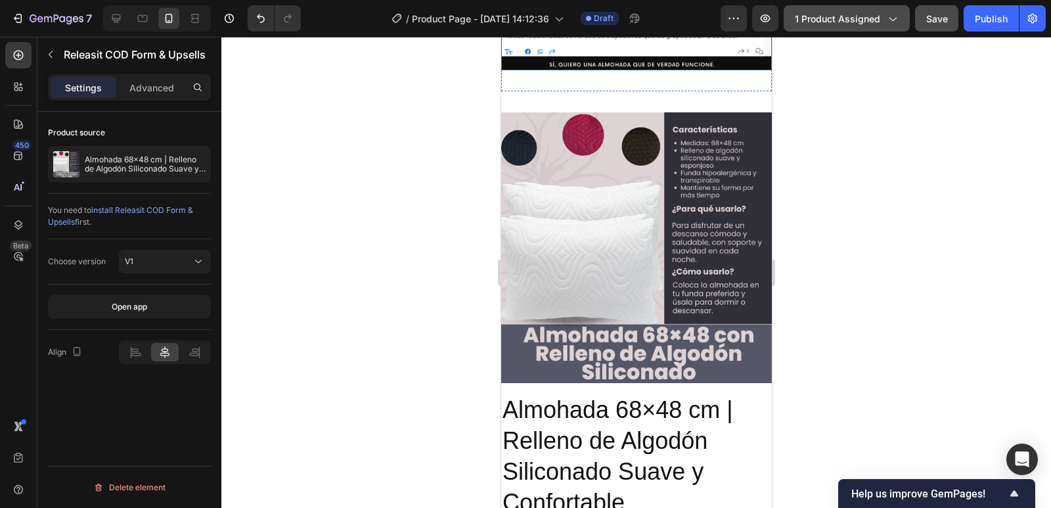
scroll to position [829, 0]
